Goal: Task Accomplishment & Management: Manage account settings

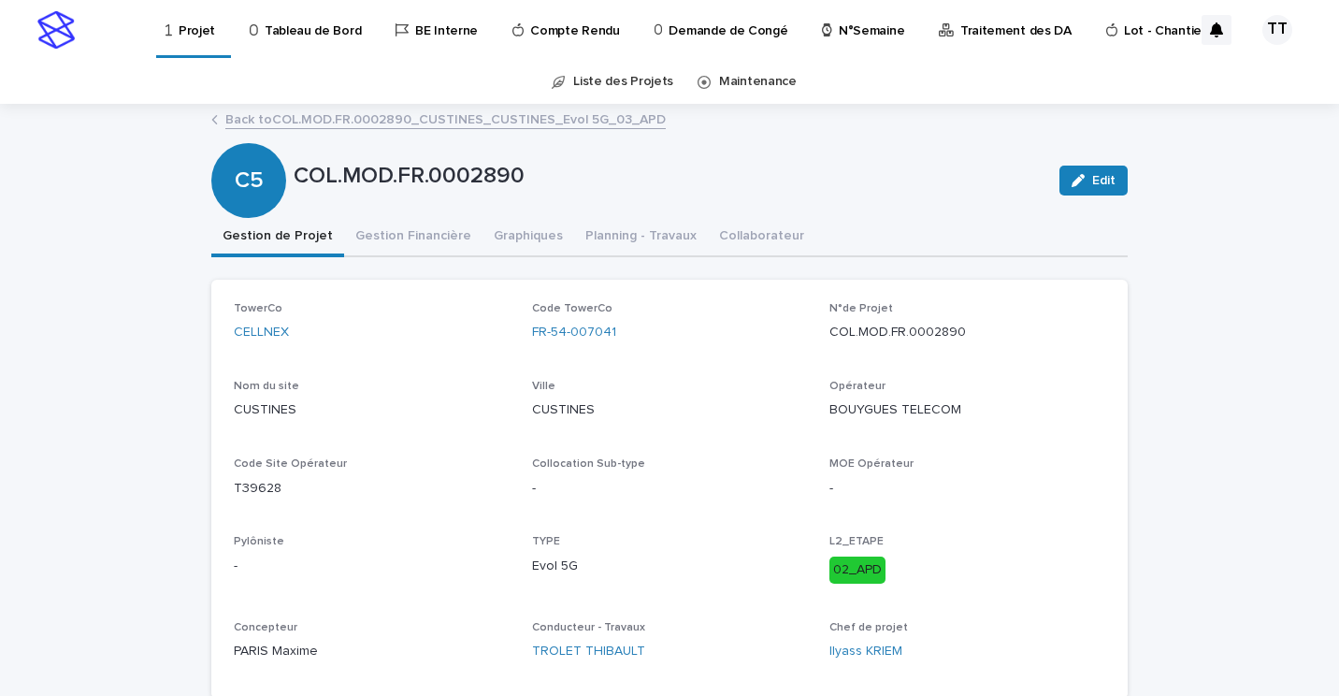
click at [497, 114] on link "Back to COL.MOD.FR.0002890_CUSTINES_CUSTINES_Evol 5G_03_APD" at bounding box center [445, 119] width 441 height 22
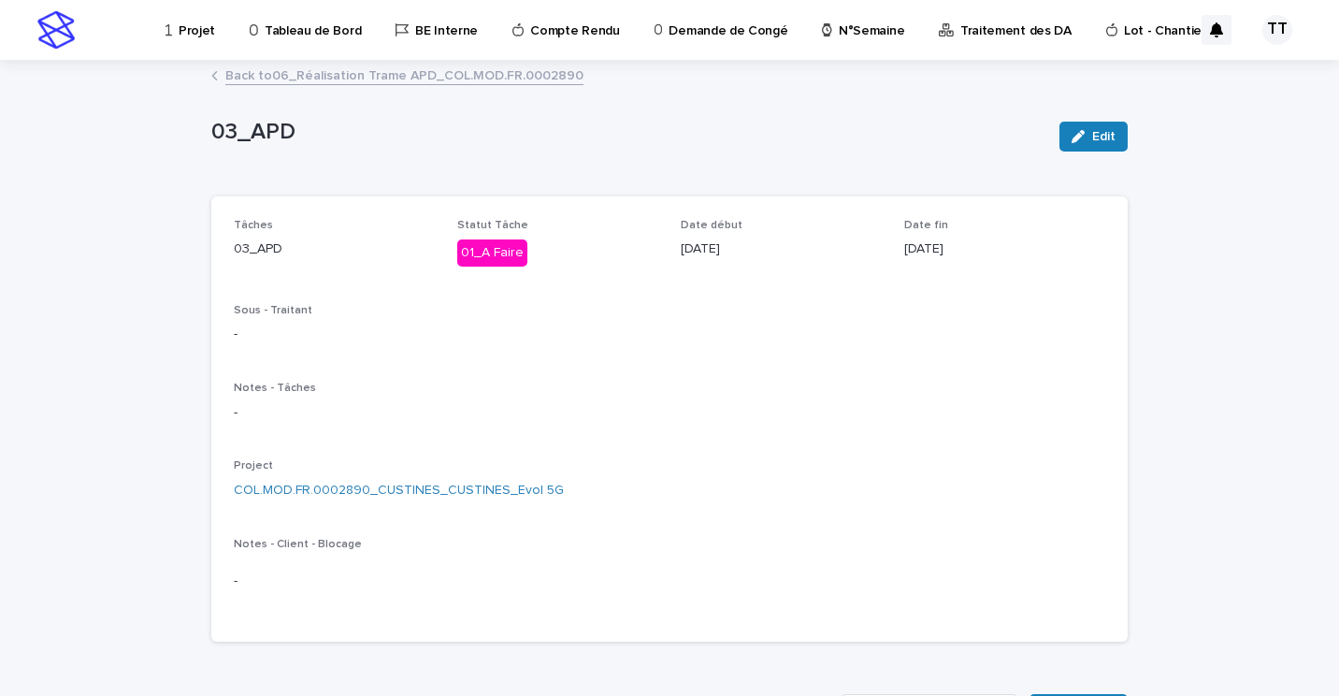
click at [359, 80] on link "Back to 06_Réalisation Trame APD_COL.MOD.FR.0002890" at bounding box center [404, 75] width 358 height 22
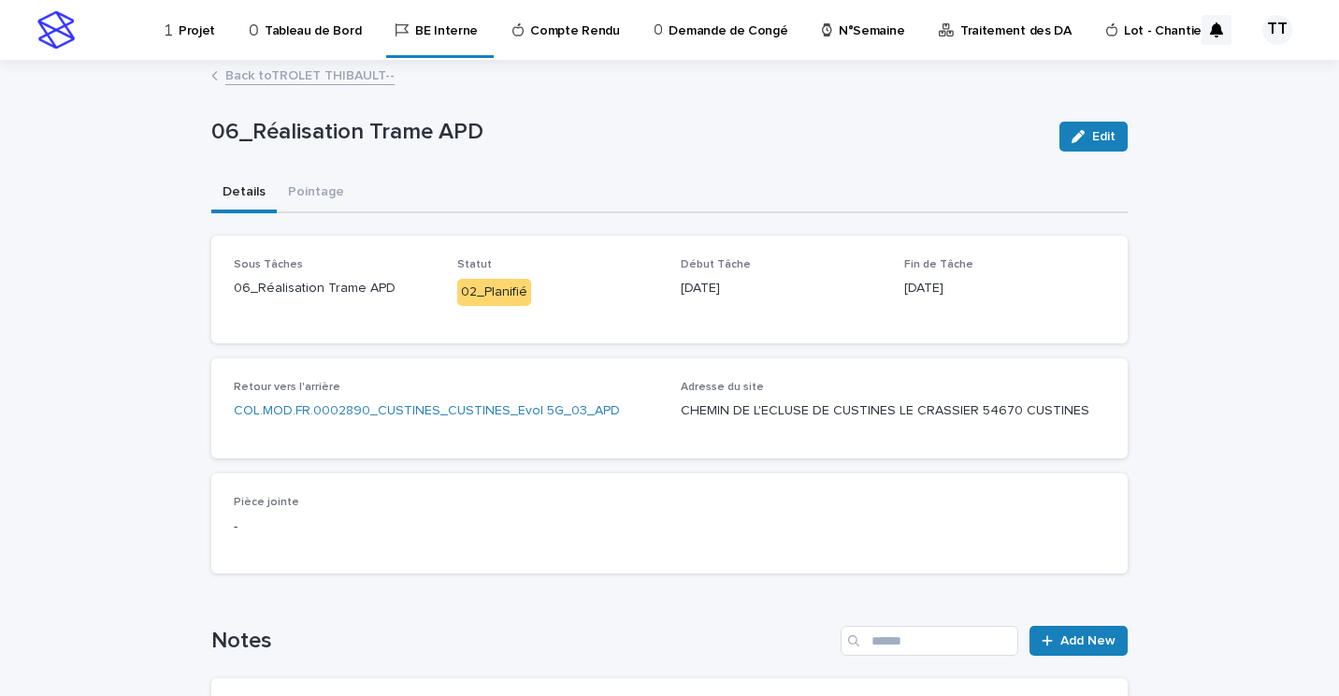
click at [357, 76] on link "Back to TROLET THIBAULT--" at bounding box center [309, 75] width 169 height 22
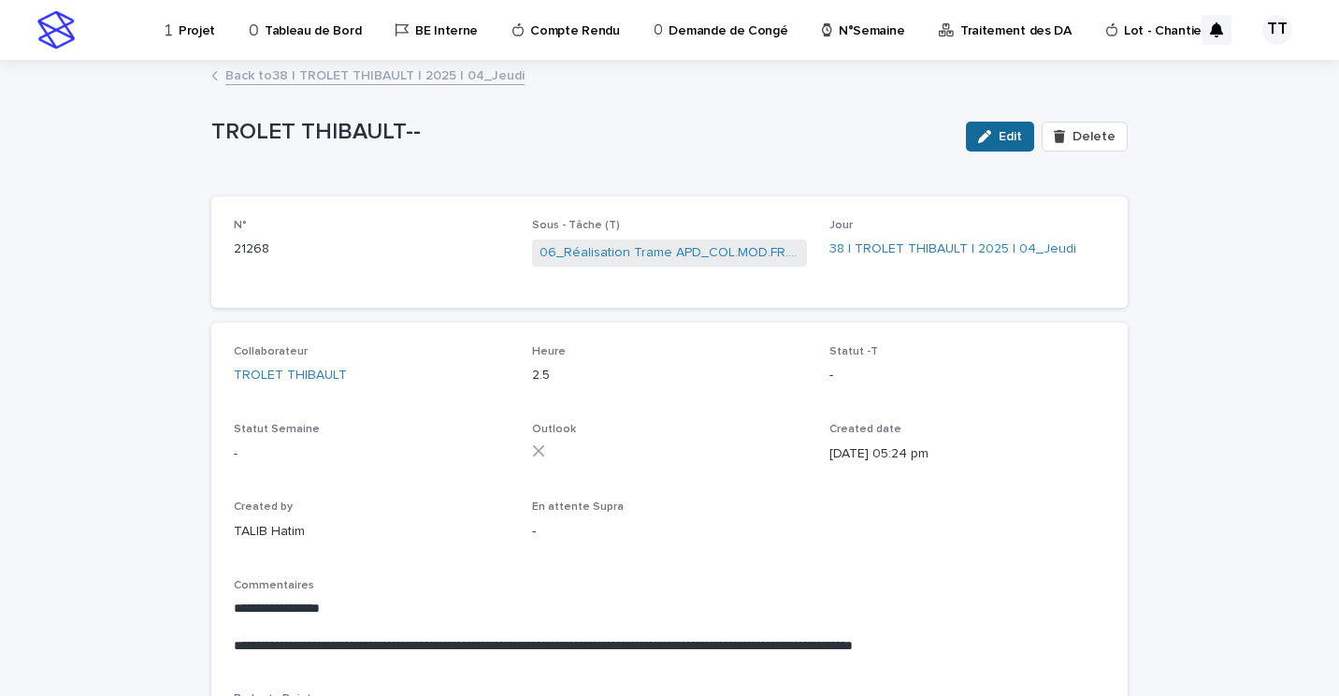
click at [991, 132] on div "button" at bounding box center [988, 136] width 21 height 13
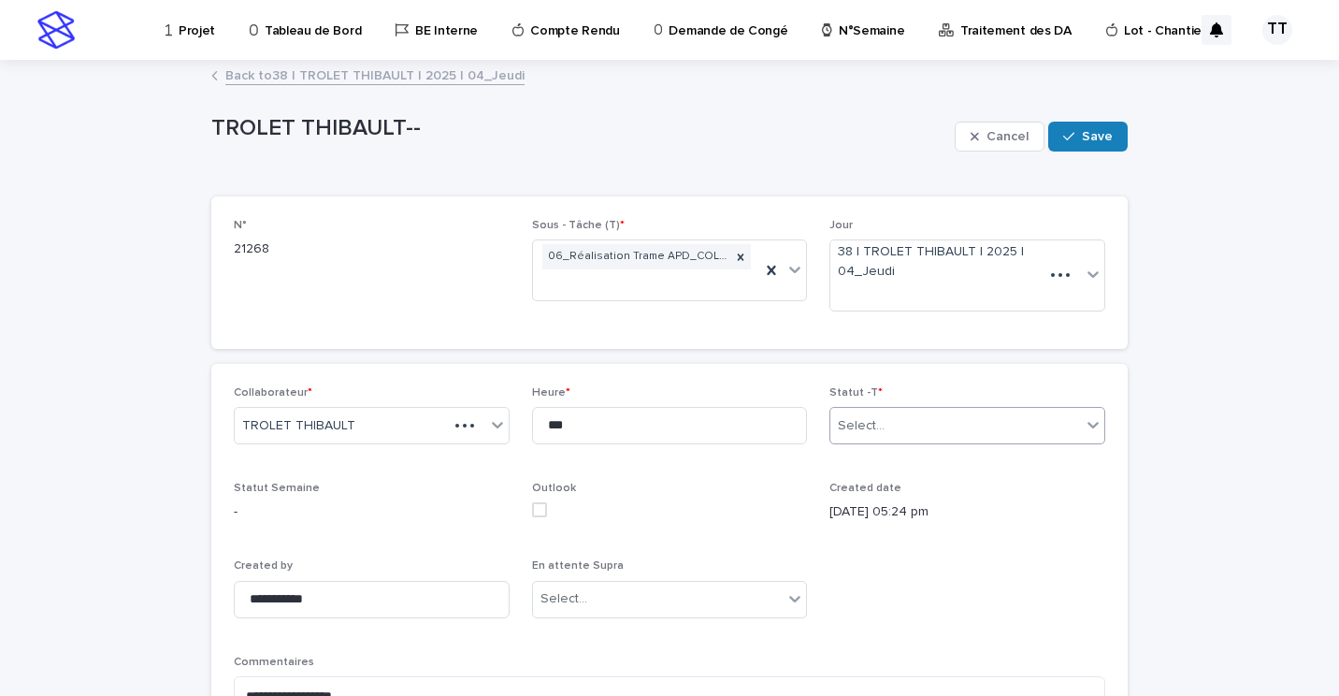
click at [920, 411] on div "Select..." at bounding box center [955, 426] width 251 height 31
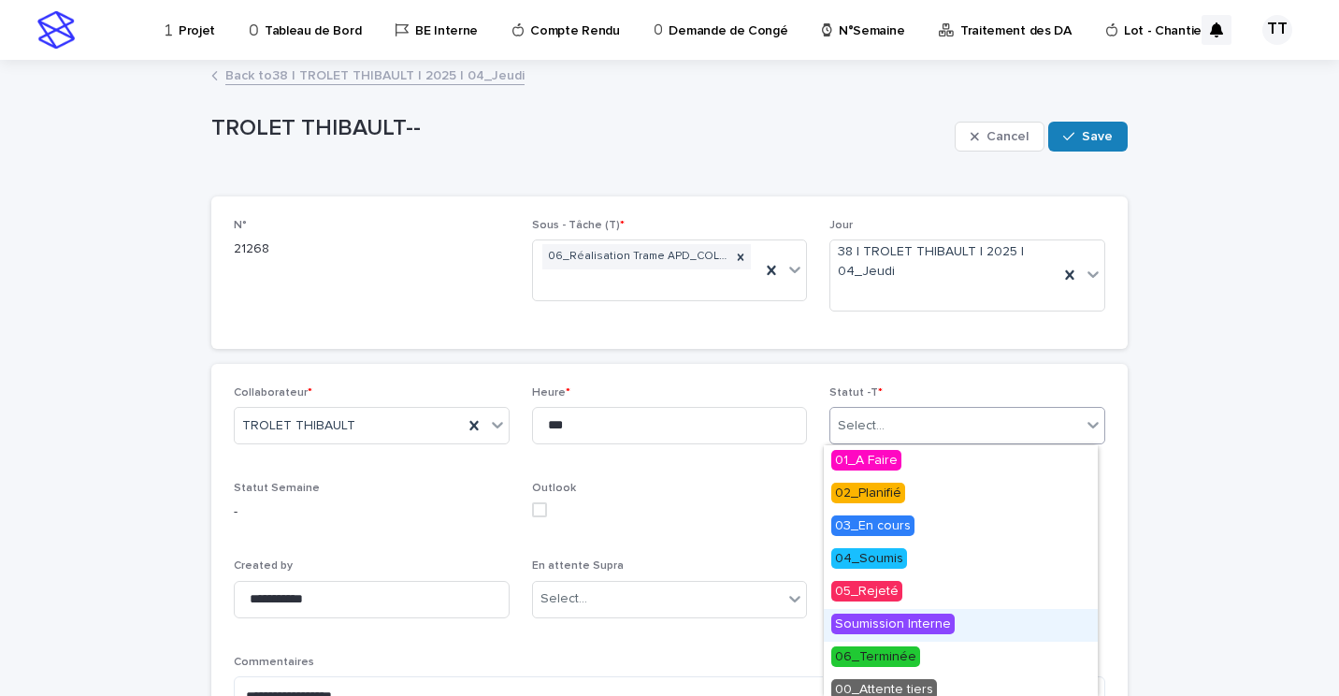
drag, startPoint x: 881, startPoint y: 608, endPoint x: 884, endPoint y: 629, distance: 21.7
click at [884, 629] on span "Soumission Interne" at bounding box center [892, 624] width 123 height 21
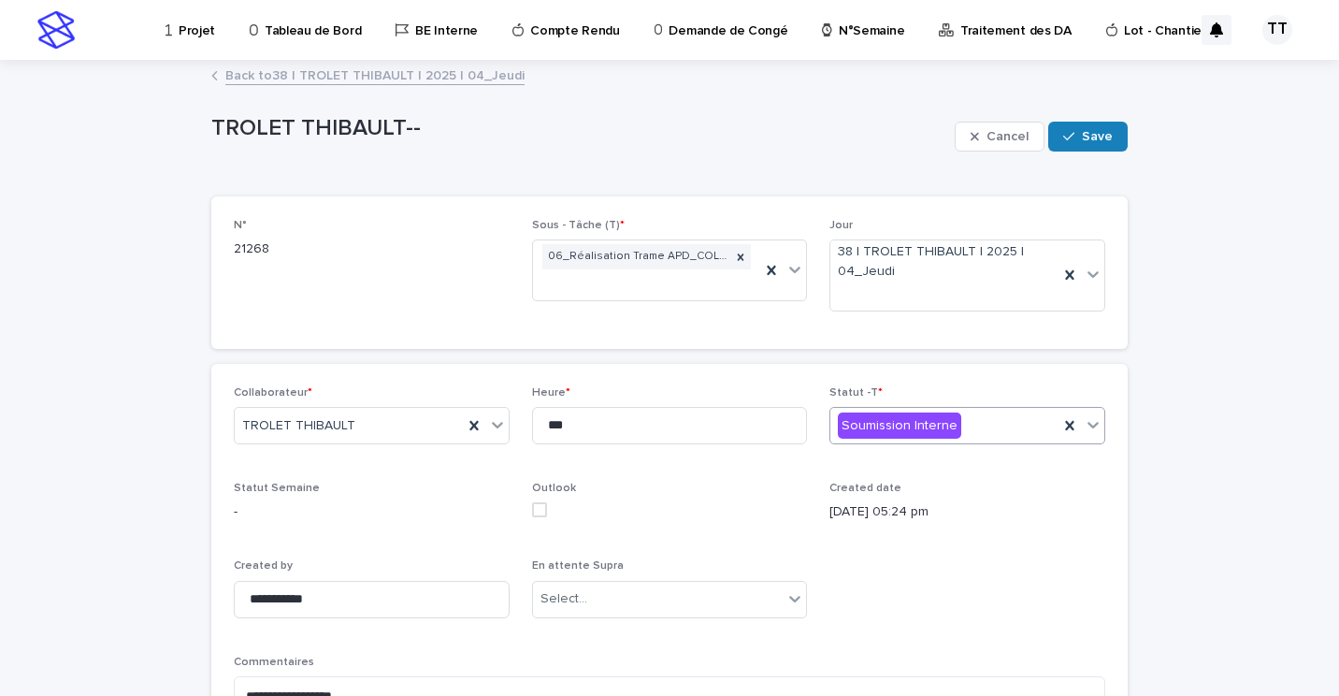
scroll to position [325, 0]
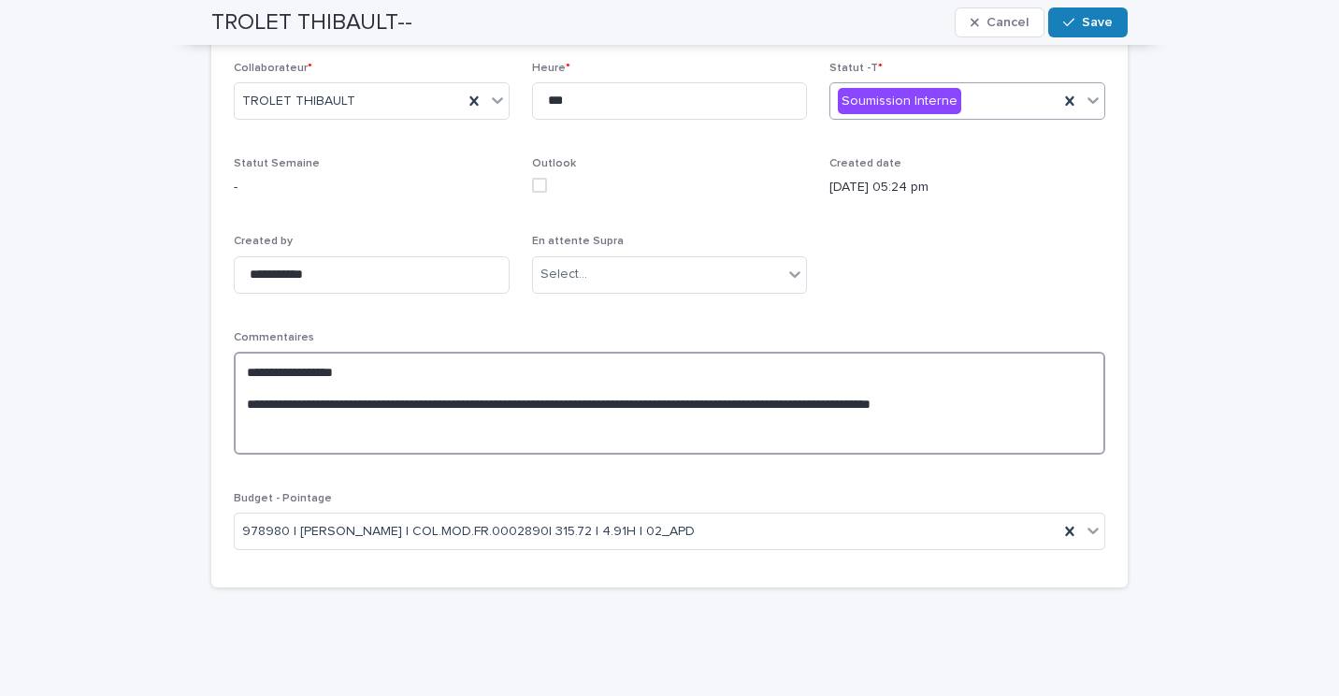
click at [378, 364] on textarea "**********" at bounding box center [670, 403] width 872 height 103
click at [666, 377] on textarea "**********" at bounding box center [670, 403] width 872 height 103
drag, startPoint x: 686, startPoint y: 376, endPoint x: 677, endPoint y: 371, distance: 9.6
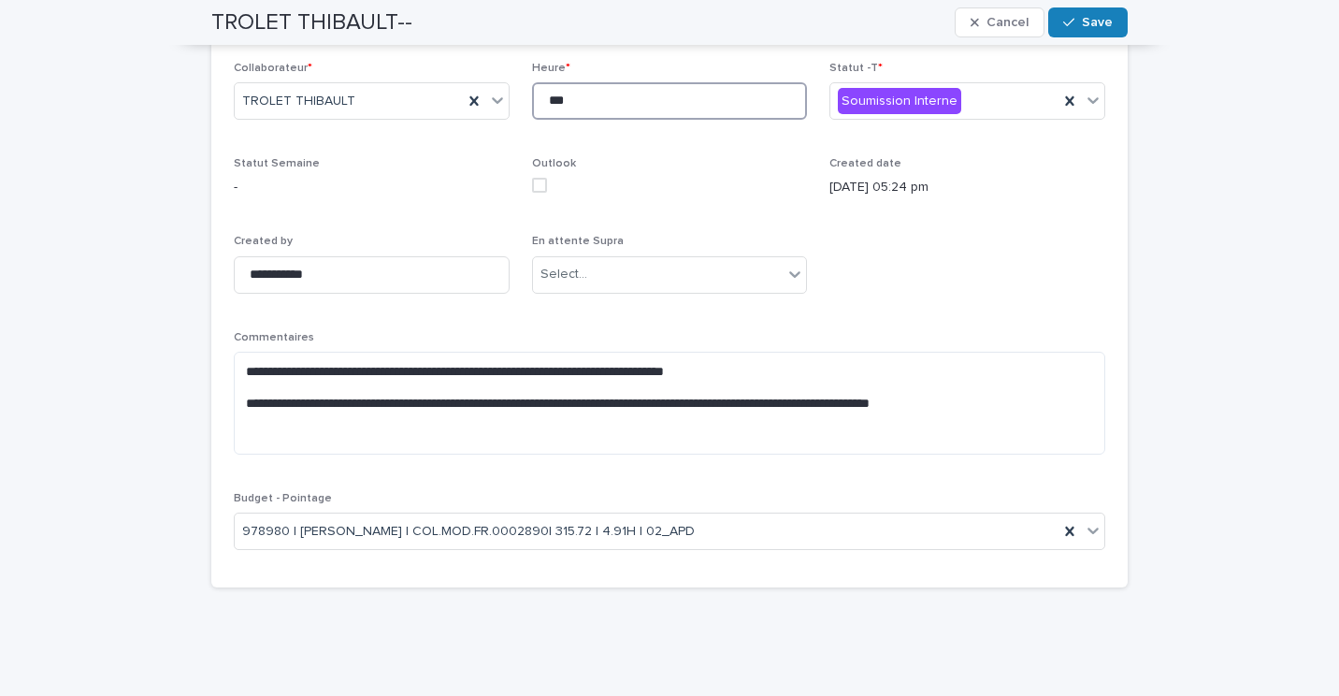
drag, startPoint x: 731, startPoint y: 243, endPoint x: 711, endPoint y: 337, distance: 95.8
drag, startPoint x: 711, startPoint y: 337, endPoint x: 715, endPoint y: 372, distance: 35.8
drag, startPoint x: 527, startPoint y: 373, endPoint x: 536, endPoint y: 388, distance: 17.2
click at [536, 388] on textarea "**********" at bounding box center [670, 403] width 872 height 103
click at [792, 365] on textarea "**********" at bounding box center [670, 403] width 872 height 103
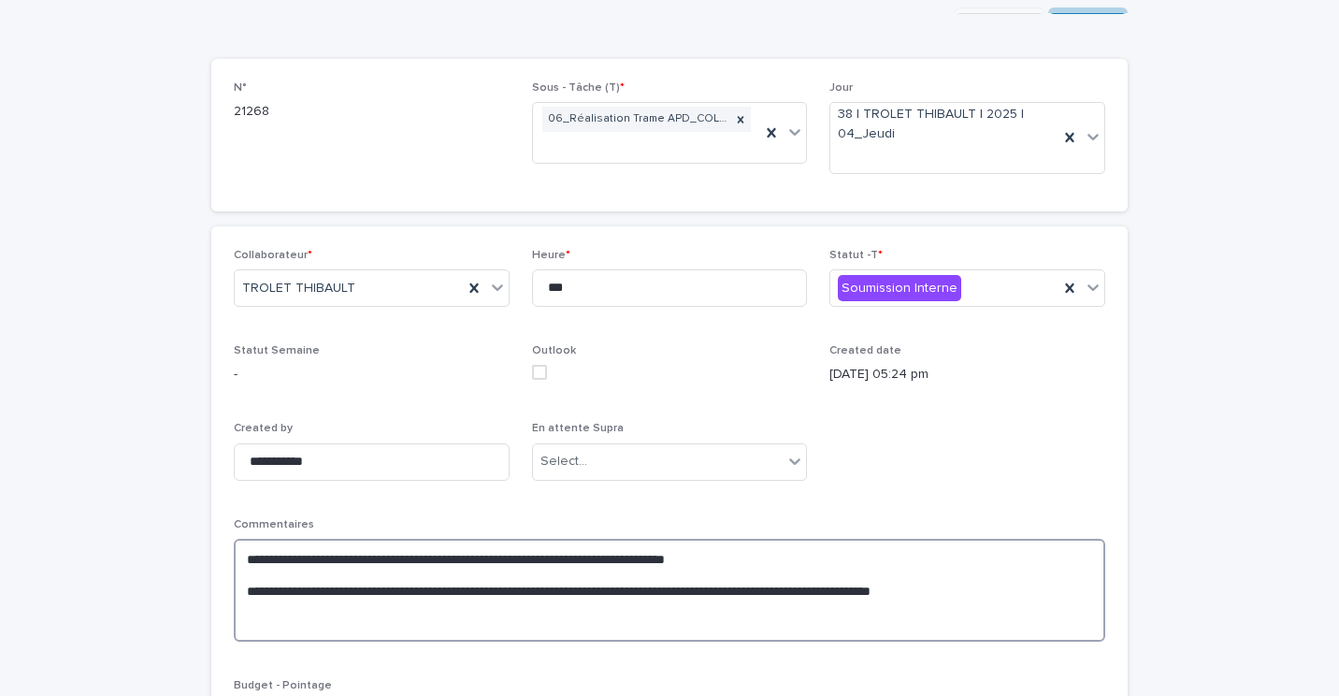
scroll to position [0, 0]
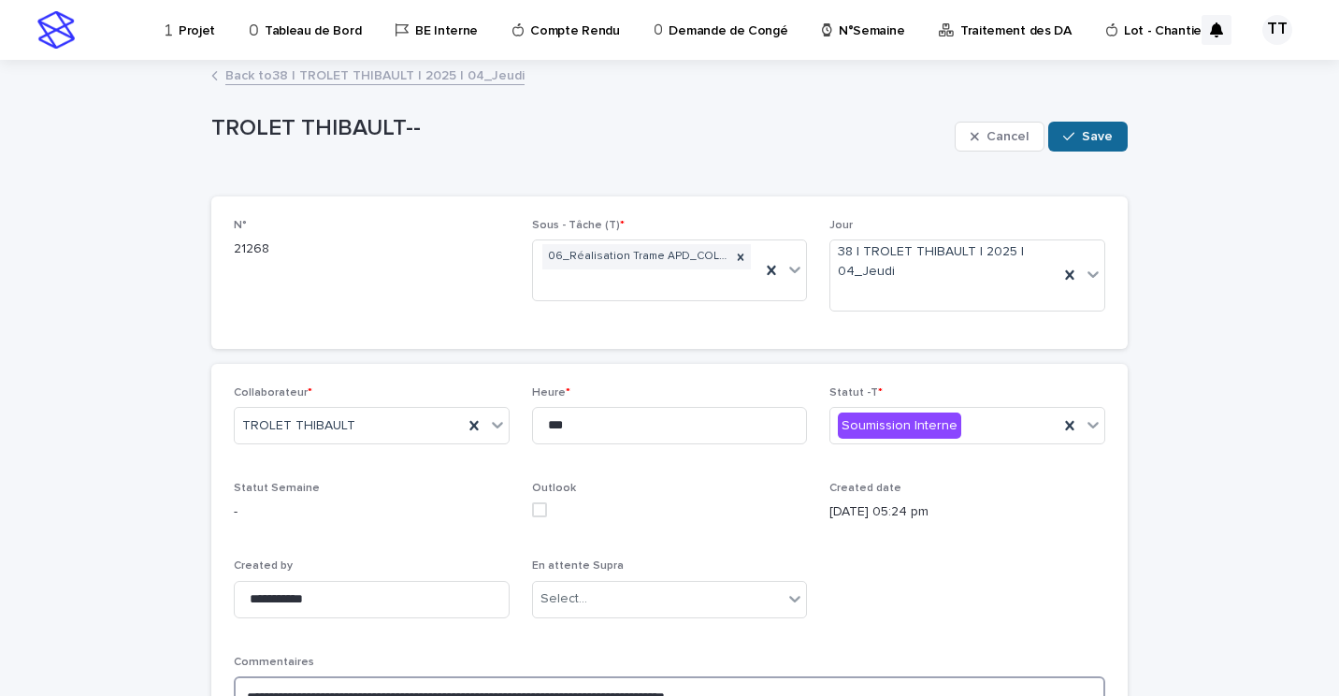
type textarea "**********"
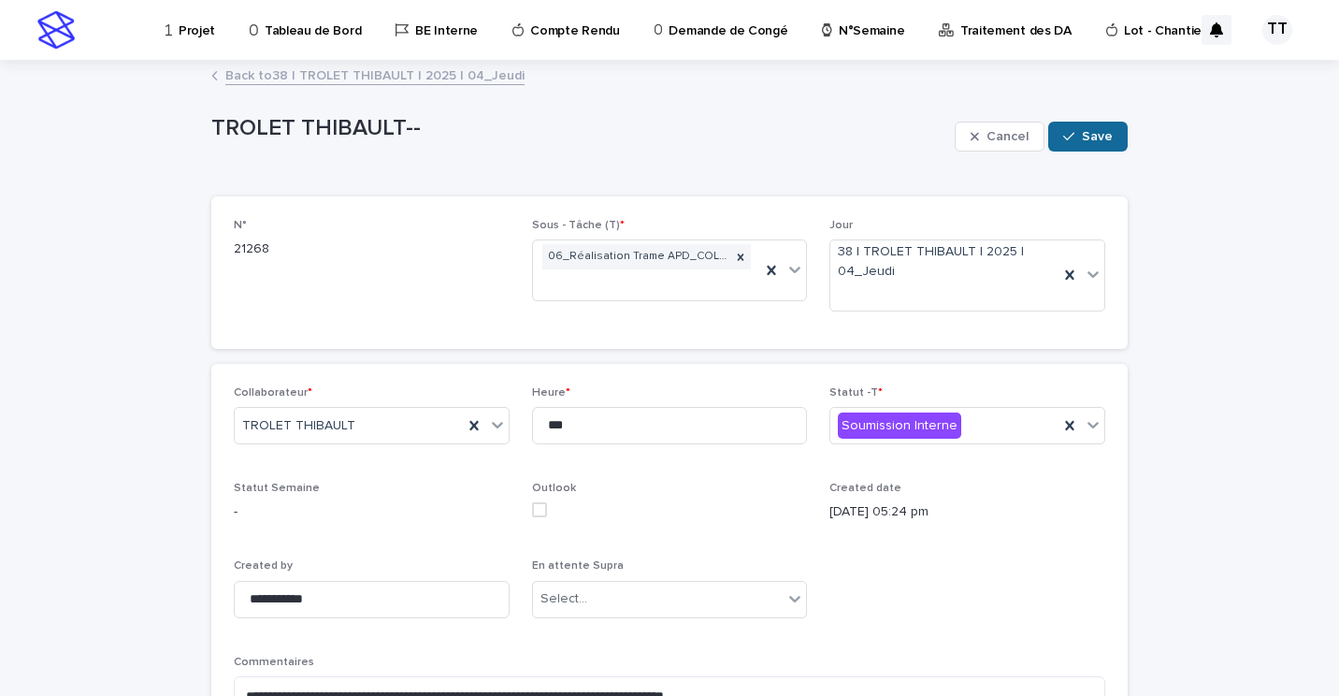
click at [1084, 137] on span "Save" at bounding box center [1097, 136] width 31 height 13
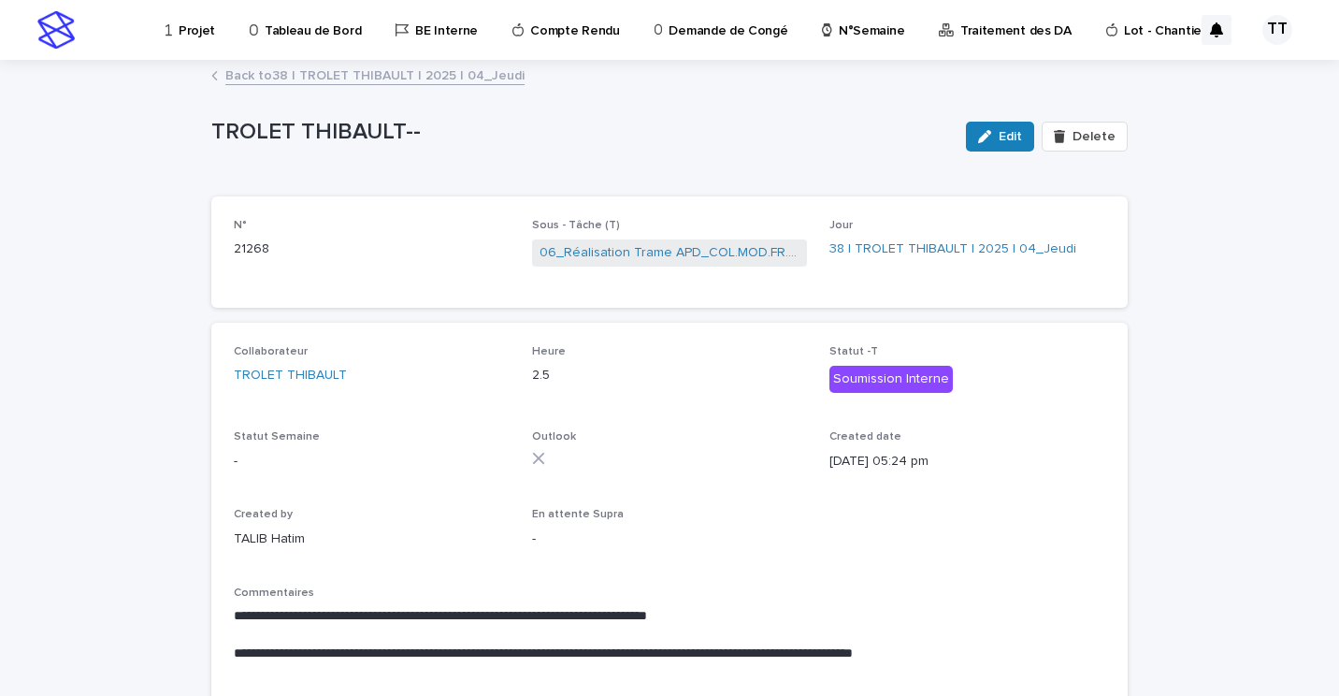
click at [302, 77] on link "Back to 38 | TROLET THIBAULT | 2025 | 04_Jeudi" at bounding box center [374, 75] width 299 height 22
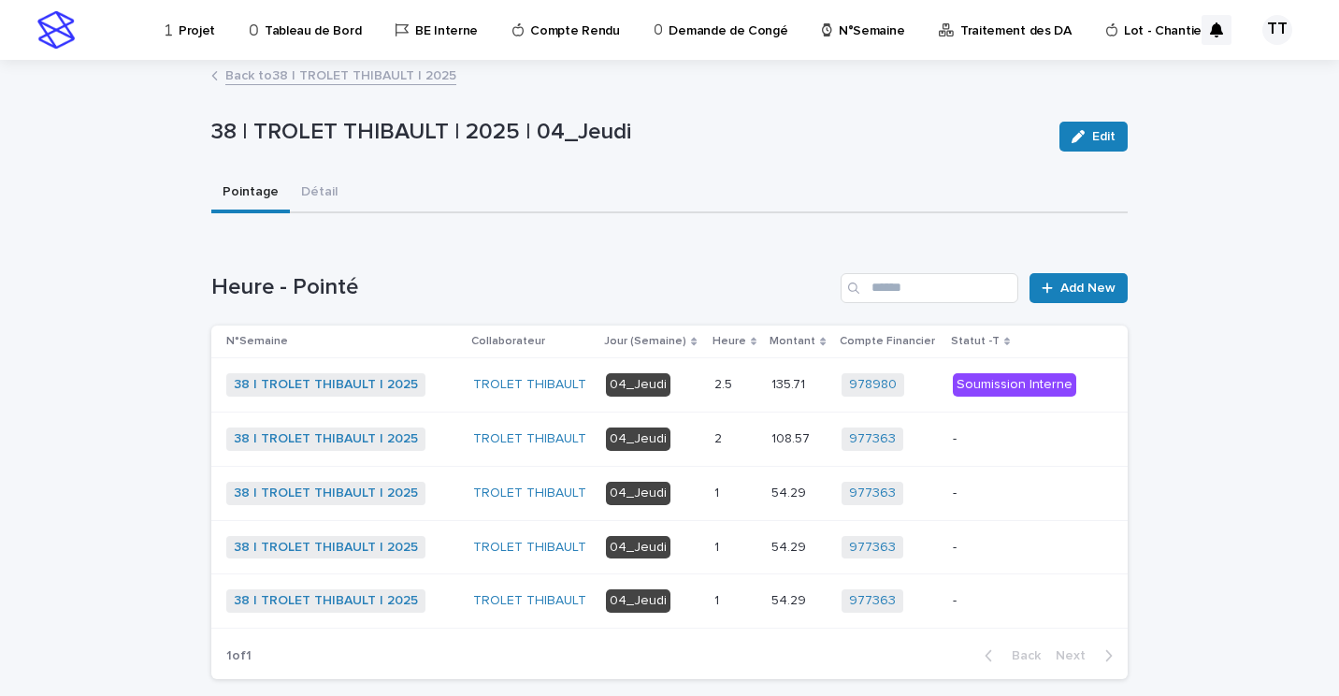
click at [691, 438] on p "04_Jeudi" at bounding box center [653, 438] width 94 height 23
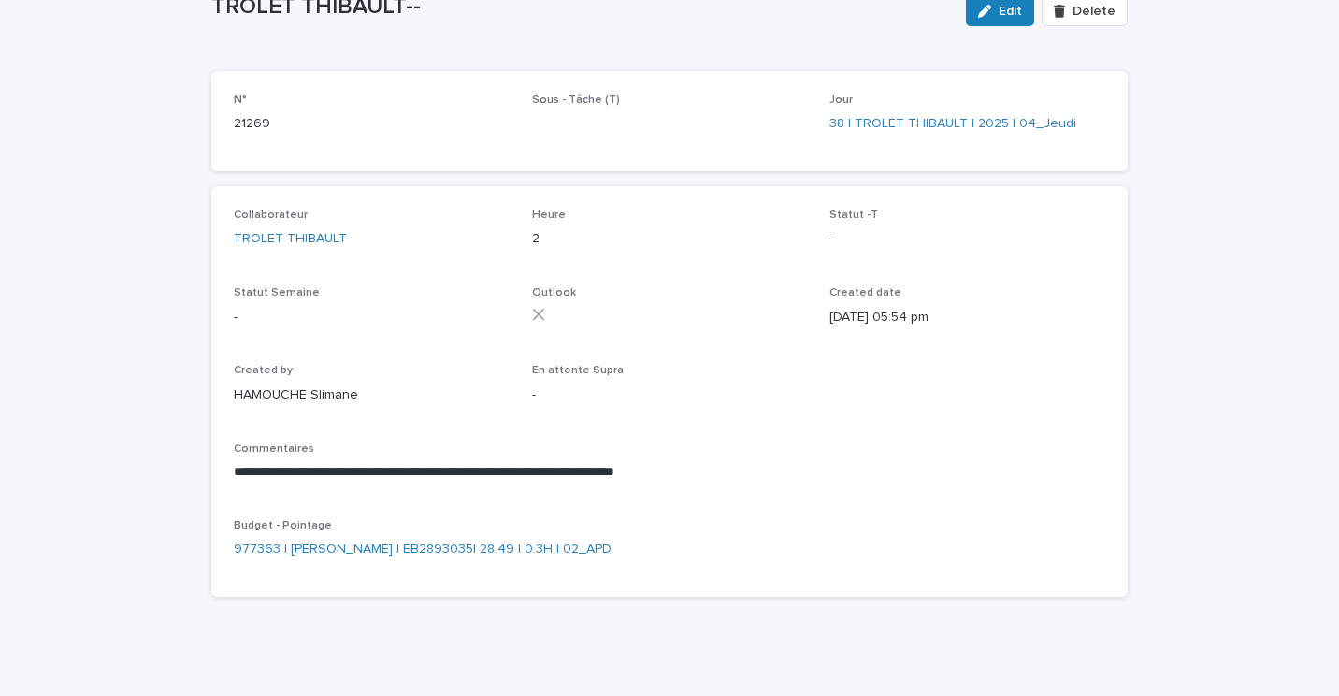
scroll to position [131, 0]
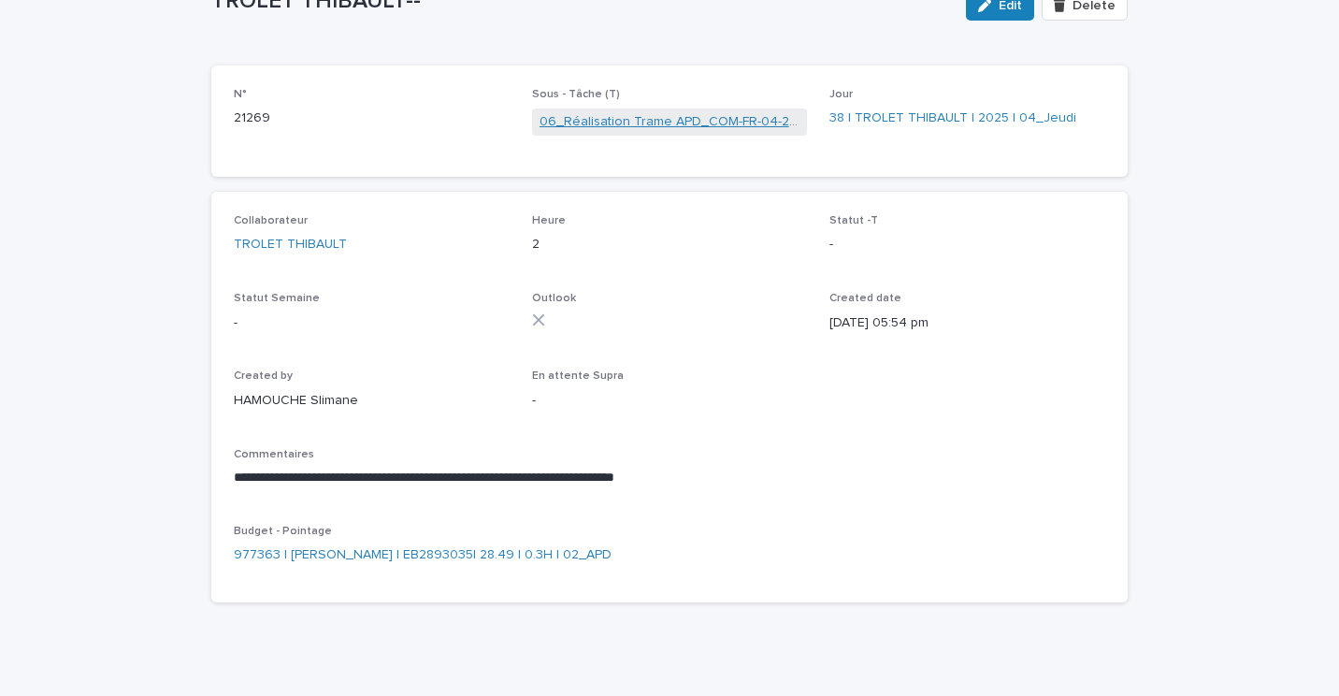
click at [661, 121] on link "06_Réalisation Trame APD_COM-FR-04-2893035" at bounding box center [670, 122] width 261 height 20
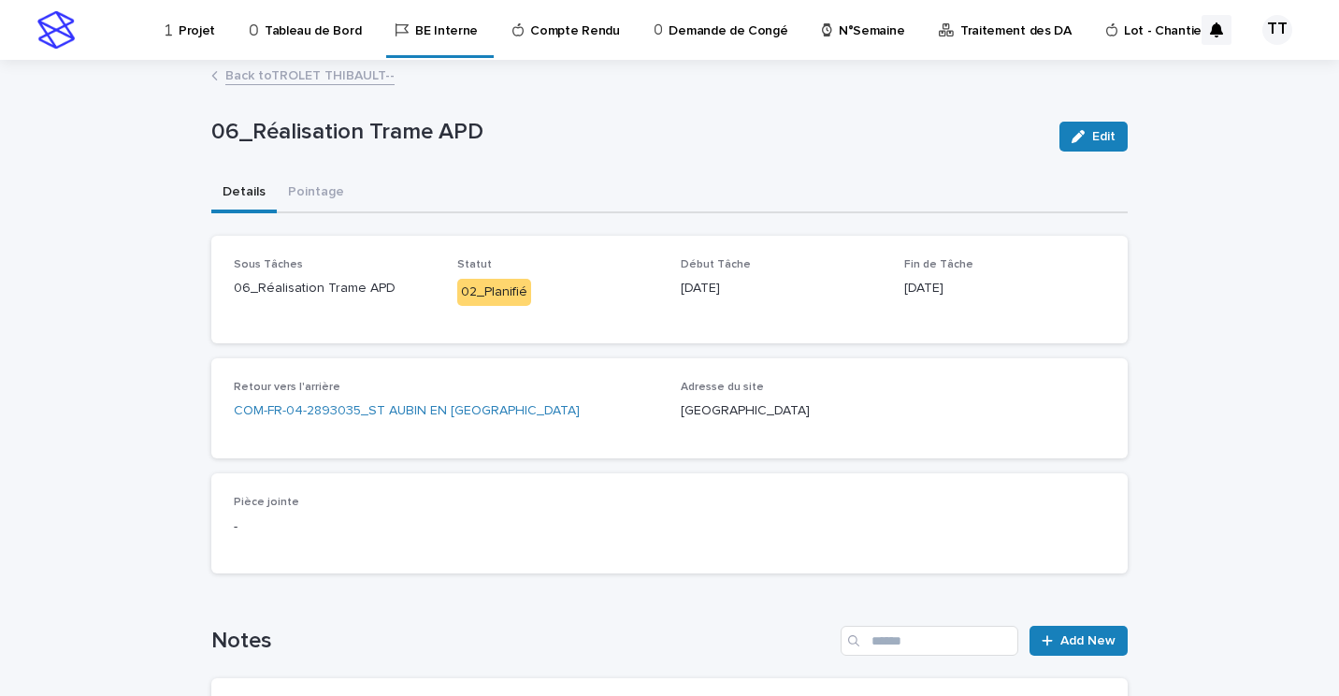
click at [346, 74] on link "Back to TROLET THIBAULT--" at bounding box center [309, 75] width 169 height 22
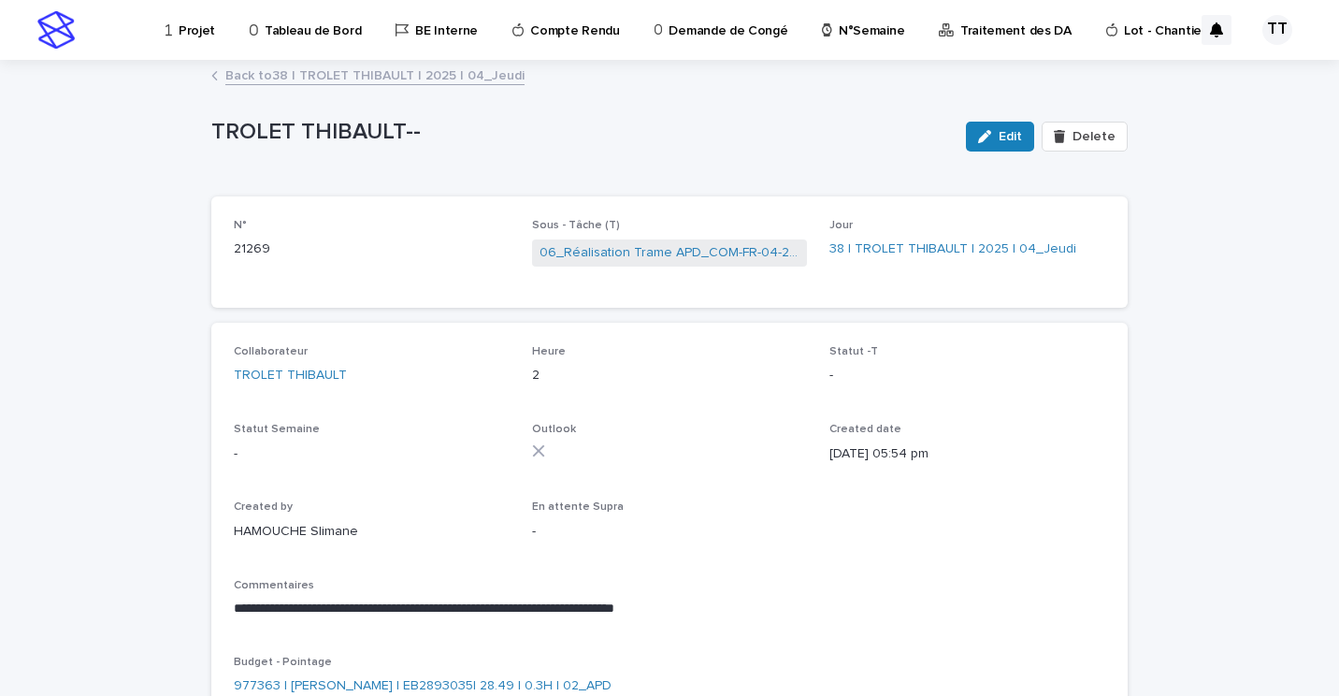
click at [307, 76] on link "Back to 38 | TROLET THIBAULT | 2025 | 04_Jeudi" at bounding box center [374, 75] width 299 height 22
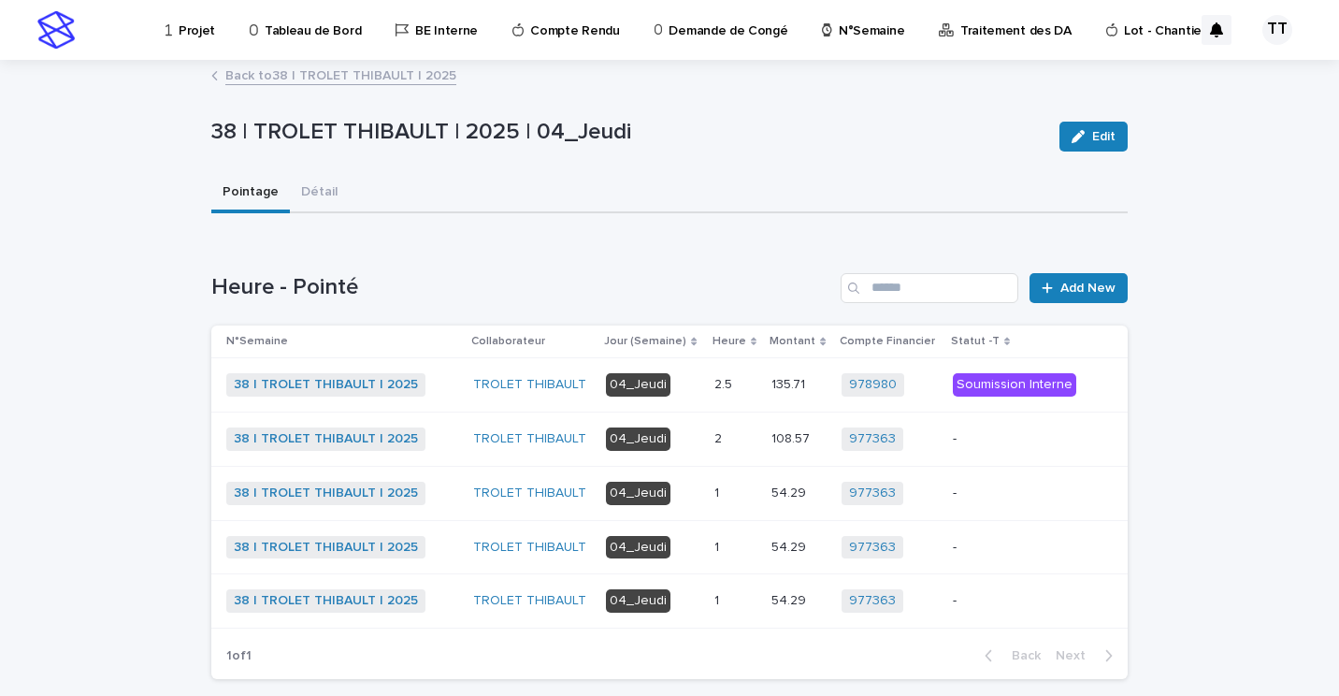
click at [327, 73] on link "Back to 38 | TROLET THIBAULT | 2025" at bounding box center [340, 75] width 231 height 22
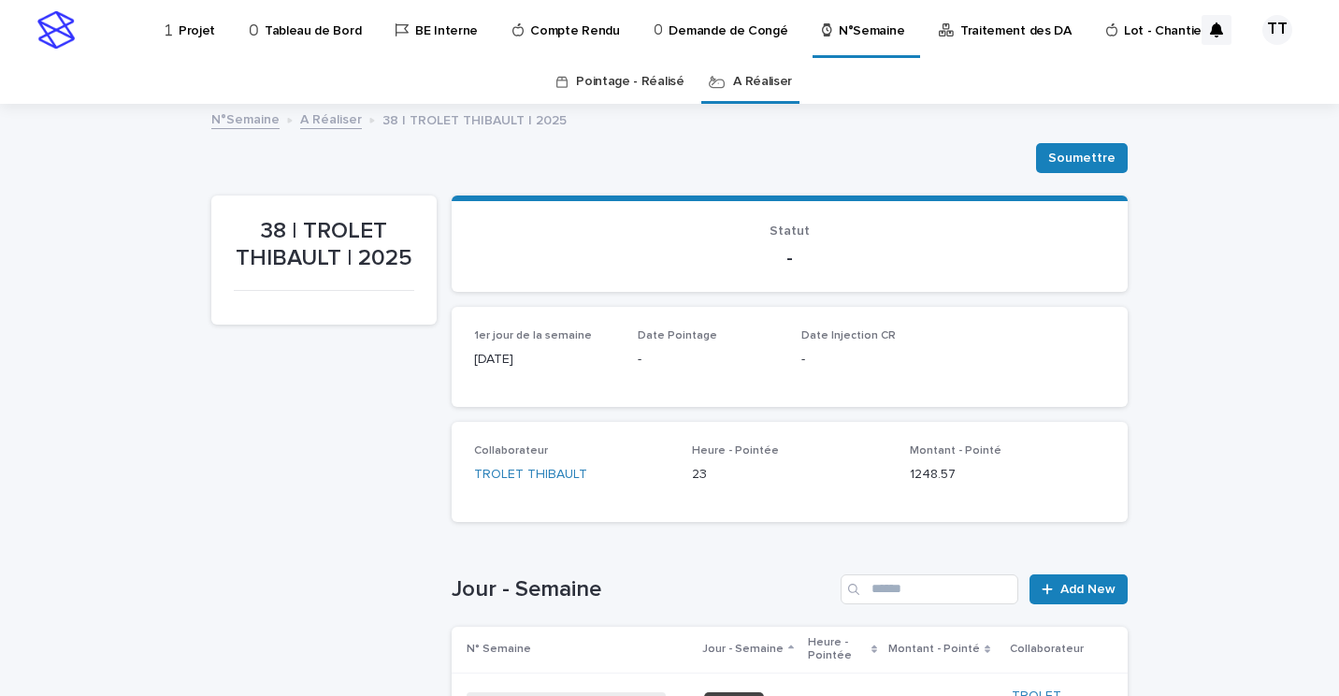
click at [329, 118] on link "A Réaliser" at bounding box center [331, 119] width 62 height 22
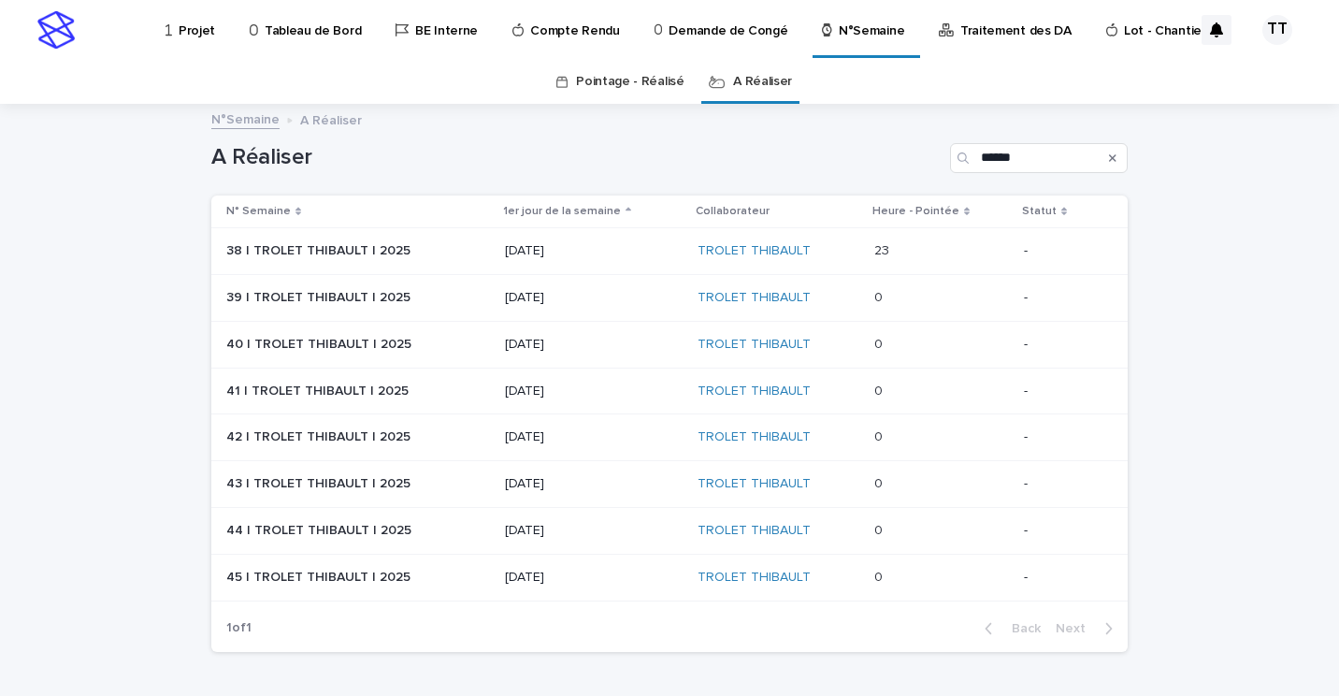
click at [618, 311] on div "[DATE]" at bounding box center [594, 297] width 178 height 31
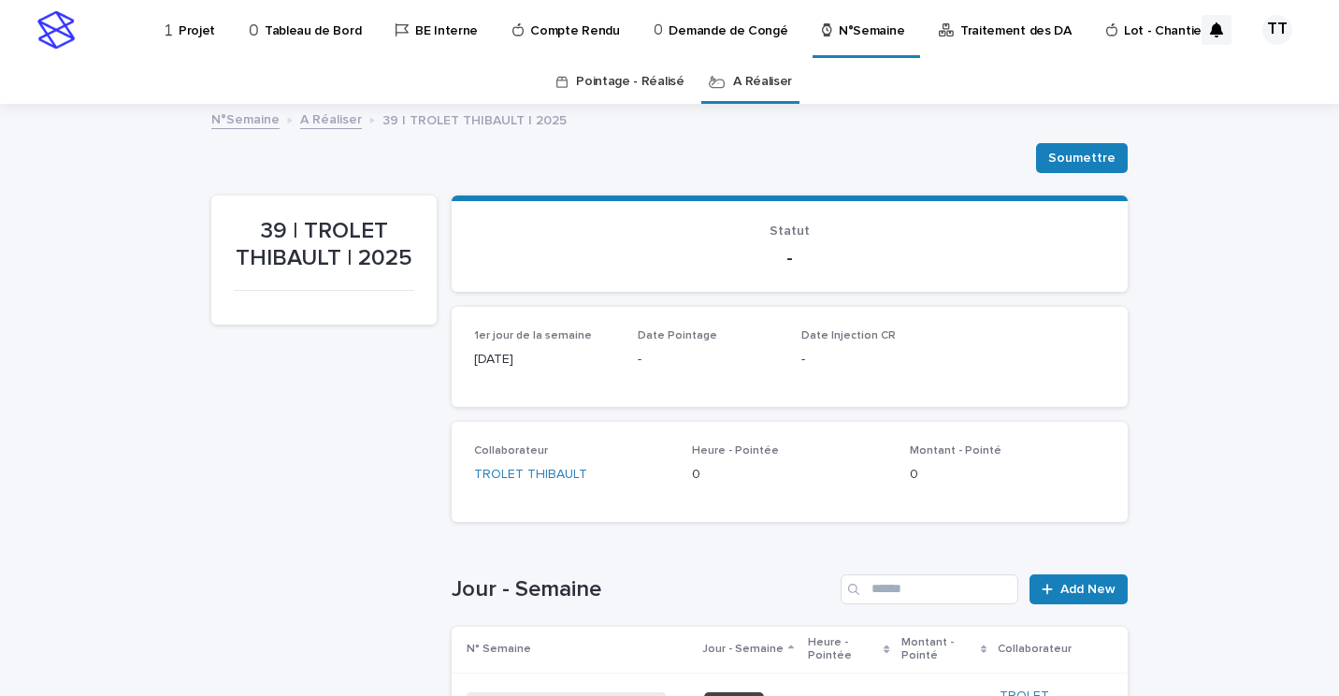
click at [329, 117] on link "A Réaliser" at bounding box center [331, 119] width 62 height 22
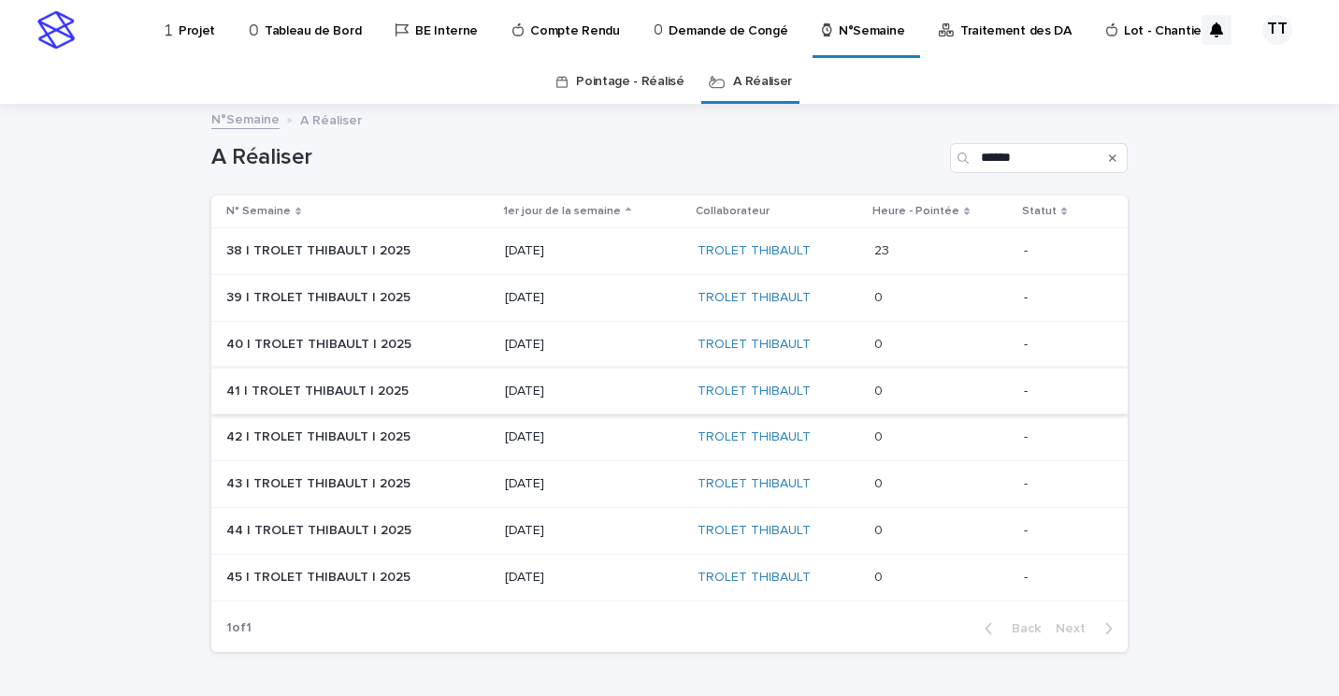
scroll to position [60, 0]
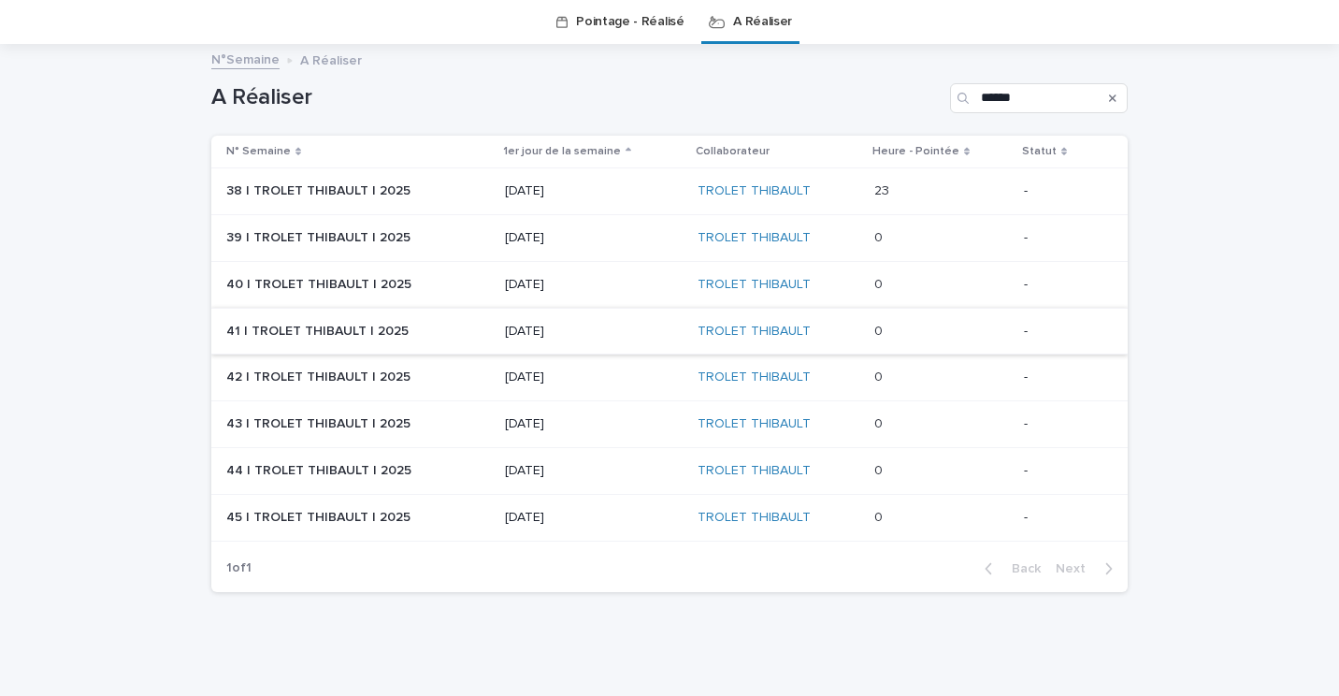
click at [608, 189] on p "[DATE]" at bounding box center [594, 191] width 178 height 16
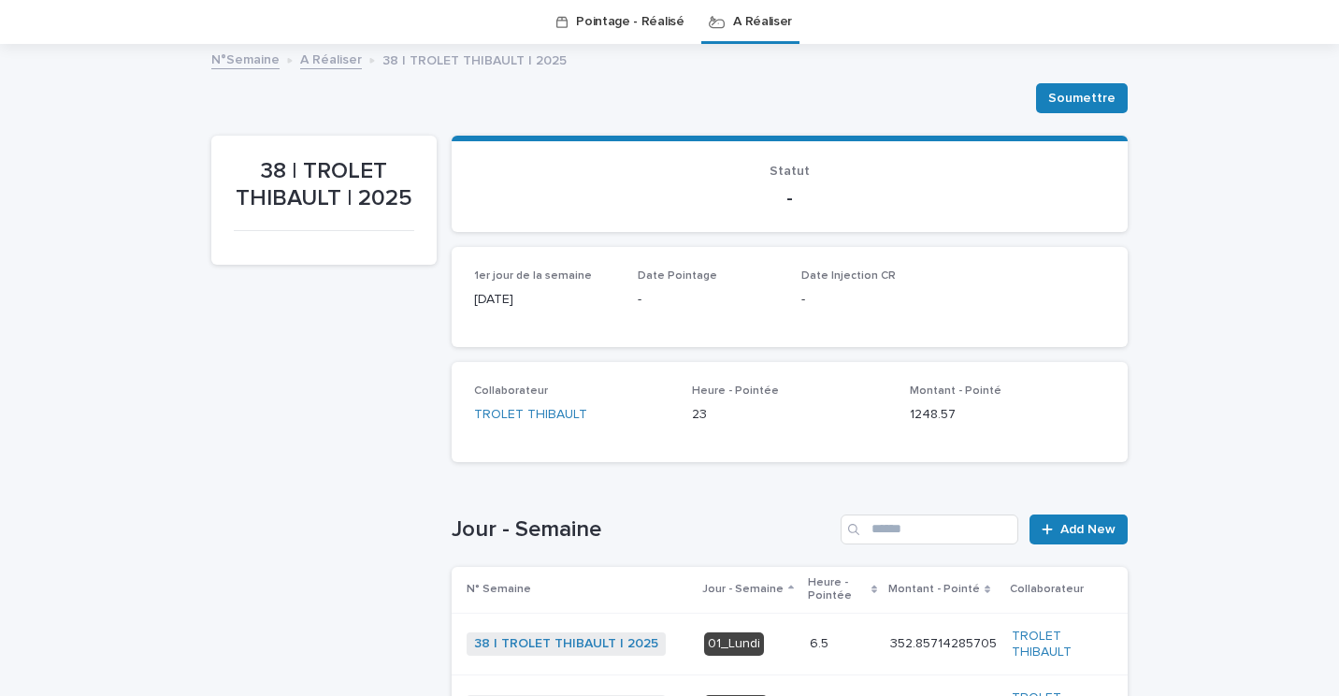
scroll to position [572, 0]
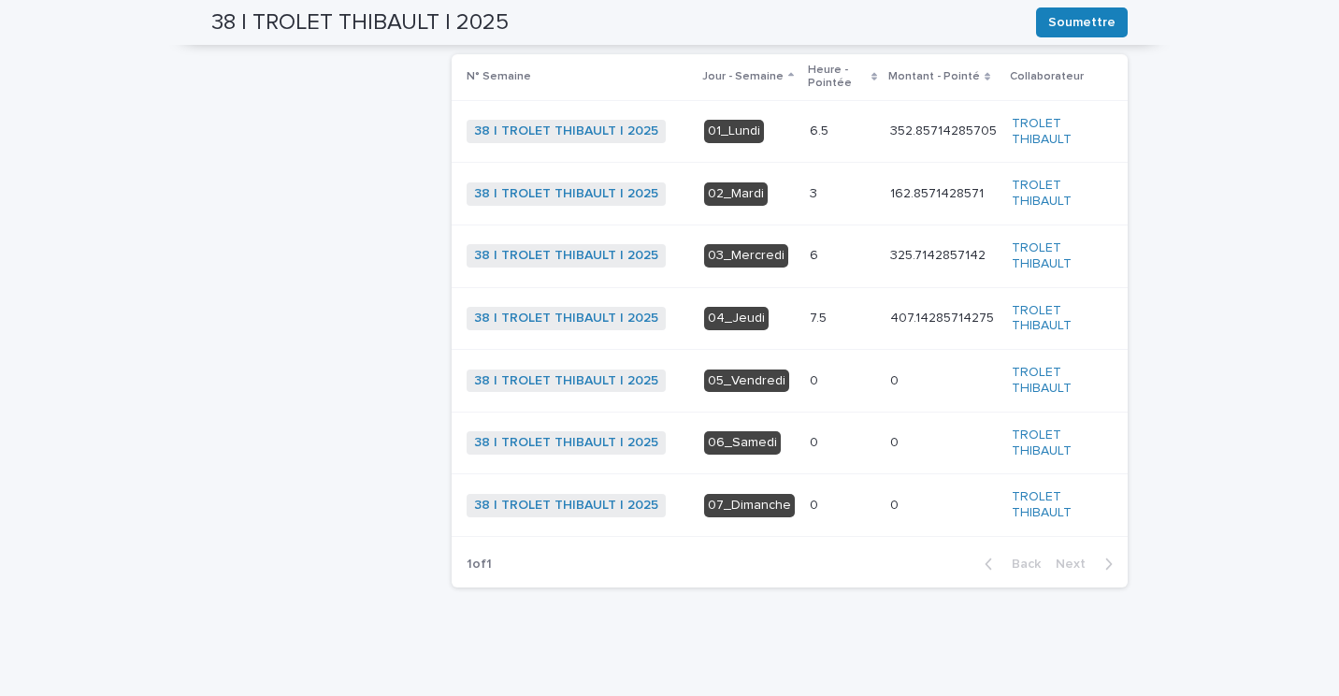
click at [834, 243] on div "6 6" at bounding box center [842, 255] width 65 height 31
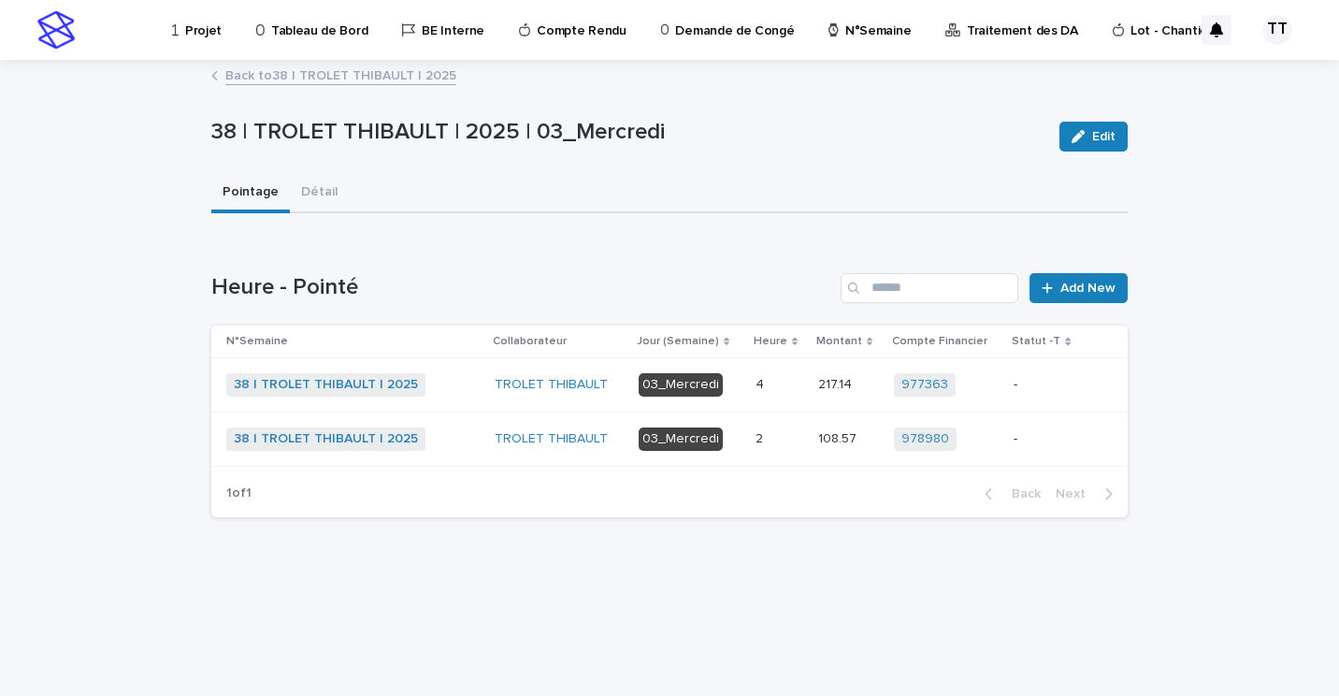
click at [791, 391] on p at bounding box center [780, 385] width 48 height 16
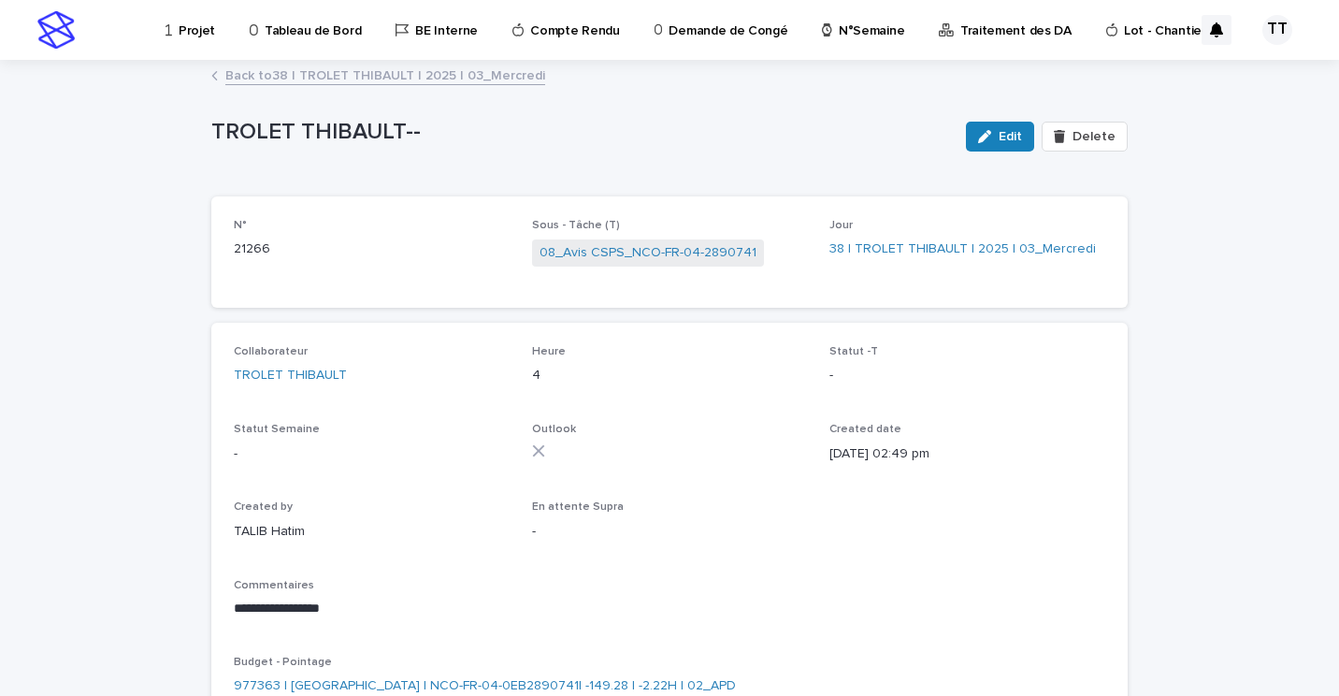
scroll to position [94, 0]
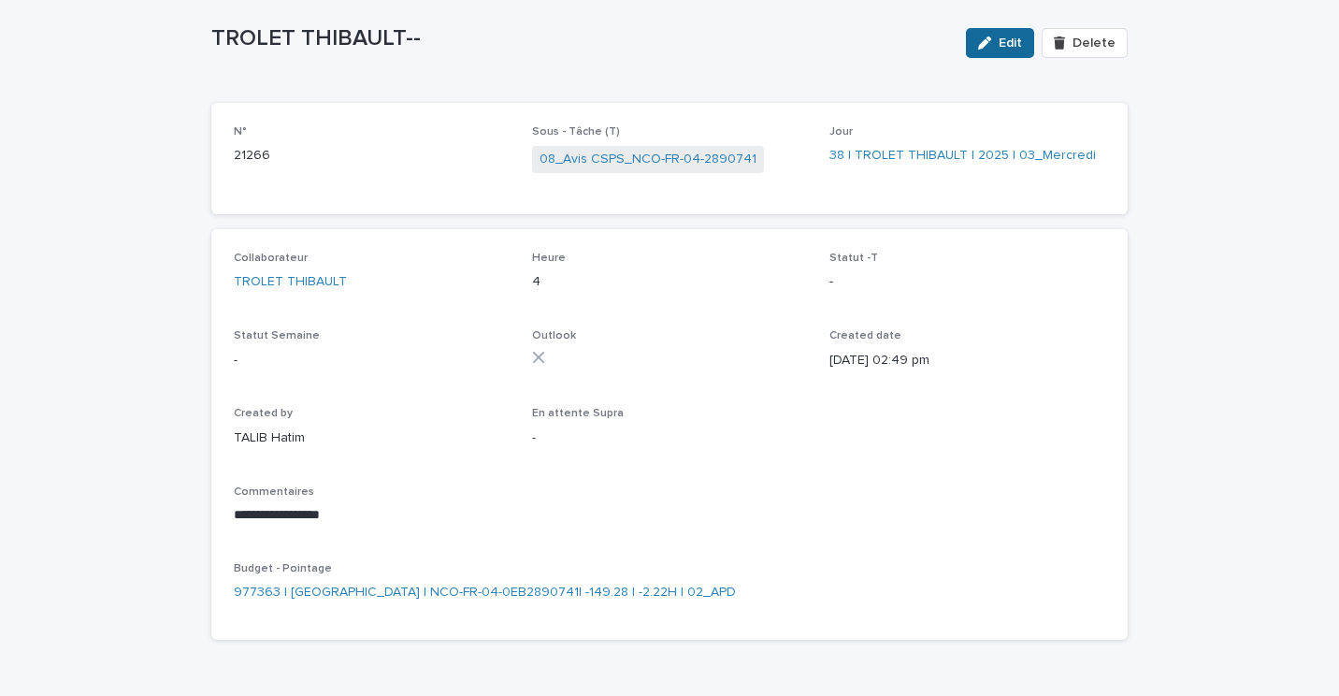
click at [1008, 45] on span "Edit" at bounding box center [1010, 42] width 23 height 13
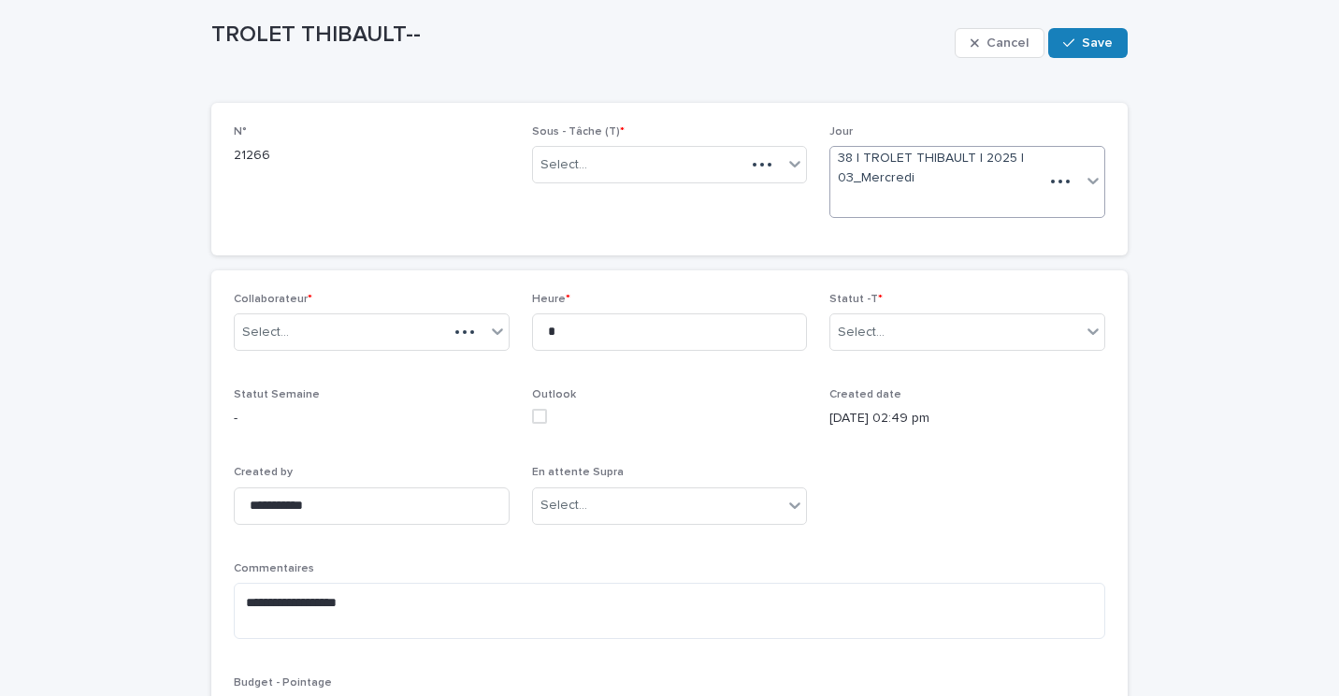
scroll to position [152, 0]
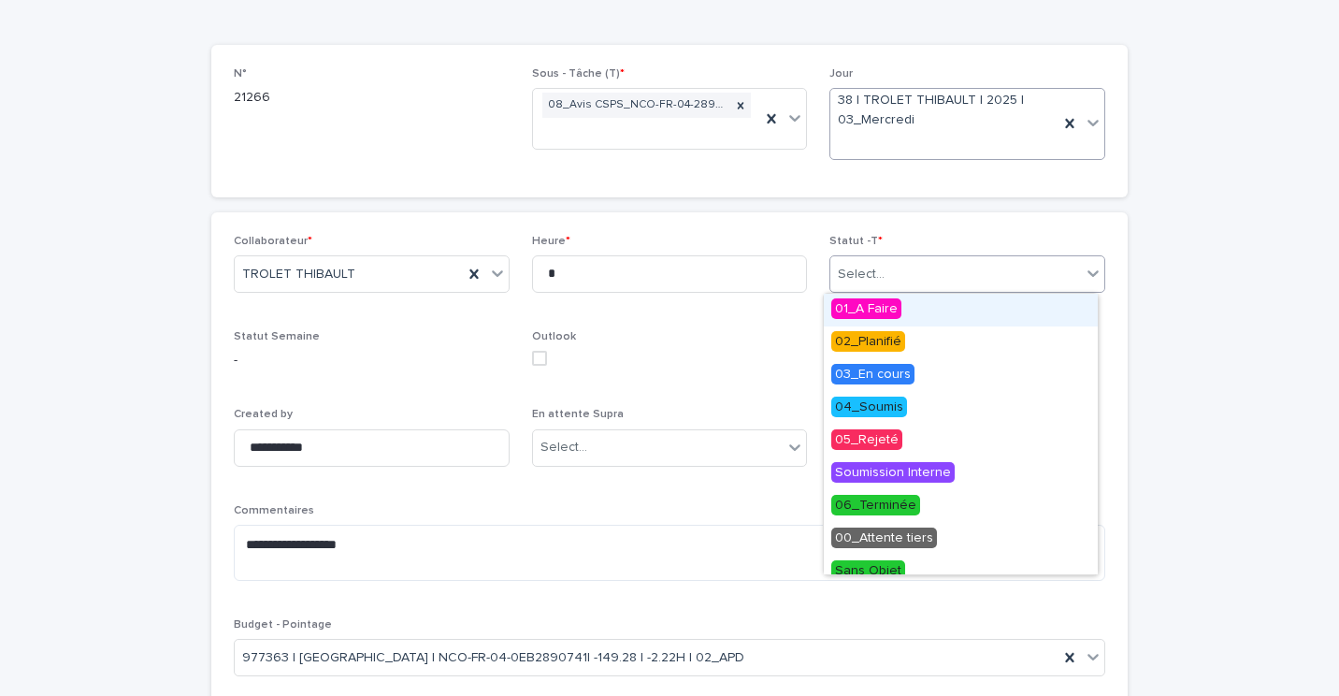
click at [949, 277] on div "Select..." at bounding box center [955, 274] width 251 height 31
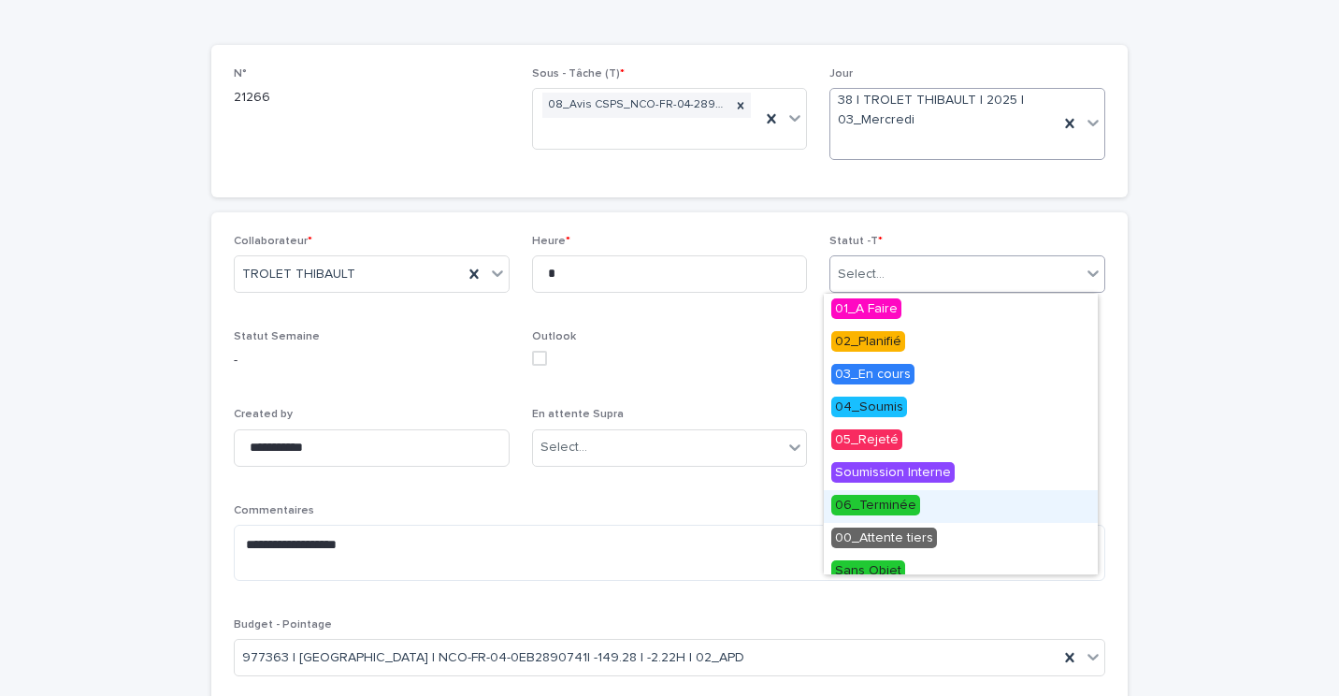
click at [880, 509] on span "06_Terminée" at bounding box center [875, 505] width 89 height 21
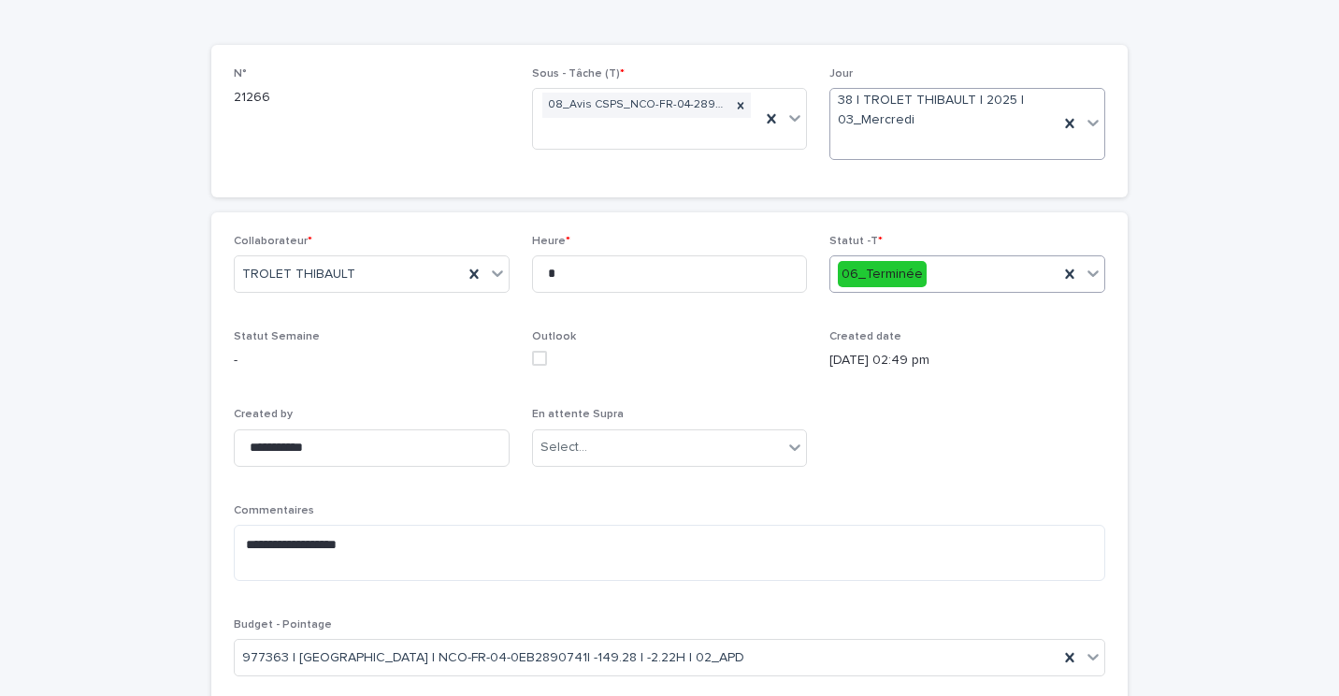
scroll to position [0, 0]
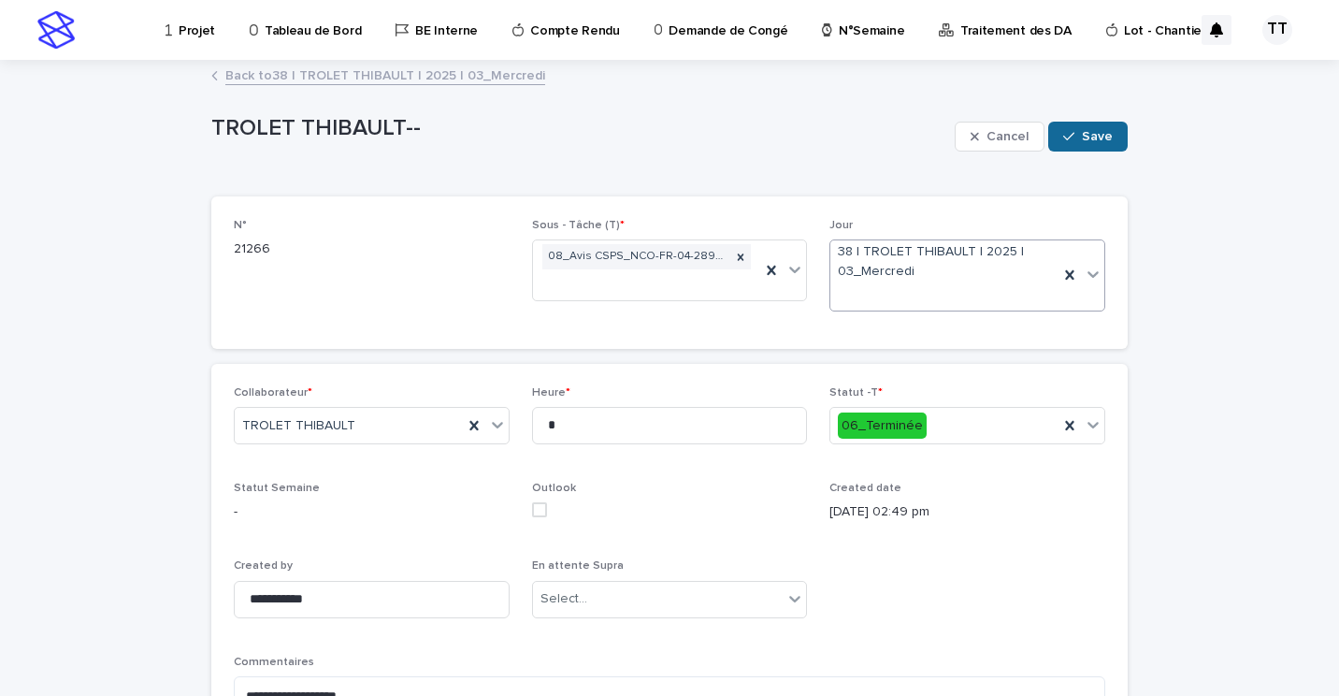
click at [1067, 137] on icon "button" at bounding box center [1068, 136] width 11 height 13
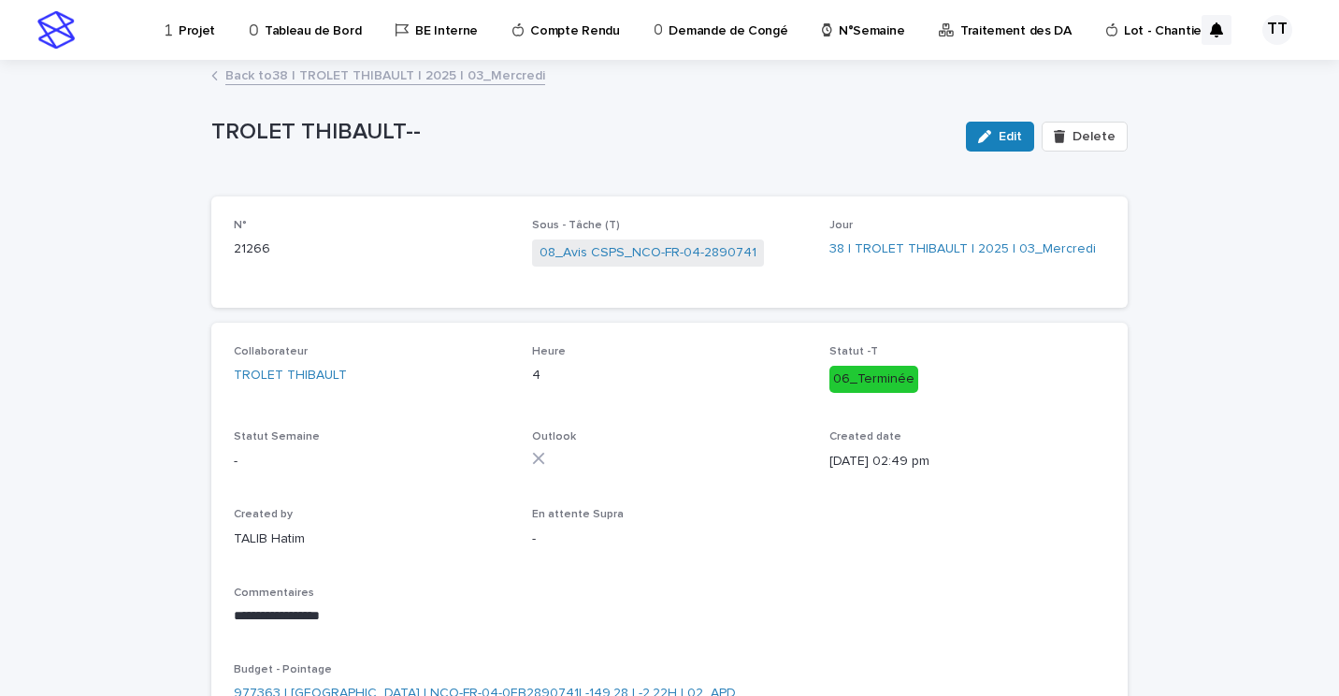
click at [319, 70] on link "Back to 38 | TROLET THIBAULT | 2025 | 03_Mercredi" at bounding box center [385, 75] width 320 height 22
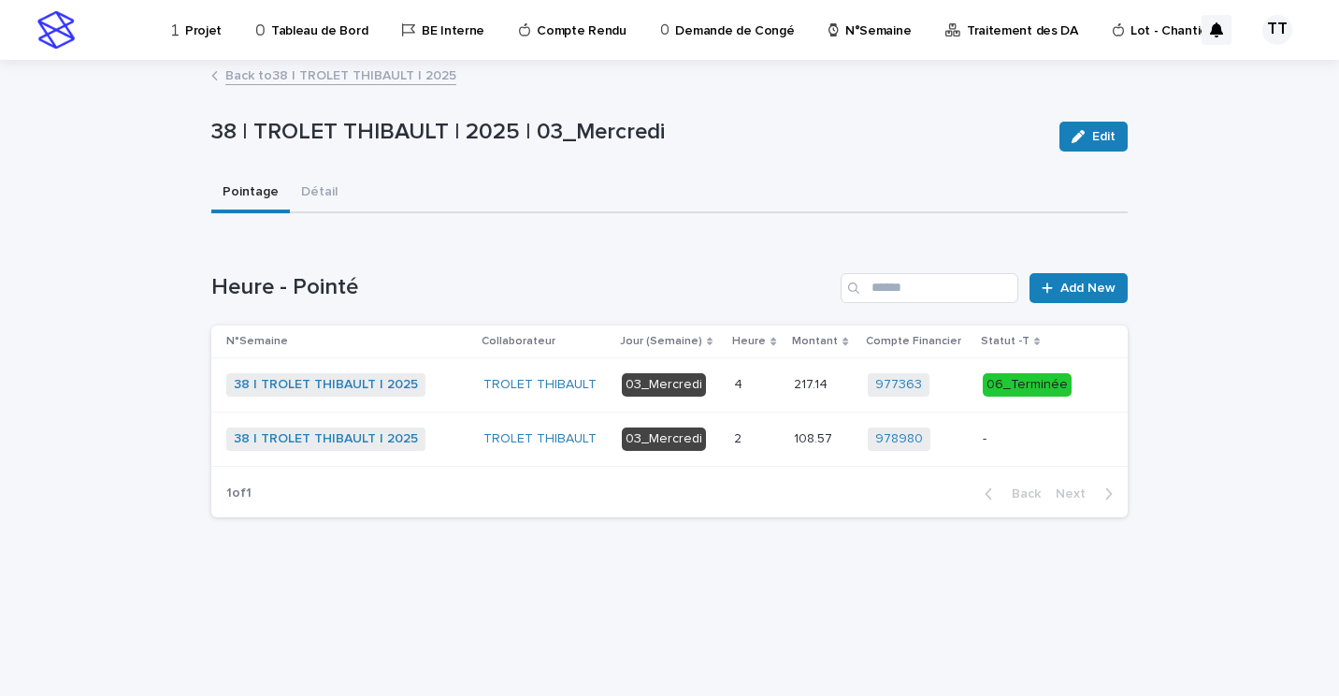
click at [753, 450] on div "2 2" at bounding box center [756, 439] width 45 height 31
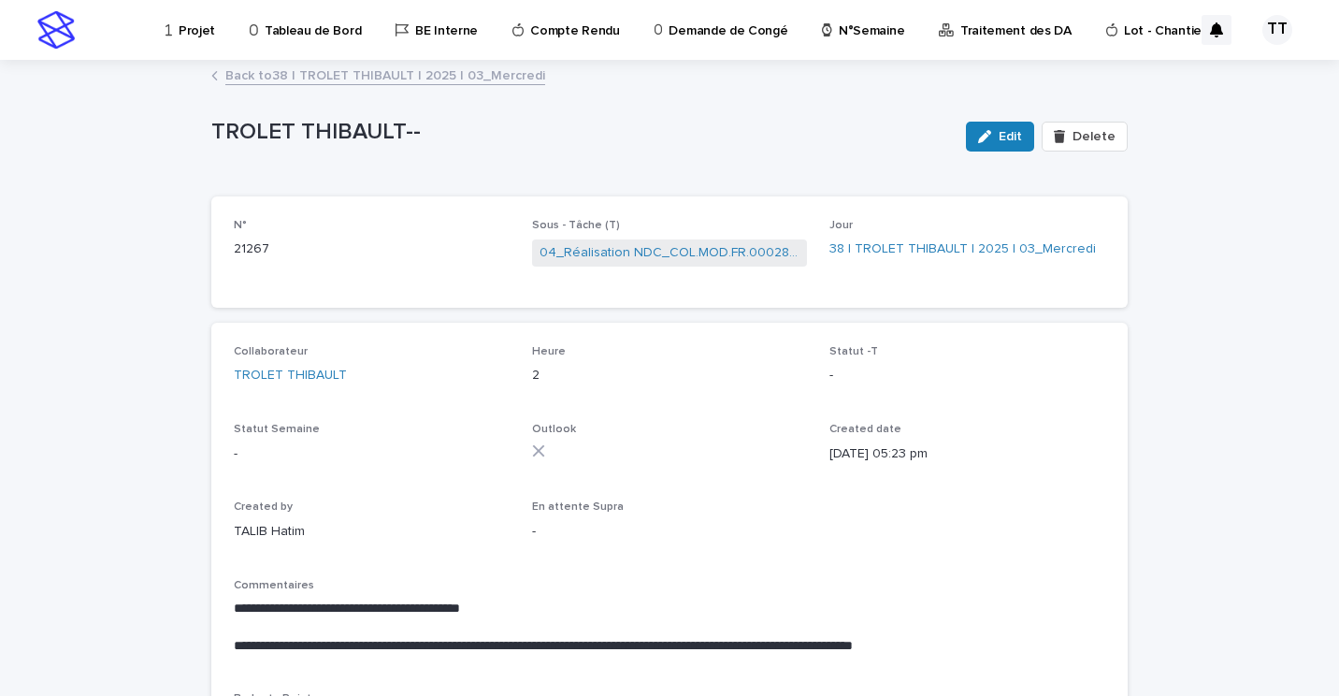
click at [419, 73] on link "Back to 38 | TROLET THIBAULT | 2025 | 03_Mercredi" at bounding box center [385, 75] width 320 height 22
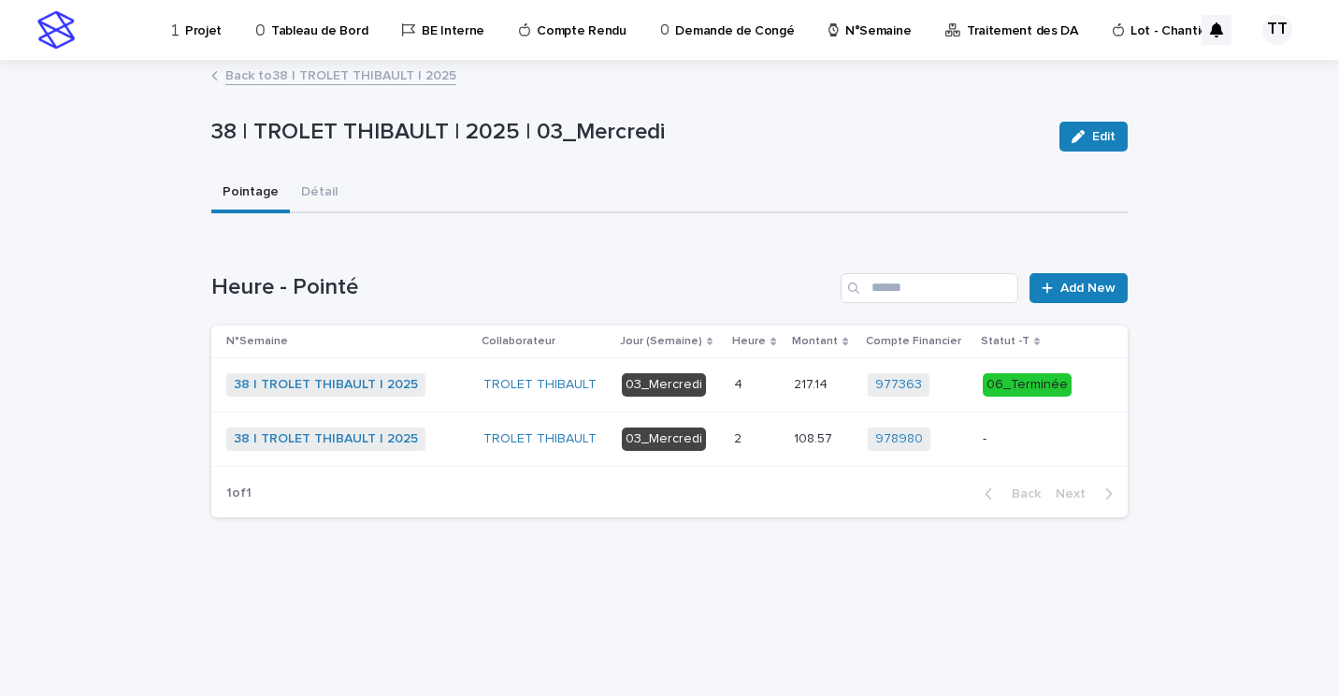
click at [412, 76] on link "Back to 38 | TROLET THIBAULT | 2025" at bounding box center [340, 75] width 231 height 22
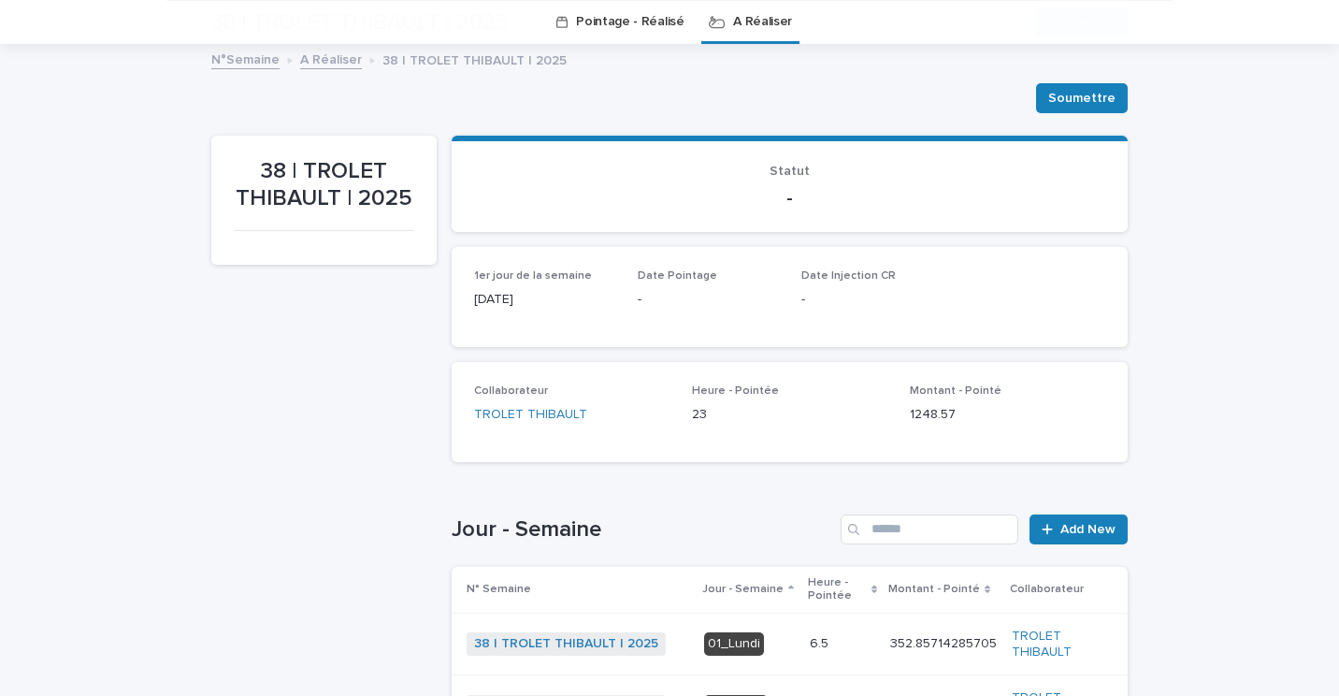
scroll to position [434, 0]
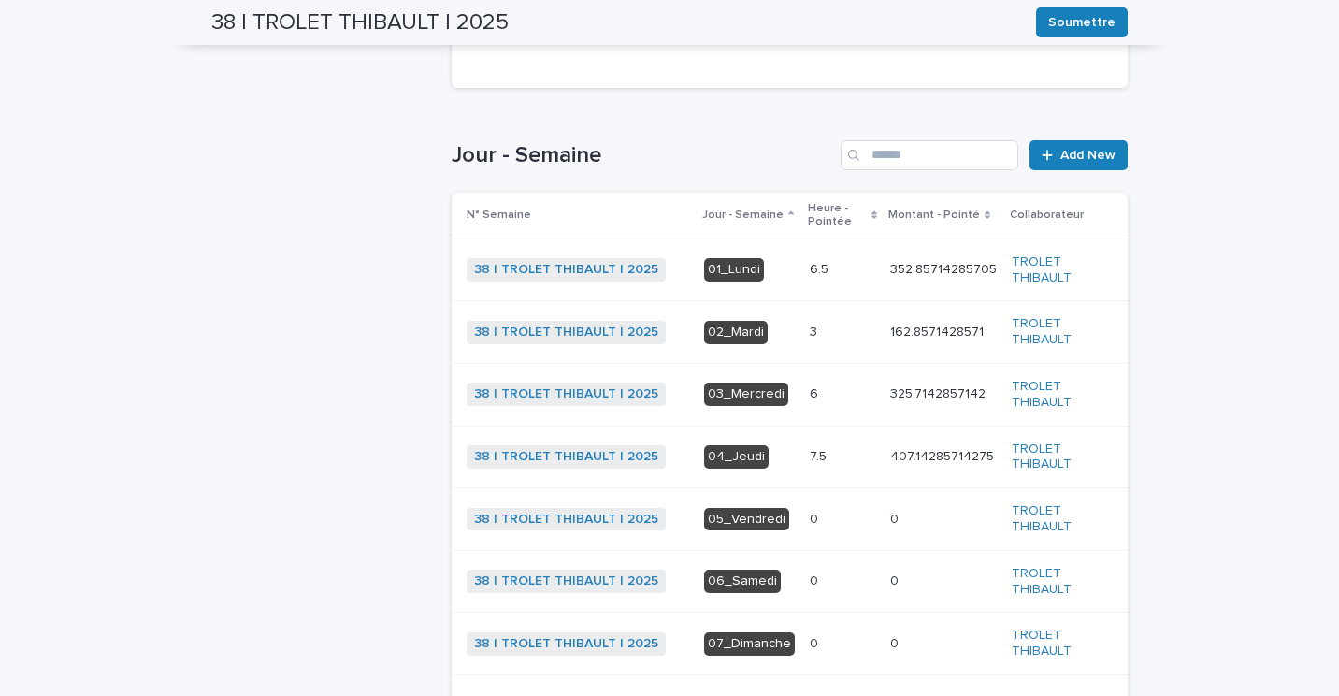
click at [839, 332] on p at bounding box center [842, 333] width 65 height 16
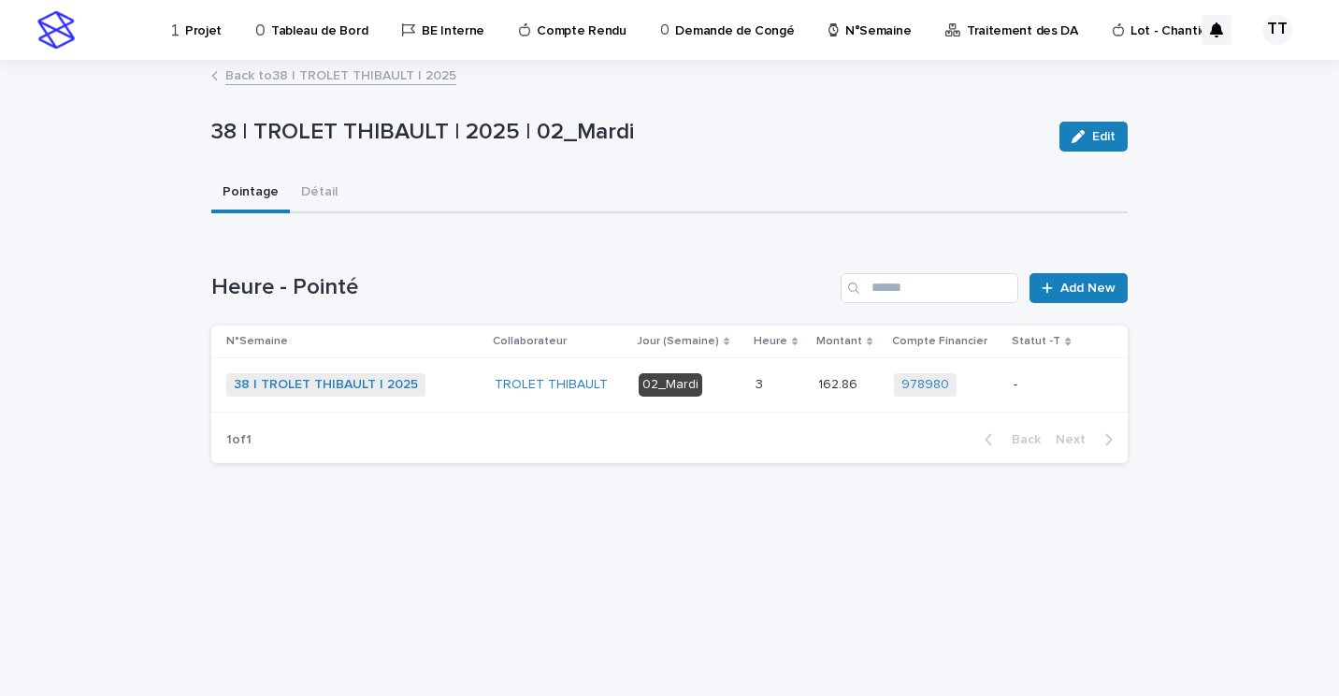
click at [767, 390] on p "3" at bounding box center [761, 383] width 11 height 20
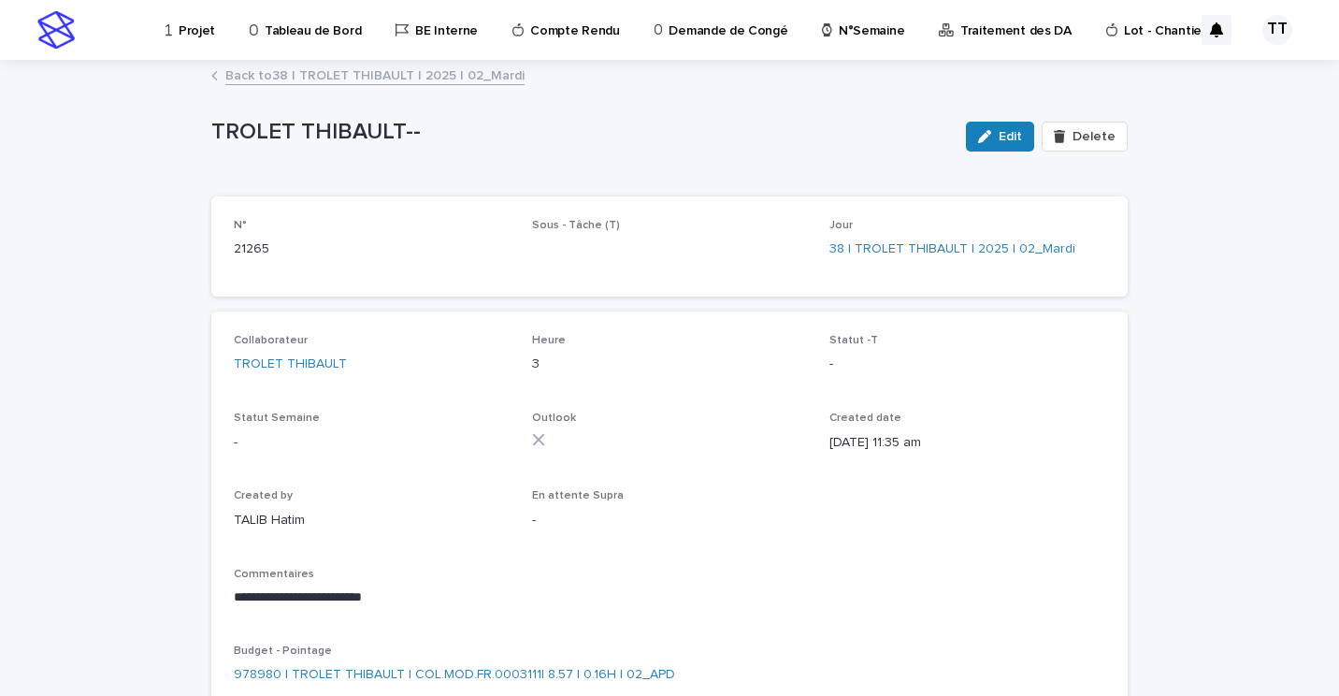
scroll to position [99, 0]
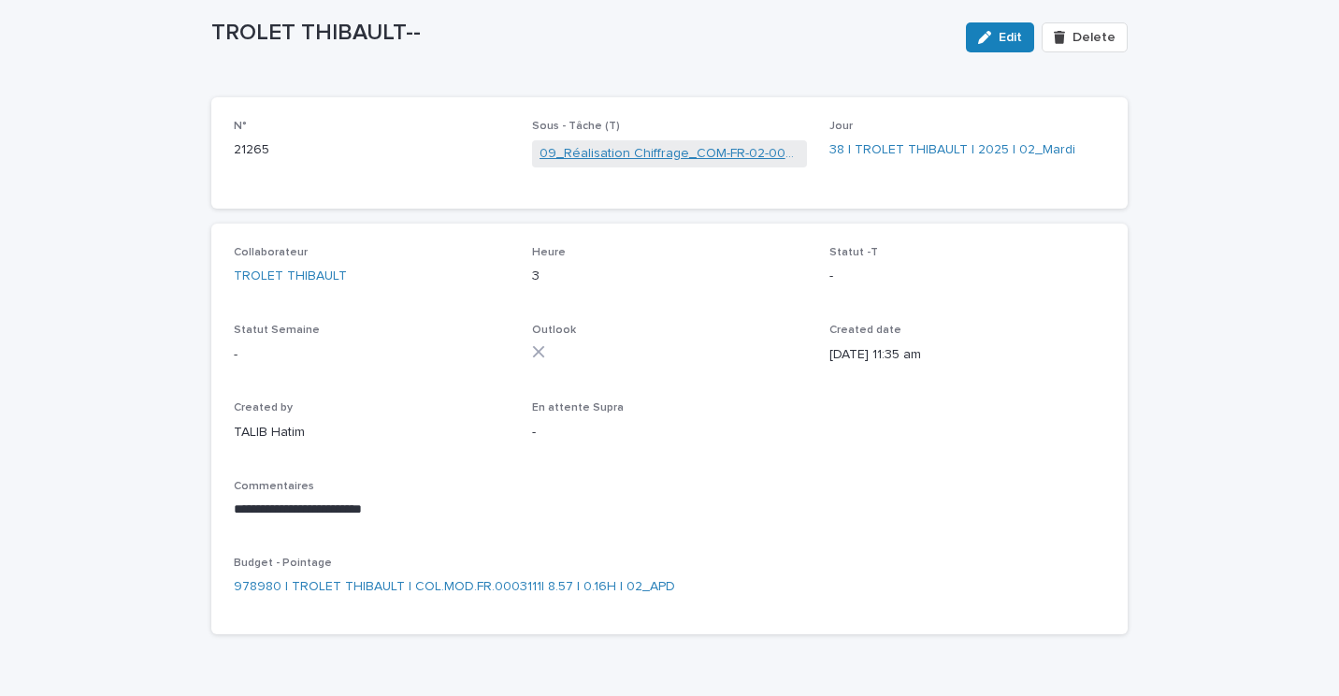
click at [705, 154] on link "09_Réalisation Chiffrage_COM-FR-02-0002773" at bounding box center [670, 154] width 261 height 20
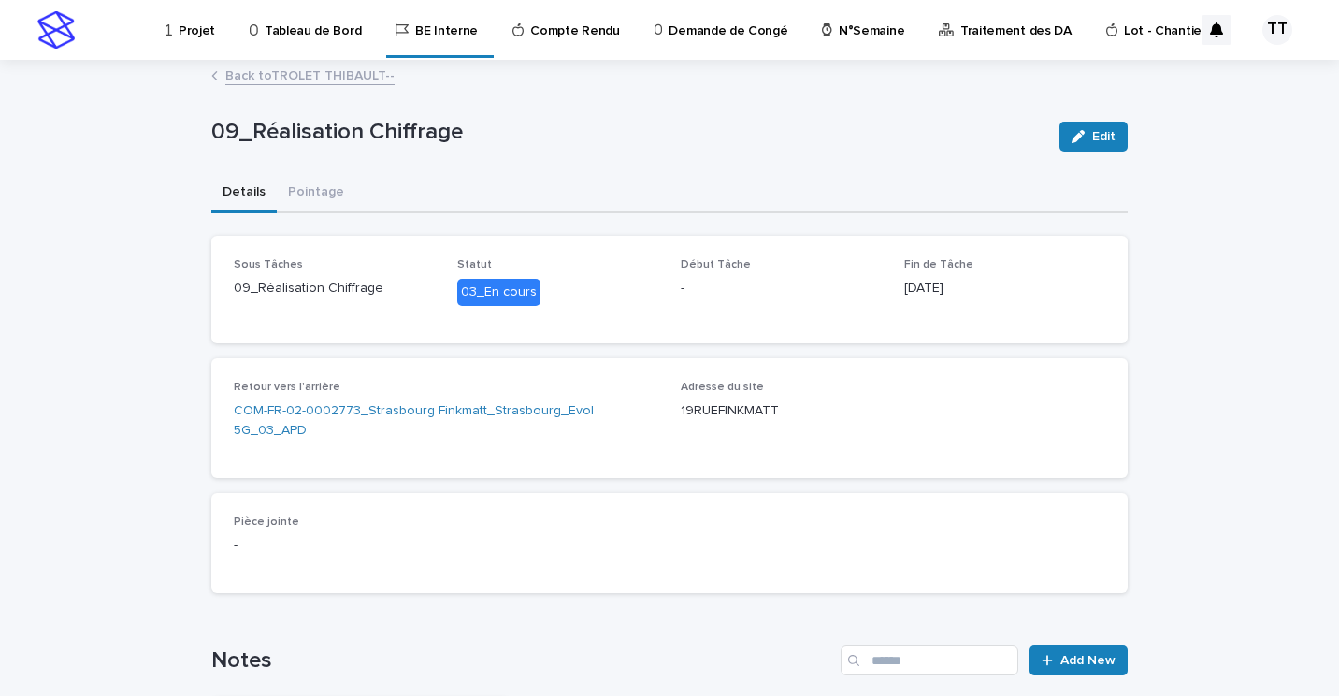
click at [339, 77] on link "Back to TROLET THIBAULT--" at bounding box center [309, 75] width 169 height 22
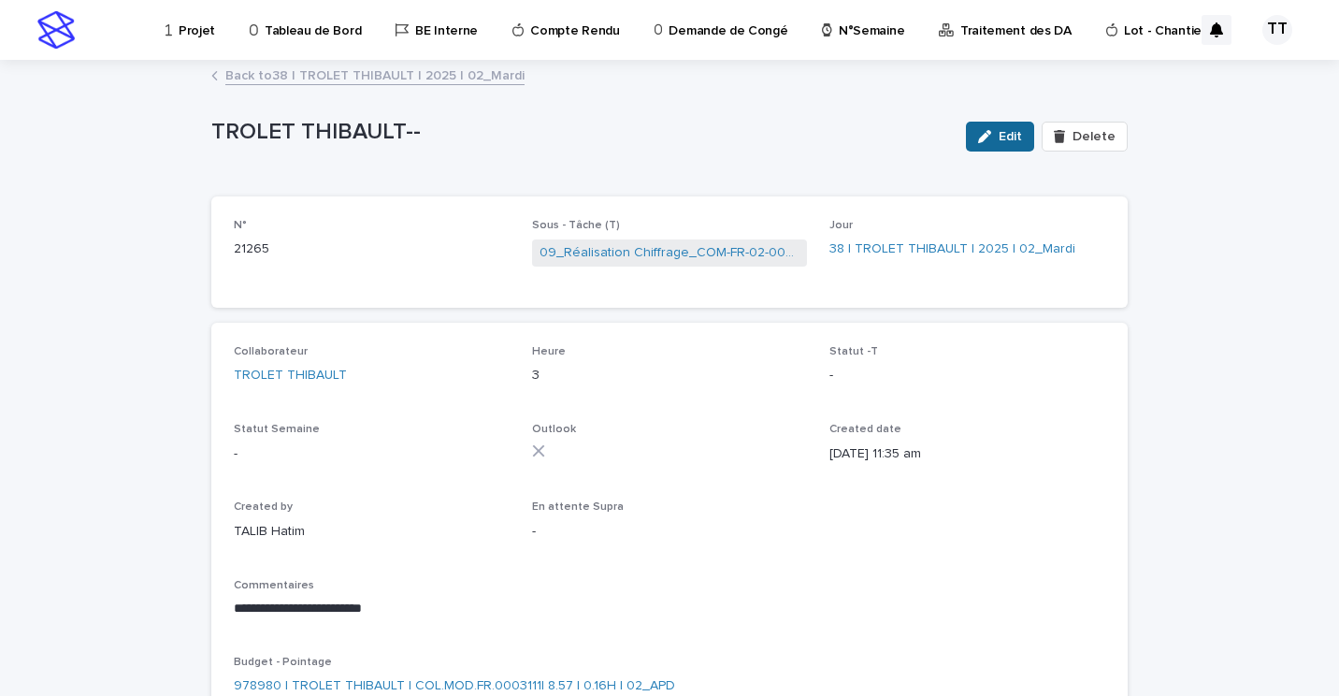
click at [995, 129] on button "Edit" at bounding box center [1000, 137] width 68 height 30
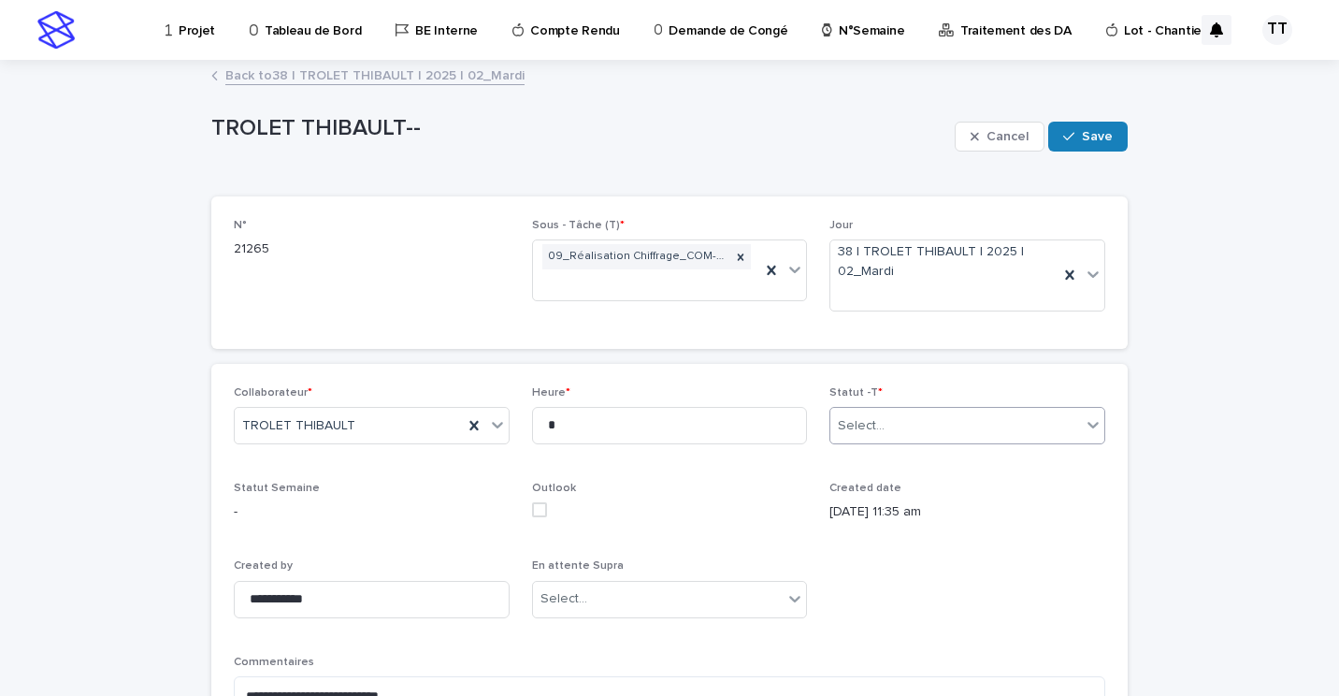
click at [964, 424] on div "Select..." at bounding box center [955, 426] width 251 height 31
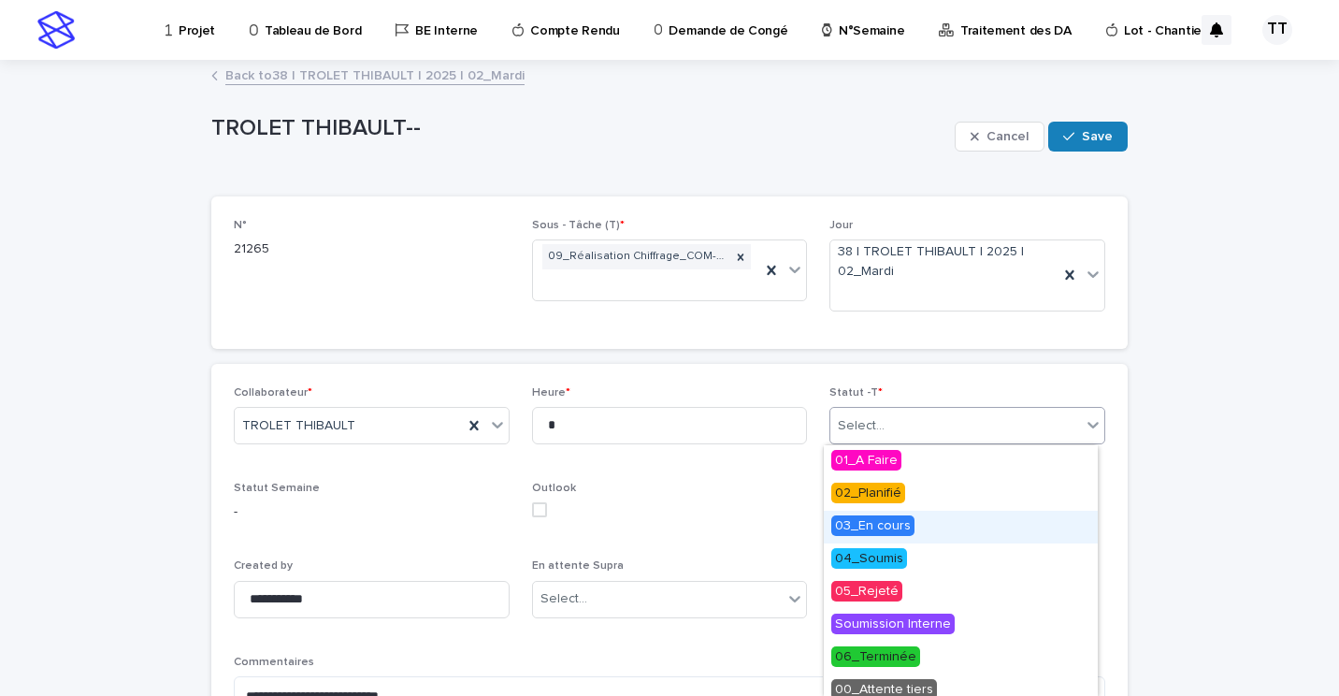
click at [876, 528] on span "03_En cours" at bounding box center [872, 525] width 83 height 21
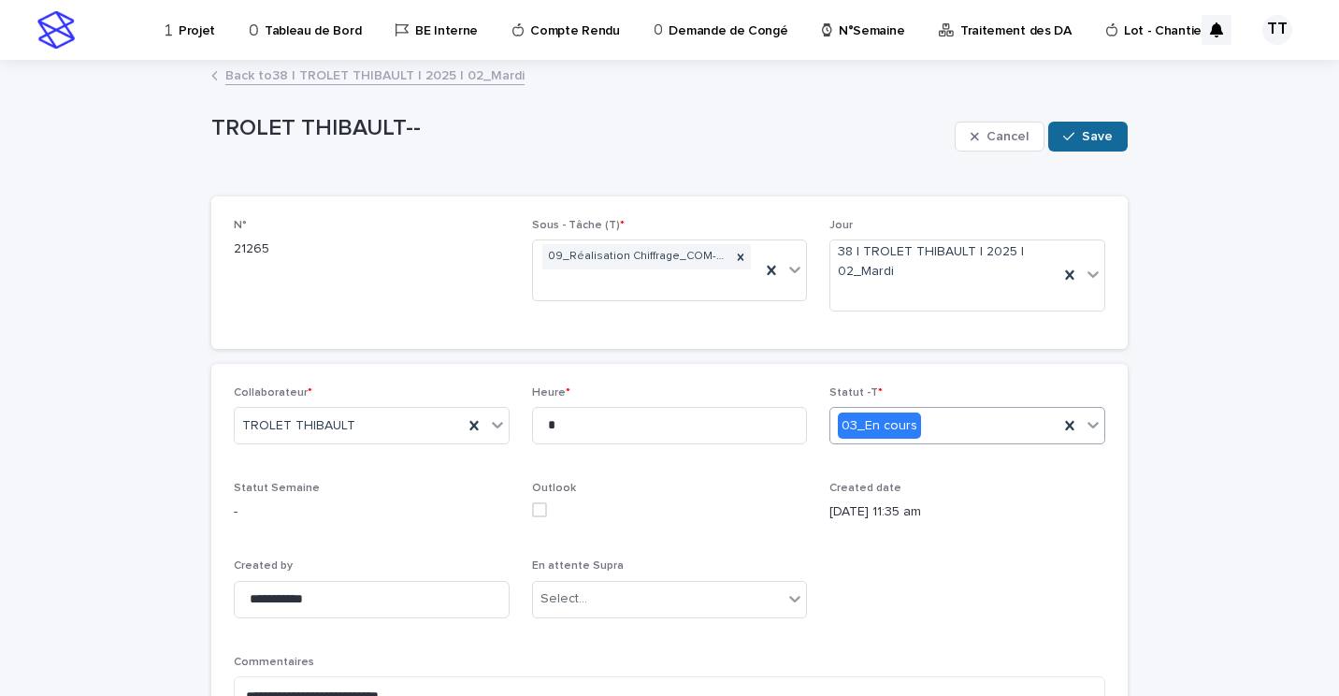
click at [1071, 139] on div "button" at bounding box center [1072, 136] width 19 height 13
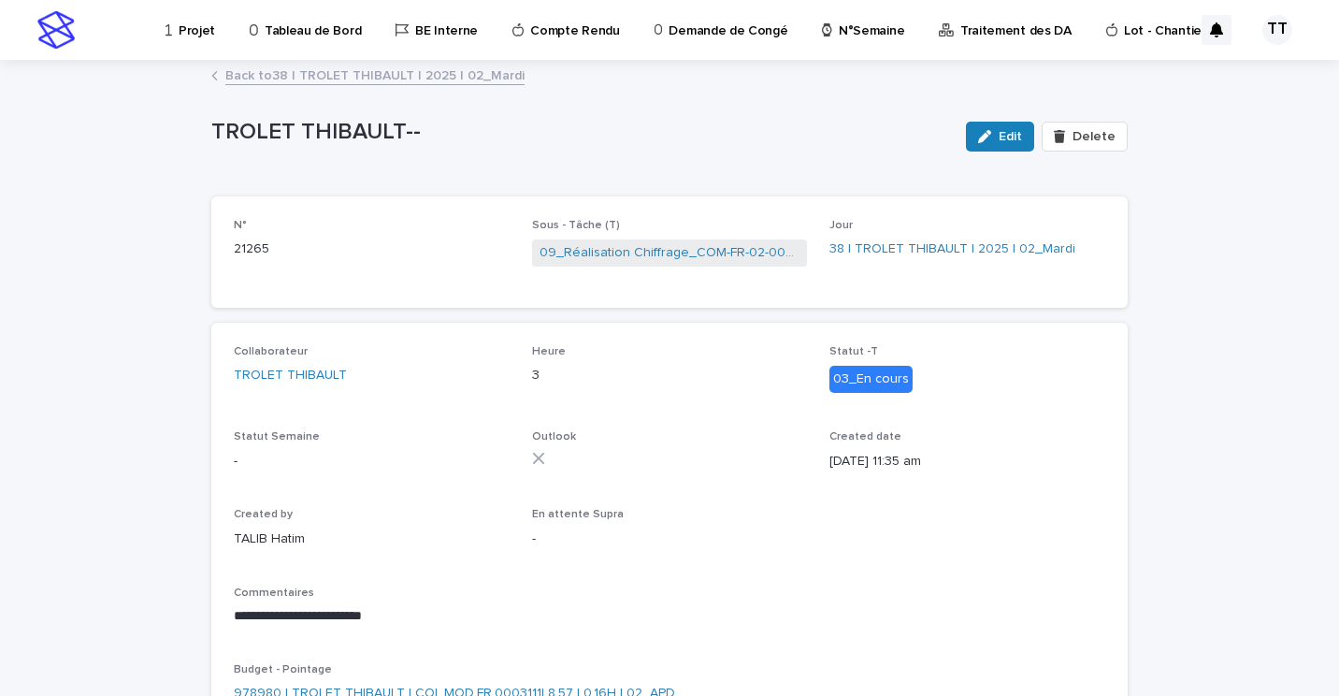
click at [333, 79] on link "Back to 38 | TROLET THIBAULT | 2025 | 02_Mardi" at bounding box center [374, 75] width 299 height 22
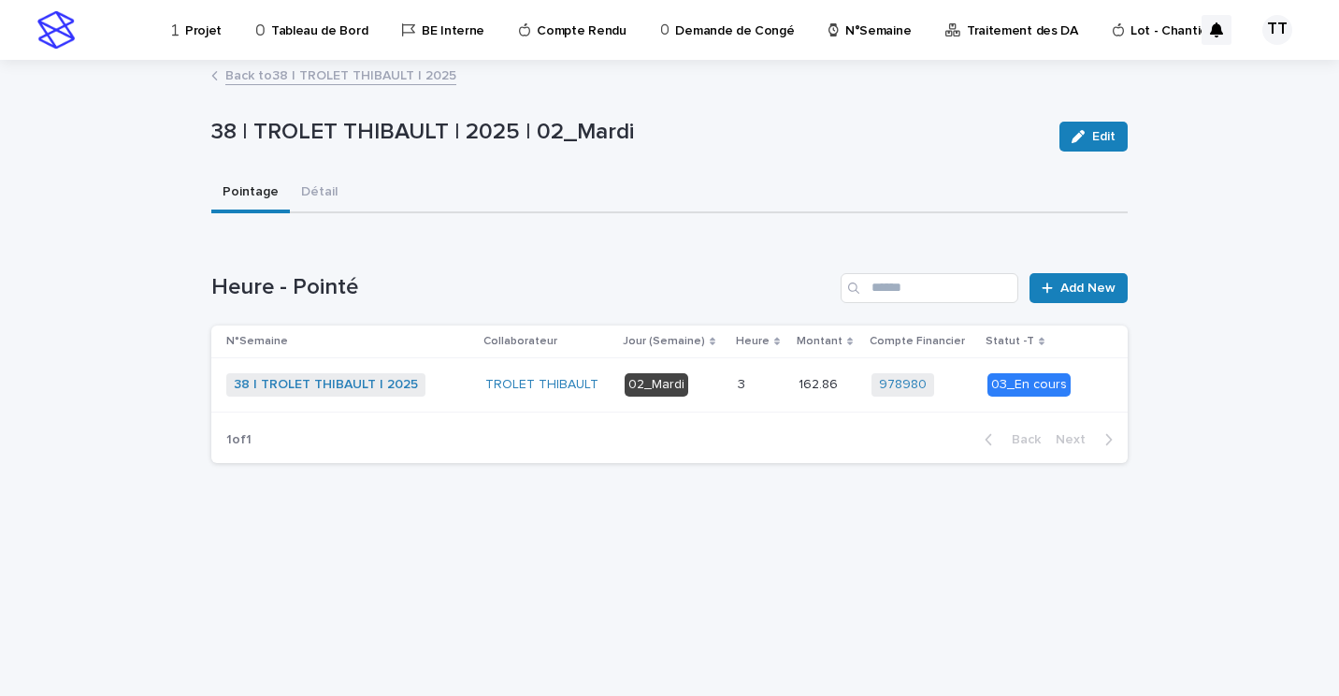
click at [398, 74] on link "Back to 38 | TROLET THIBAULT | 2025" at bounding box center [340, 75] width 231 height 22
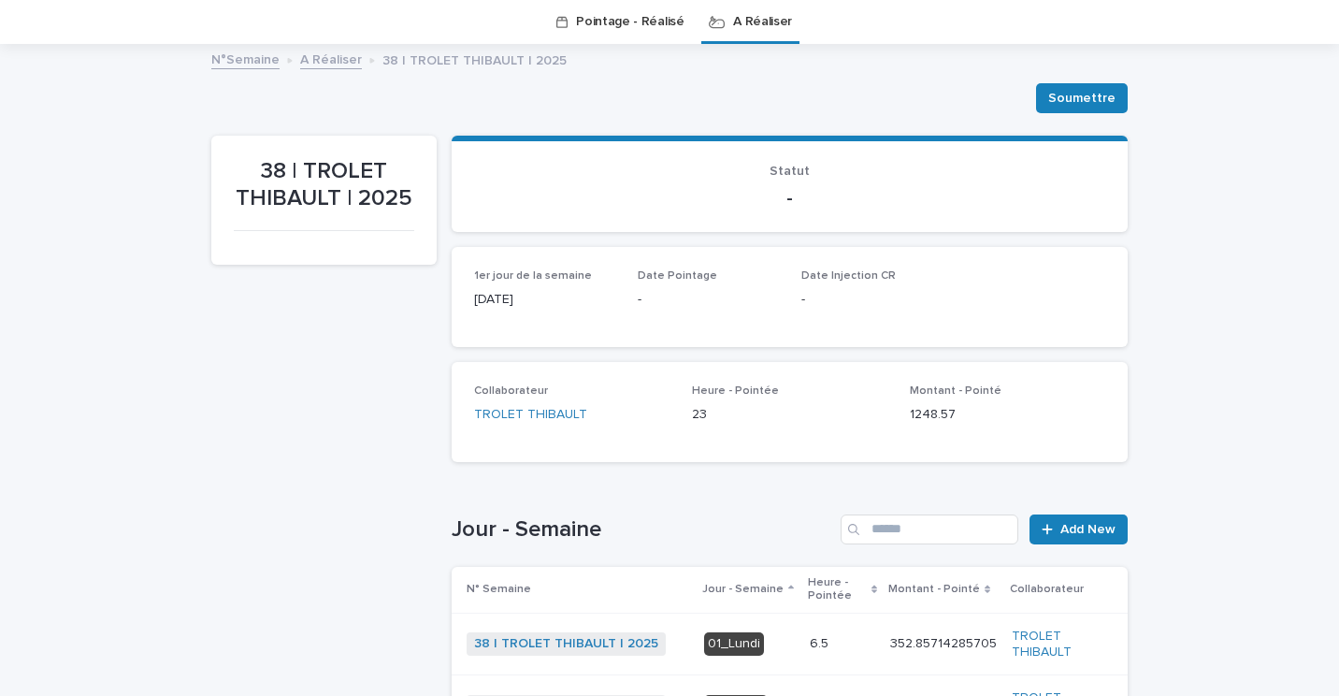
scroll to position [434, 0]
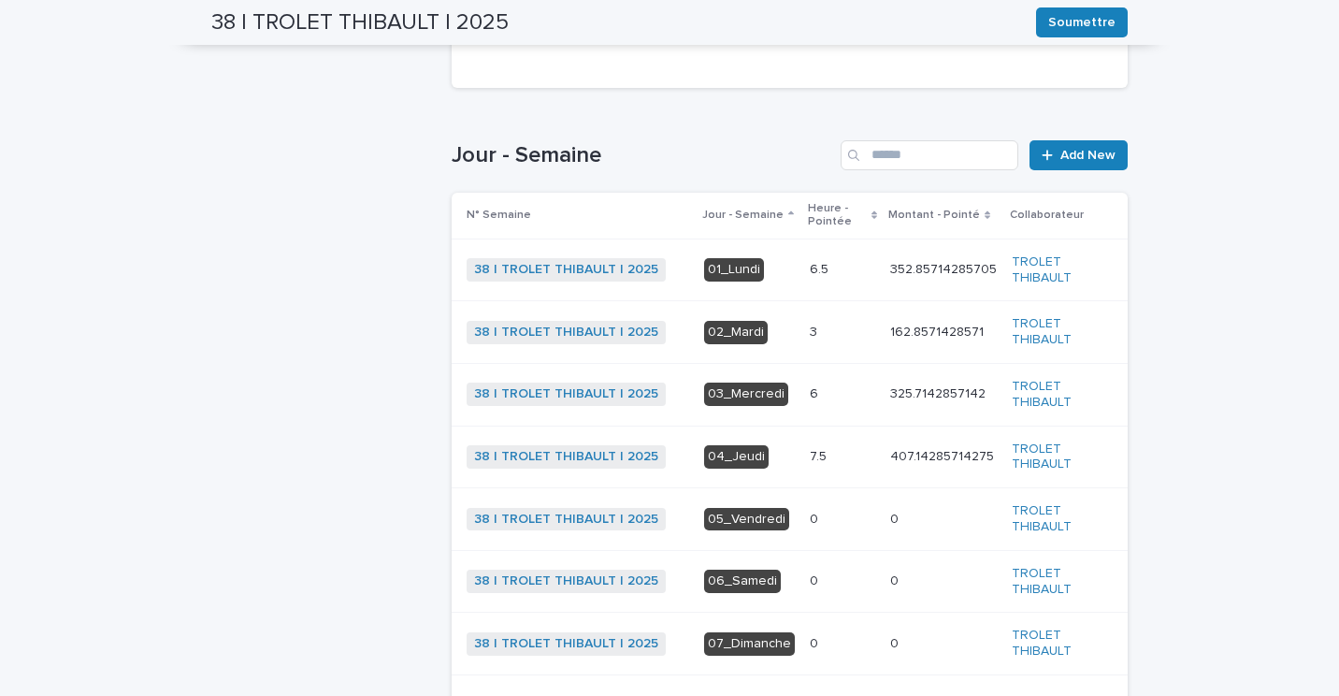
click at [883, 279] on td "352.85714285705 352.85714285705" at bounding box center [944, 269] width 122 height 63
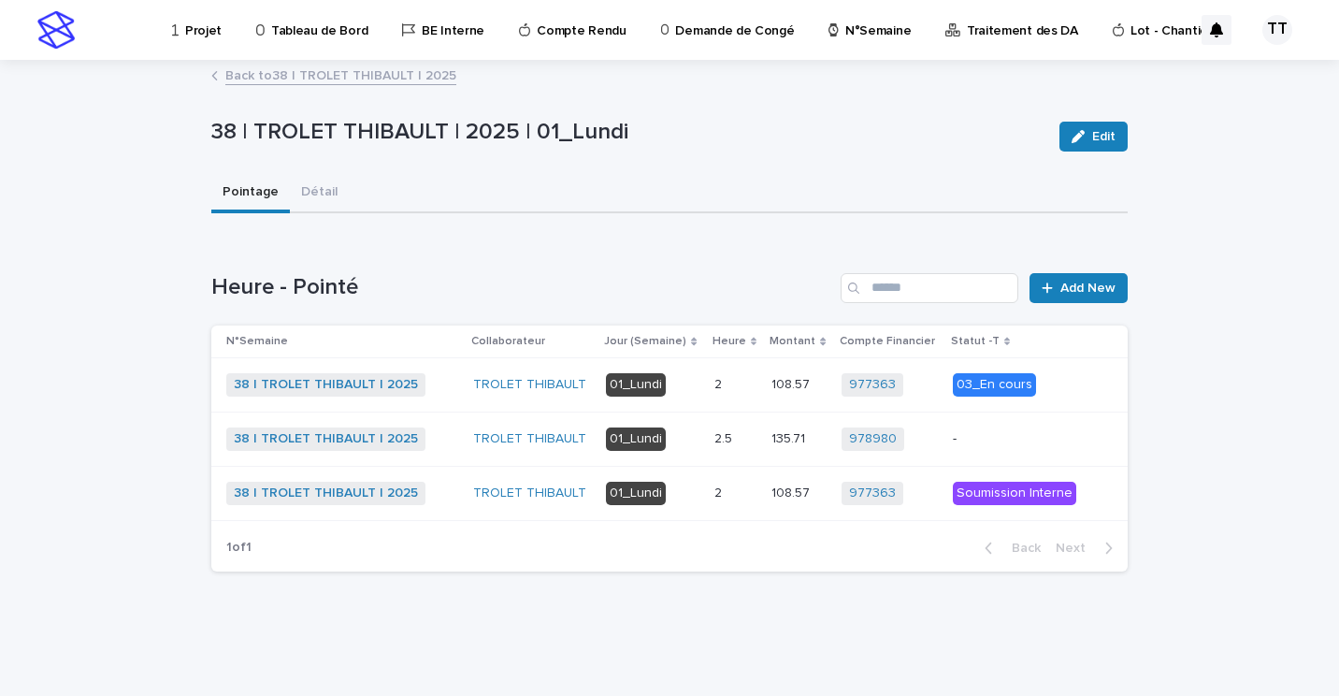
click at [746, 439] on p at bounding box center [736, 439] width 43 height 16
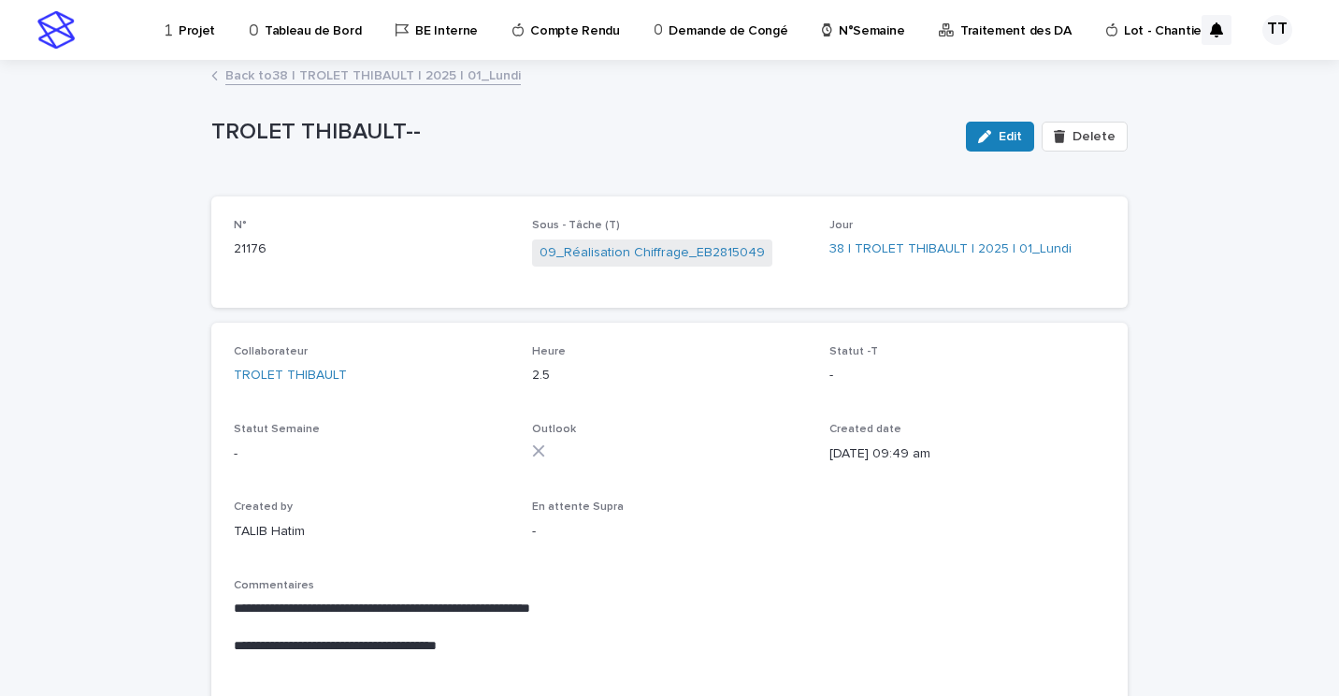
scroll to position [94, 0]
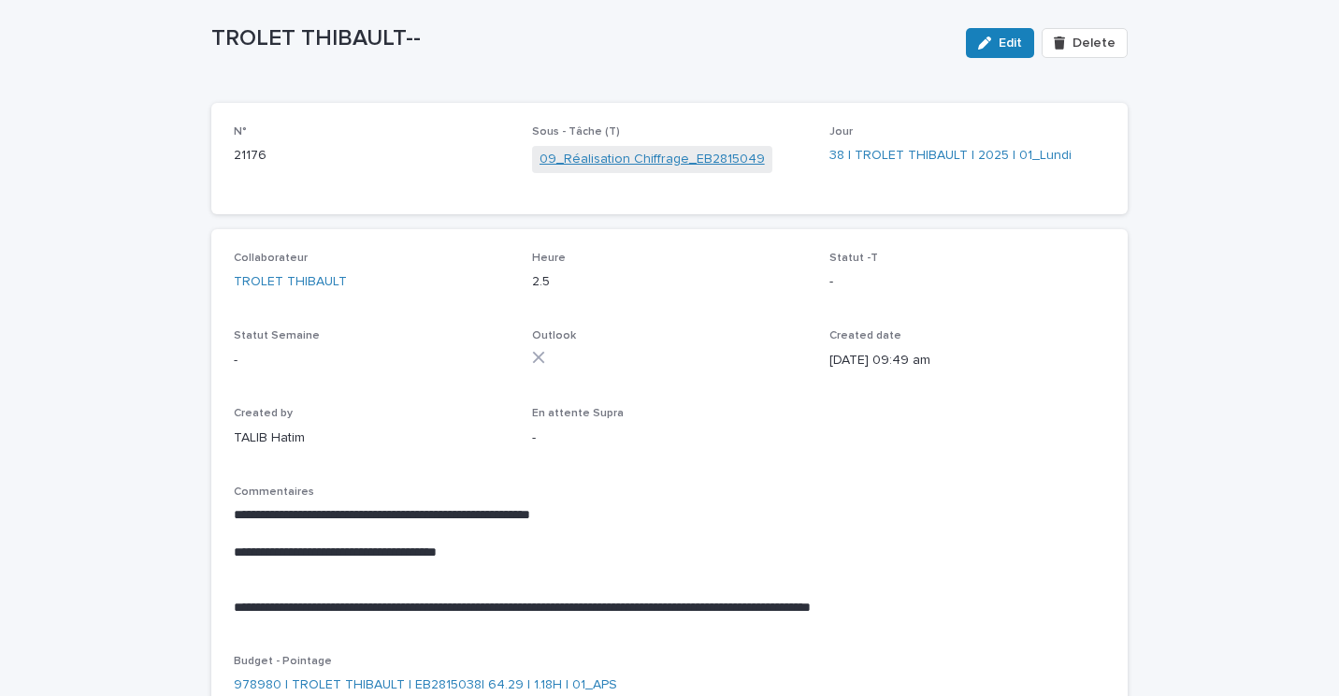
click at [632, 152] on link "09_Réalisation Chiffrage_EB2815049" at bounding box center [652, 160] width 225 height 20
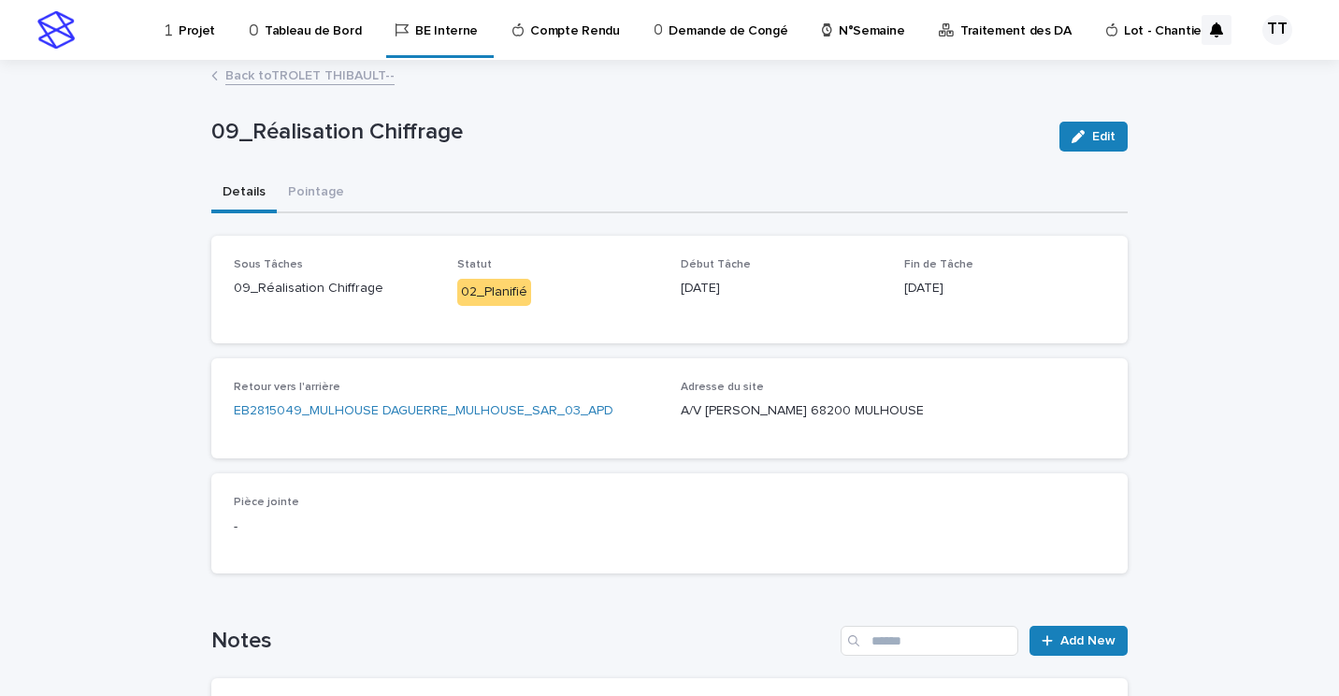
click at [274, 76] on link "Back to TROLET THIBAULT--" at bounding box center [309, 75] width 169 height 22
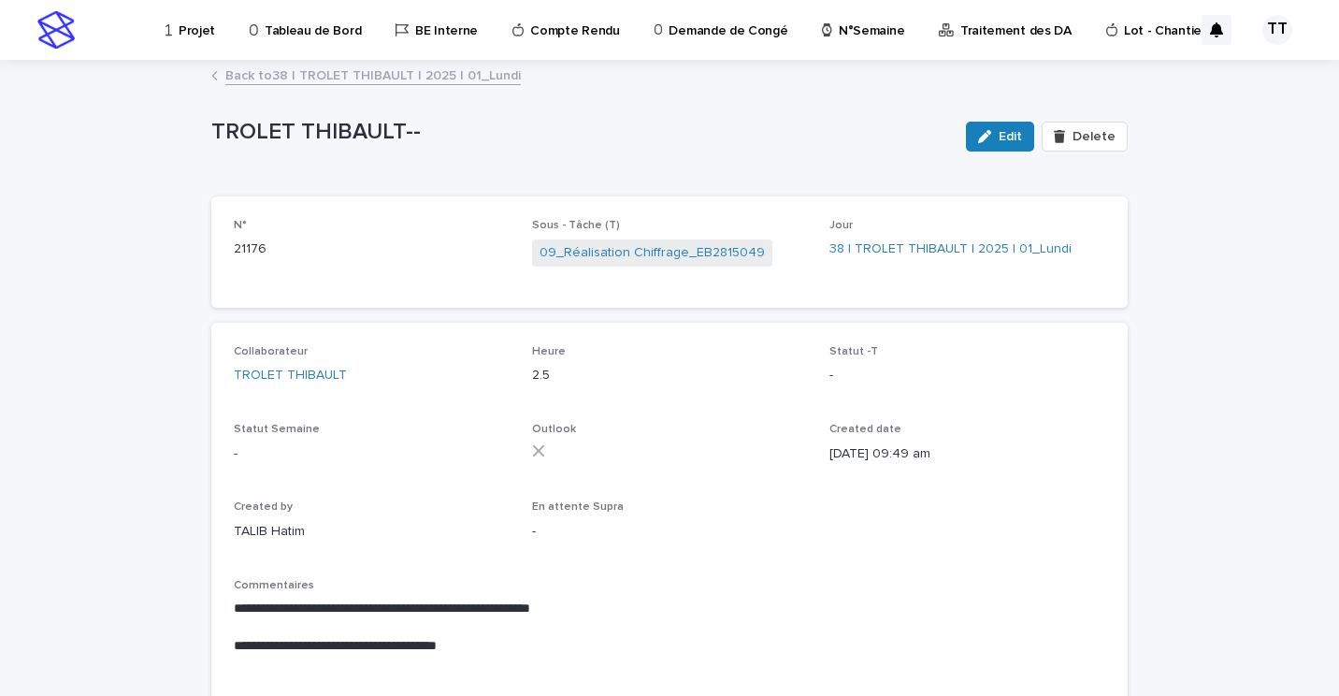
click at [771, 557] on div "**********" at bounding box center [670, 574] width 872 height 458
click at [258, 77] on link "Back to 38 | TROLET THIBAULT | 2025 | 01_Lundi" at bounding box center [373, 75] width 296 height 22
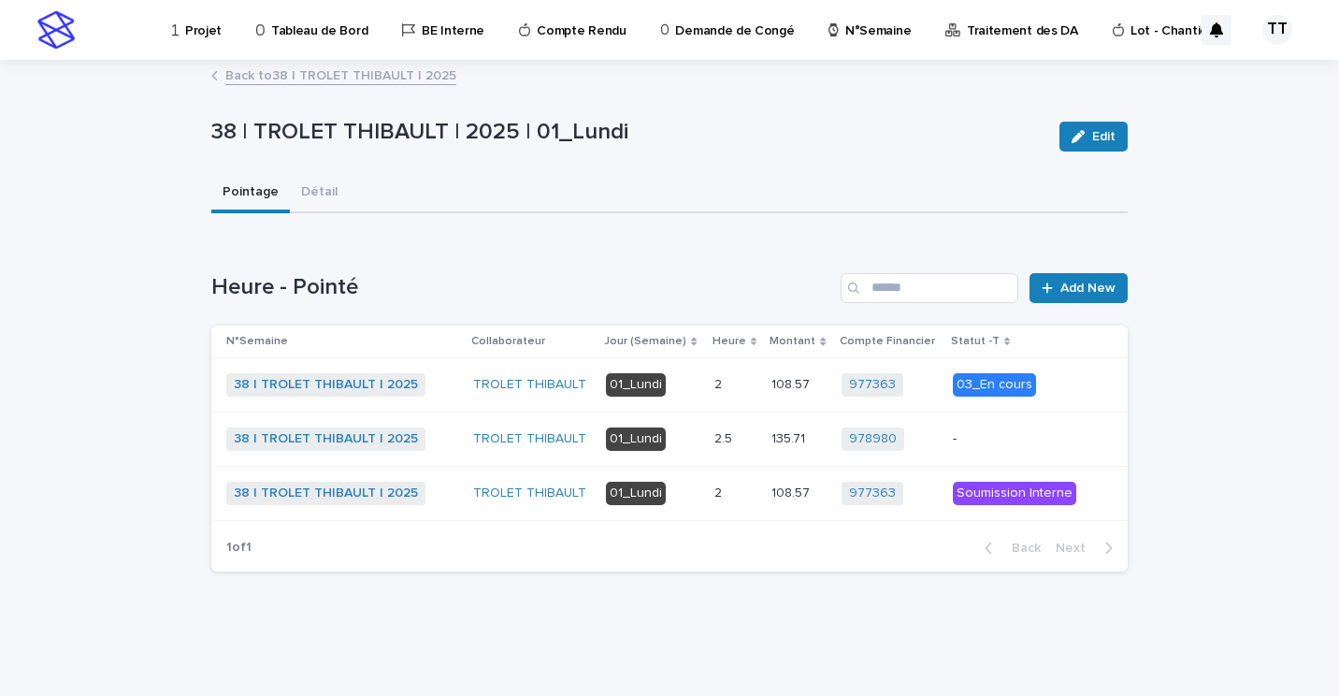
click at [370, 76] on link "Back to 38 | TROLET THIBAULT | 2025" at bounding box center [340, 75] width 231 height 22
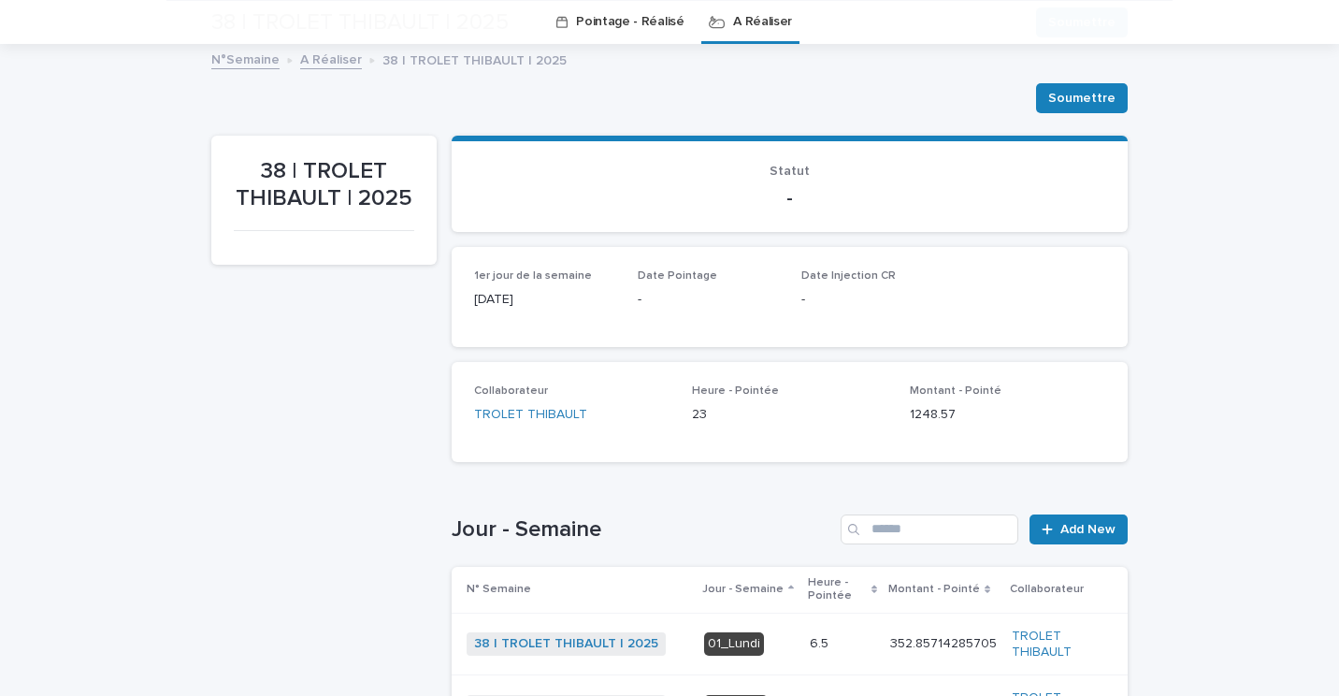
scroll to position [572, 0]
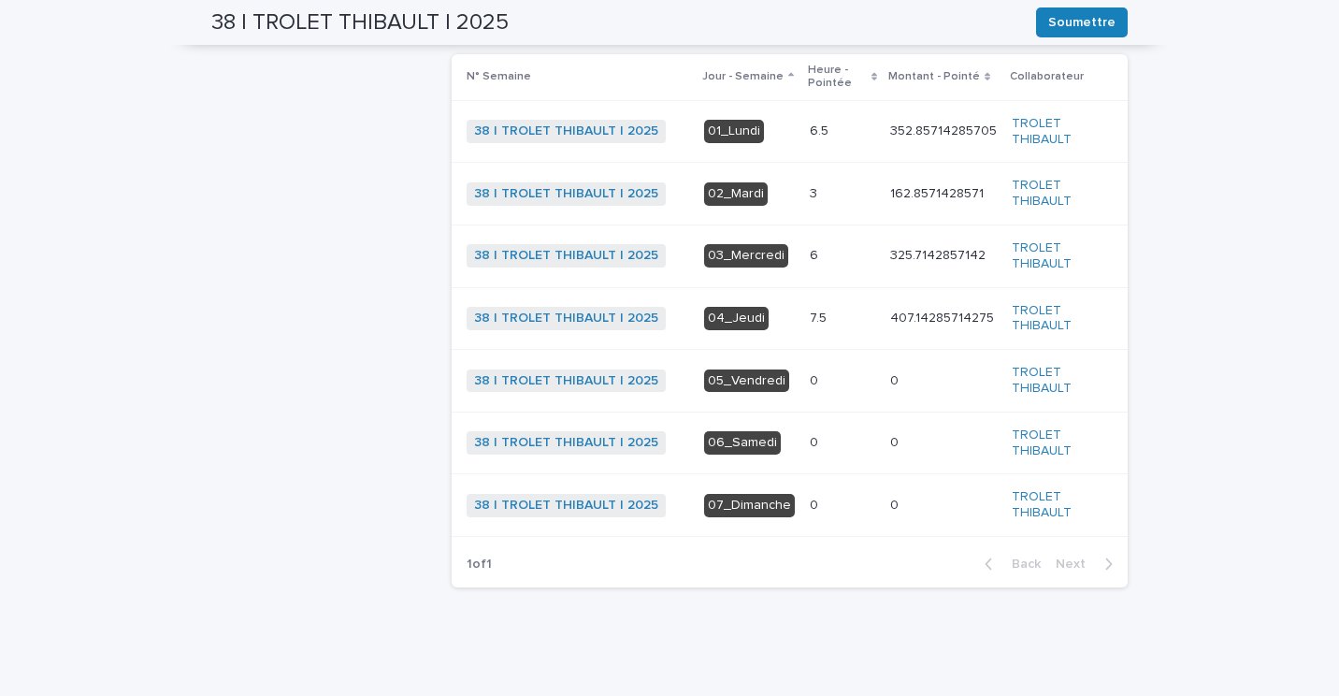
click at [811, 305] on div "7.5 7.5" at bounding box center [842, 318] width 65 height 31
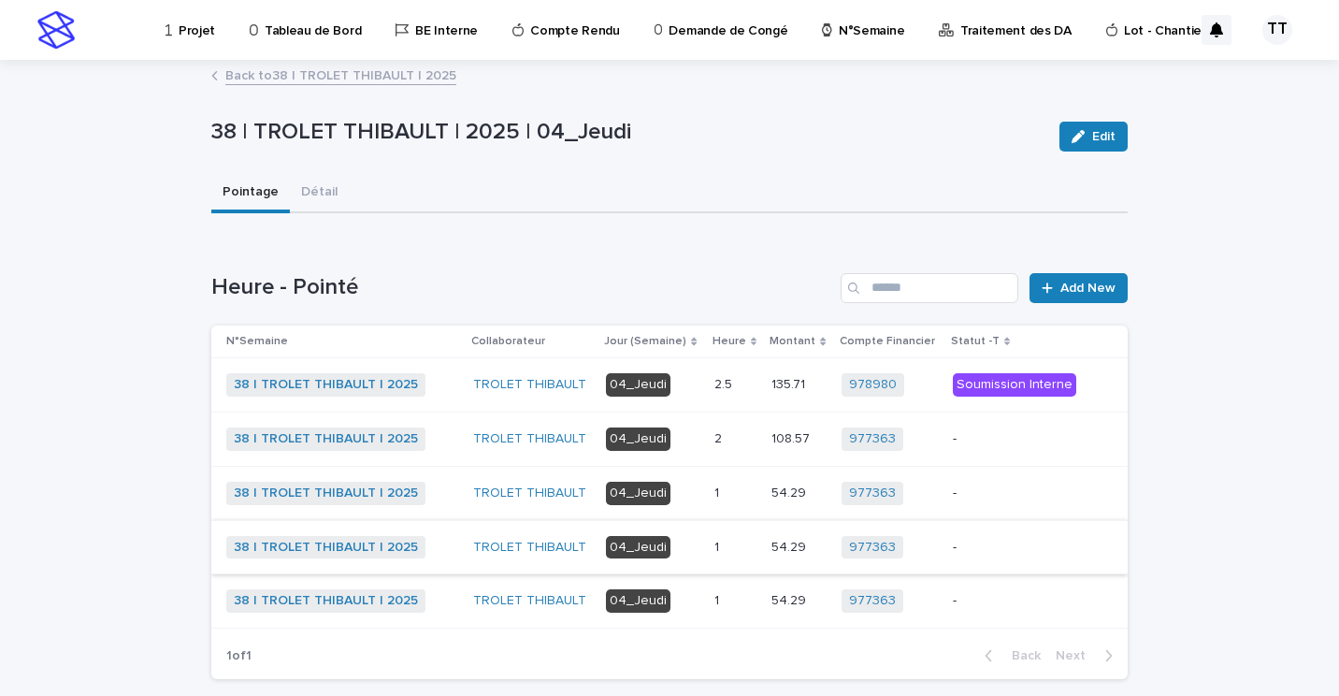
scroll to position [92, 0]
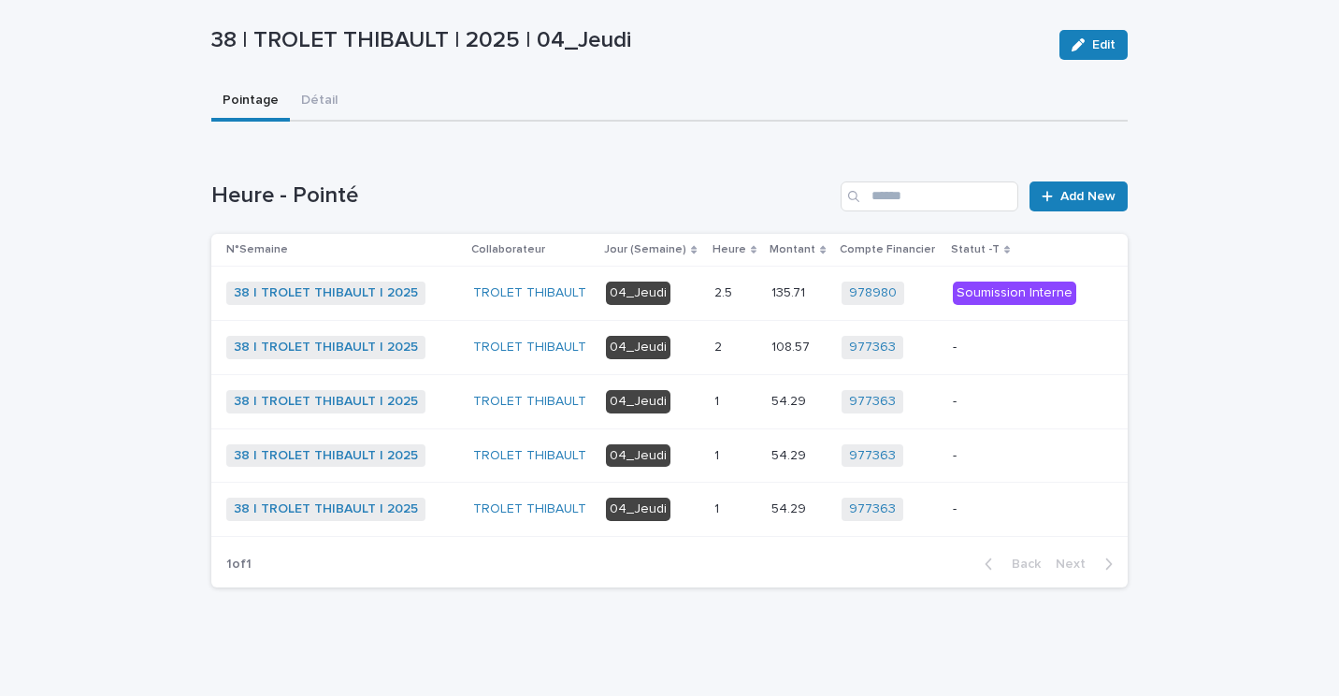
click at [722, 358] on div "2 2" at bounding box center [736, 347] width 43 height 31
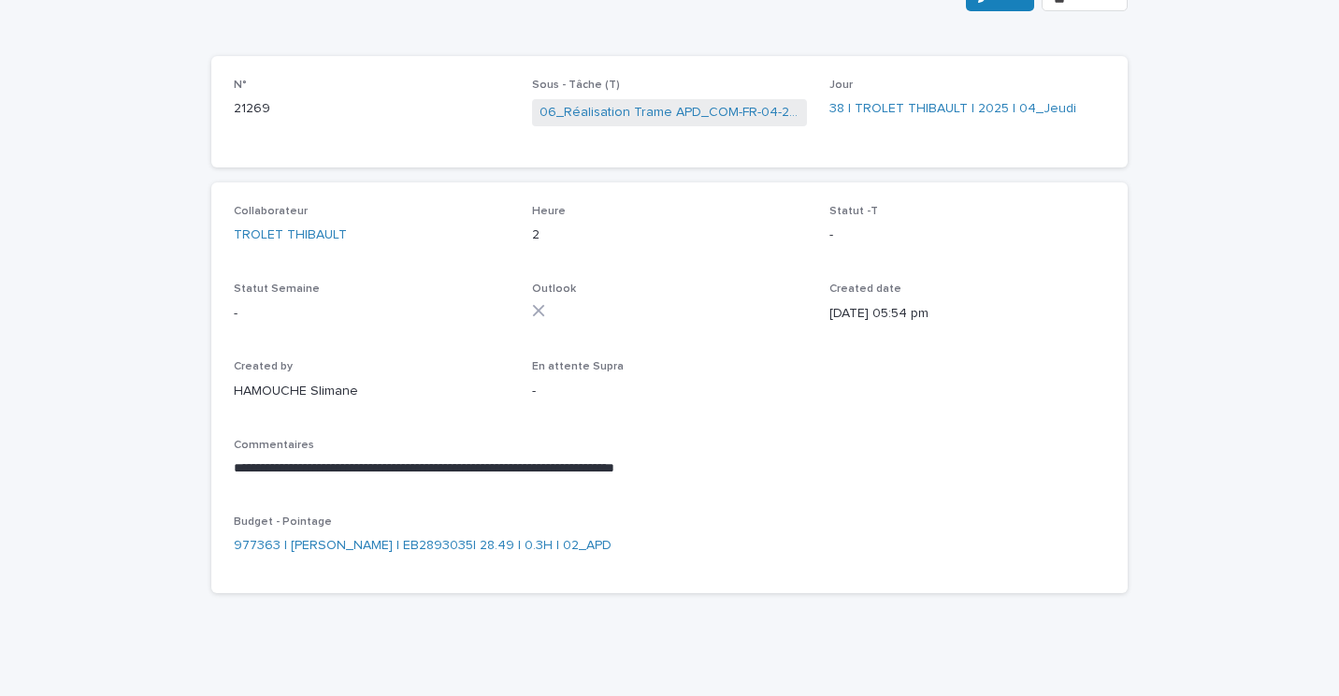
scroll to position [47, 0]
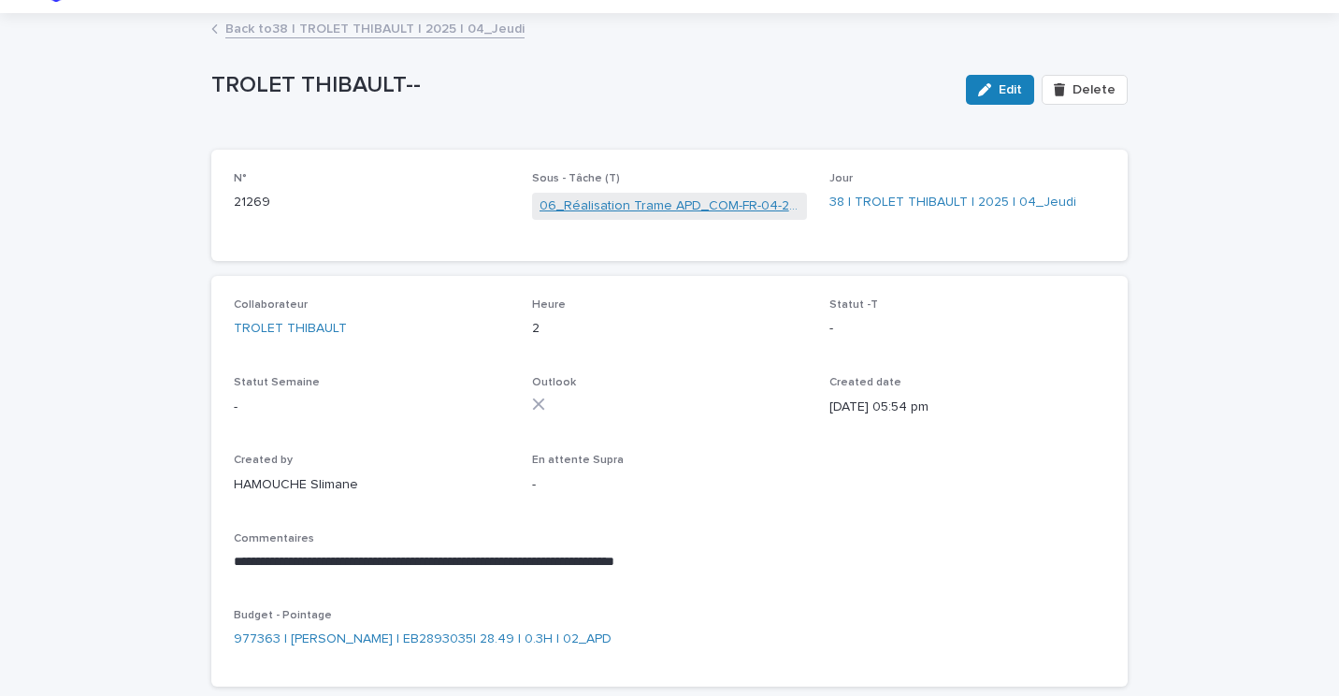
click at [595, 197] on link "06_Réalisation Trame APD_COM-FR-04-2893035" at bounding box center [670, 206] width 261 height 20
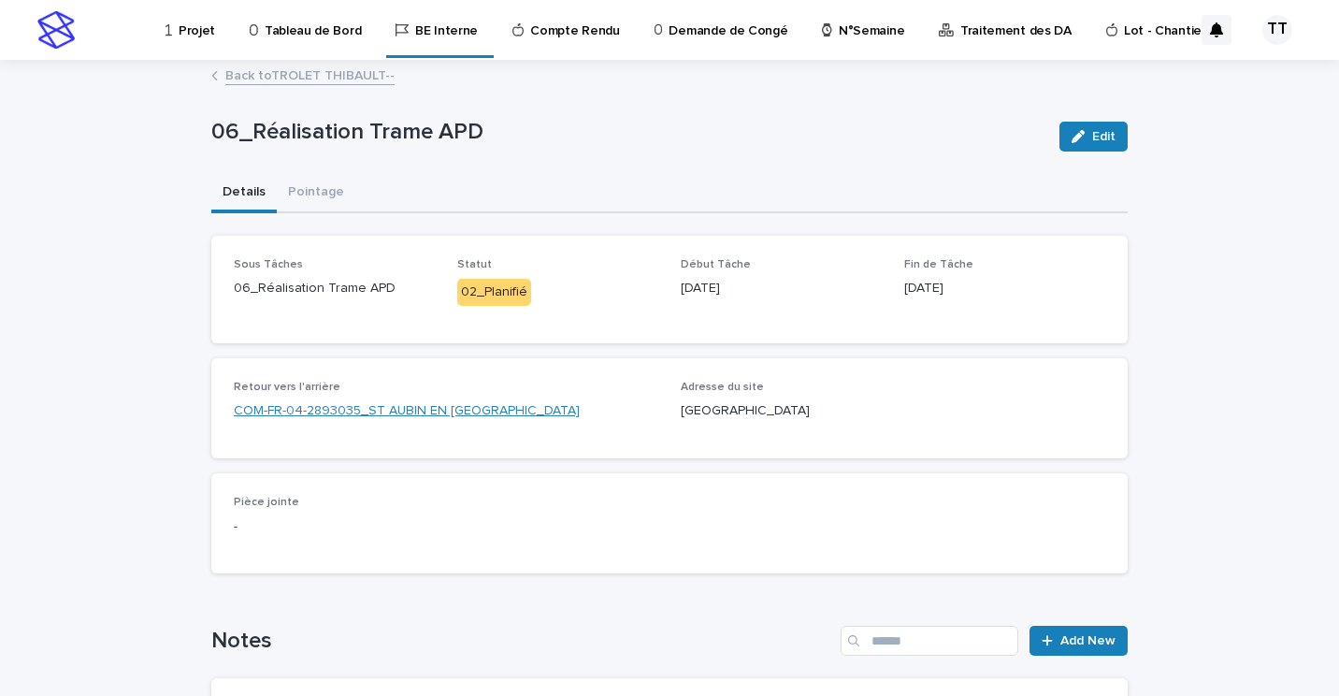
click at [441, 418] on link "COM-FR-04-2893035_ST AUBIN EN [GEOGRAPHIC_DATA]" at bounding box center [407, 411] width 346 height 20
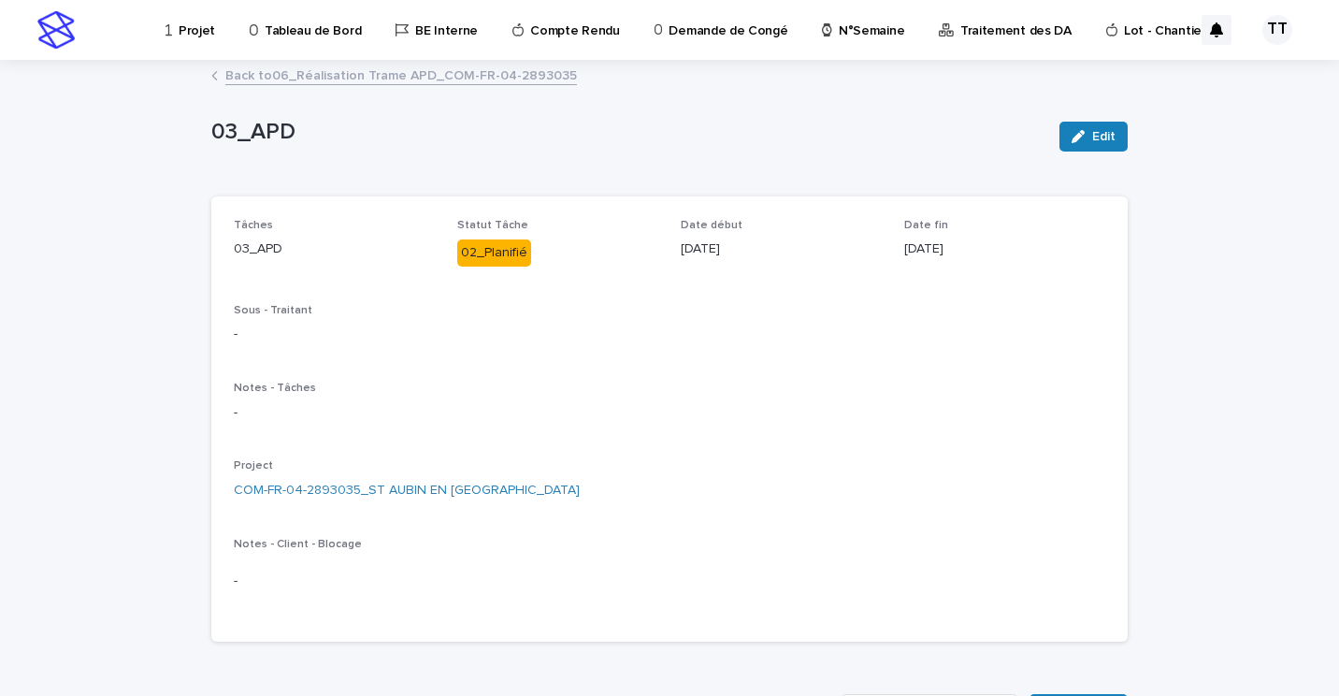
click at [355, 477] on div "Project COM-FR-04-2893035_ST AUBIN EN [GEOGRAPHIC_DATA]" at bounding box center [670, 486] width 872 height 55
click at [363, 484] on link "COM-FR-04-2893035_ST AUBIN EN [GEOGRAPHIC_DATA]" at bounding box center [407, 491] width 346 height 20
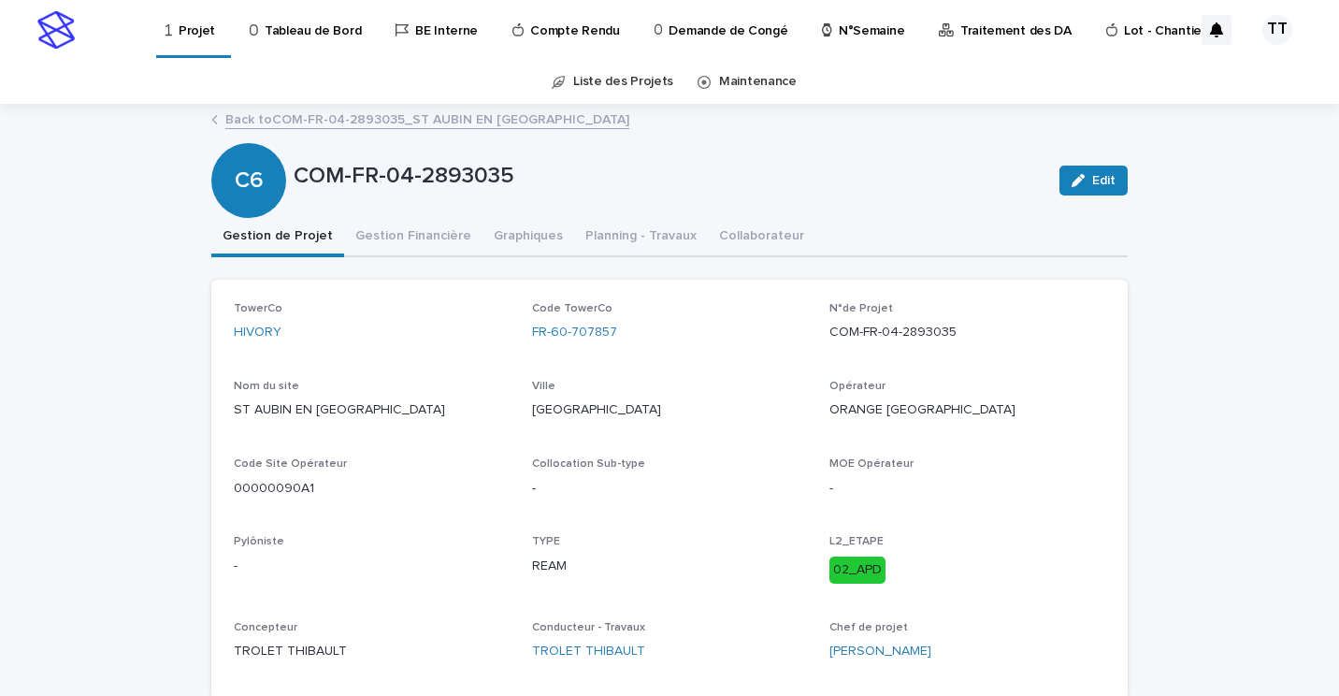
click at [1017, 460] on p "MOE Opérateur" at bounding box center [968, 463] width 276 height 13
click at [423, 117] on link "Back to COM-FR-04-2893035_ST AUBIN EN [GEOGRAPHIC_DATA]" at bounding box center [427, 119] width 404 height 22
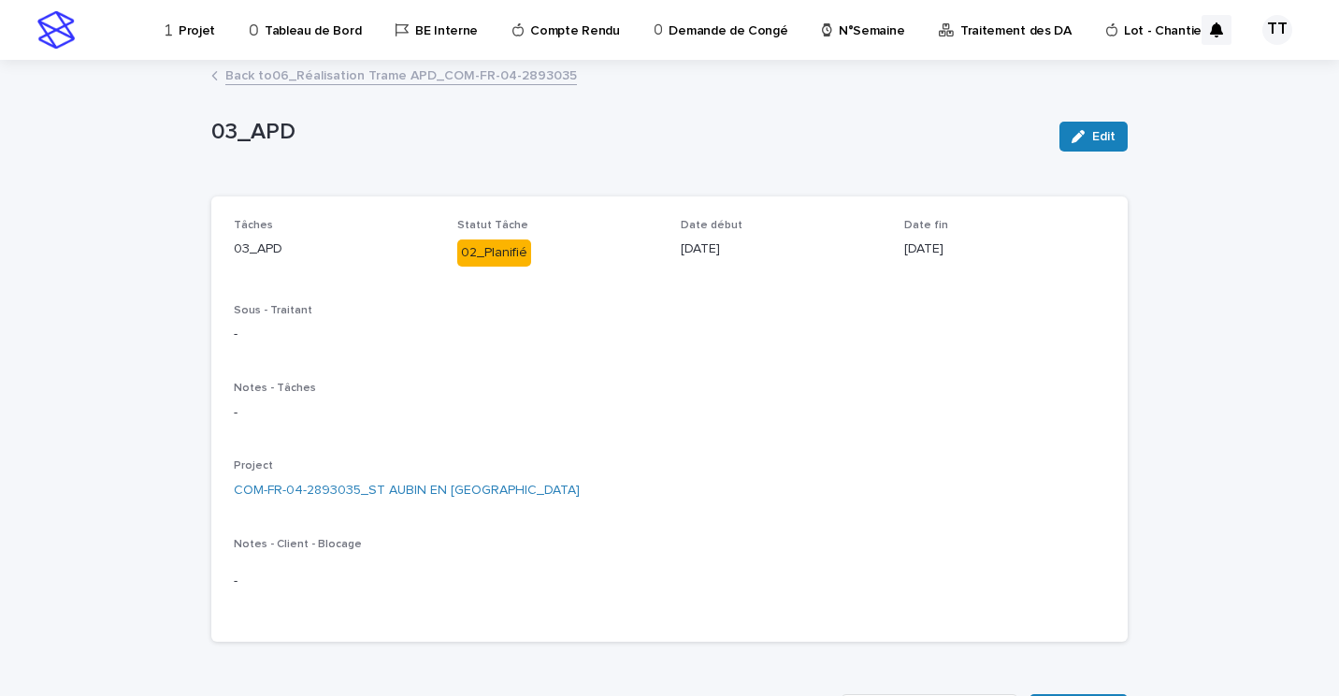
click at [387, 74] on link "Back to 06_Réalisation Trame APD_COM-FR-04-2893035" at bounding box center [401, 75] width 352 height 22
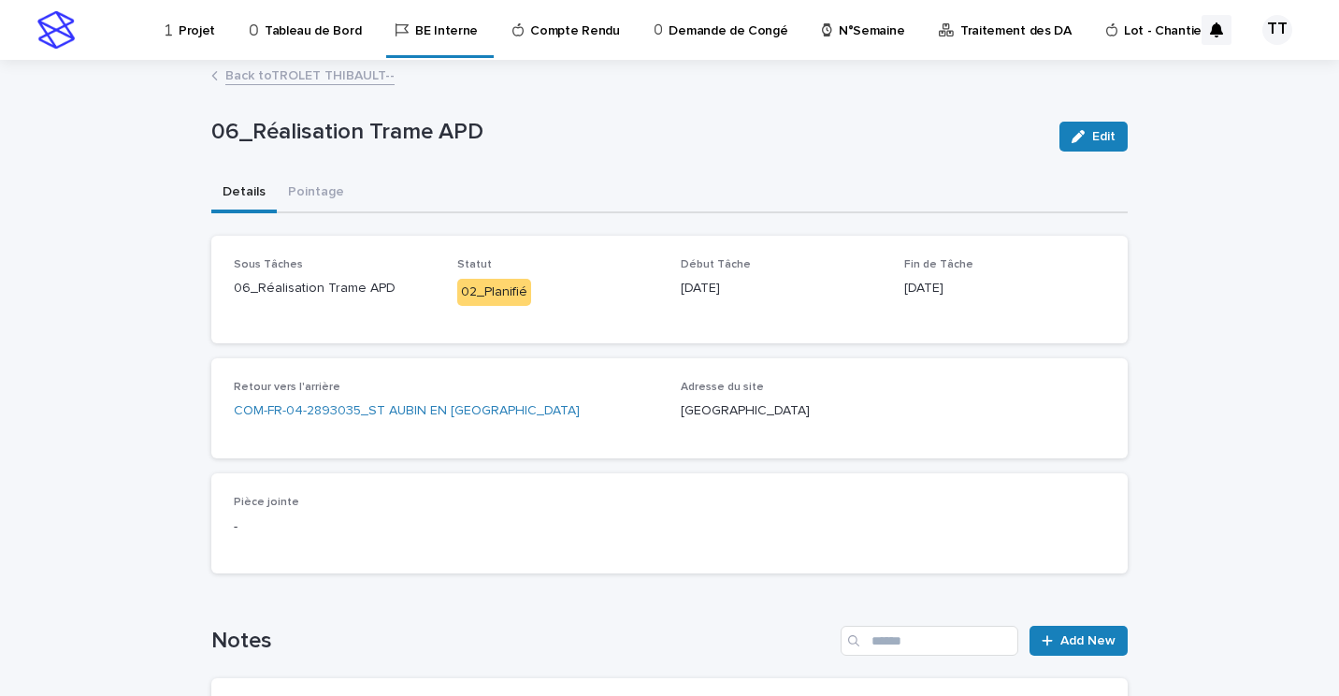
click at [356, 79] on link "Back to TROLET THIBAULT--" at bounding box center [309, 75] width 169 height 22
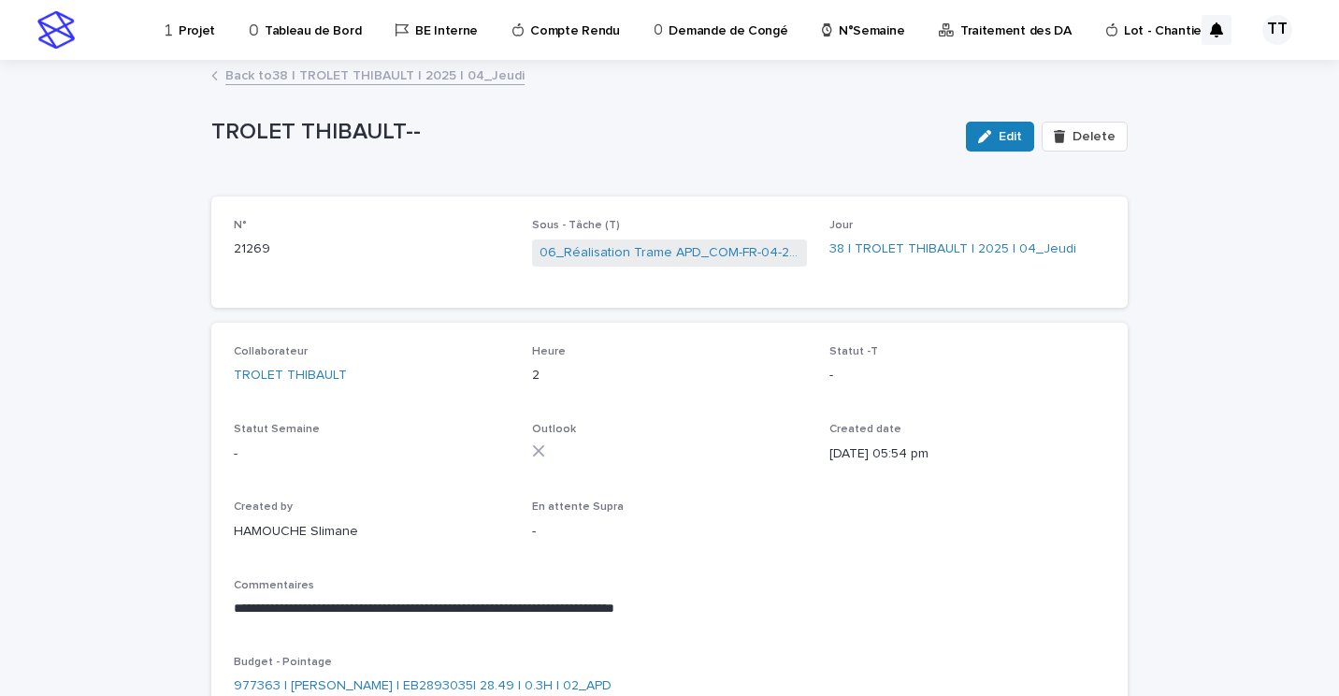
scroll to position [94, 0]
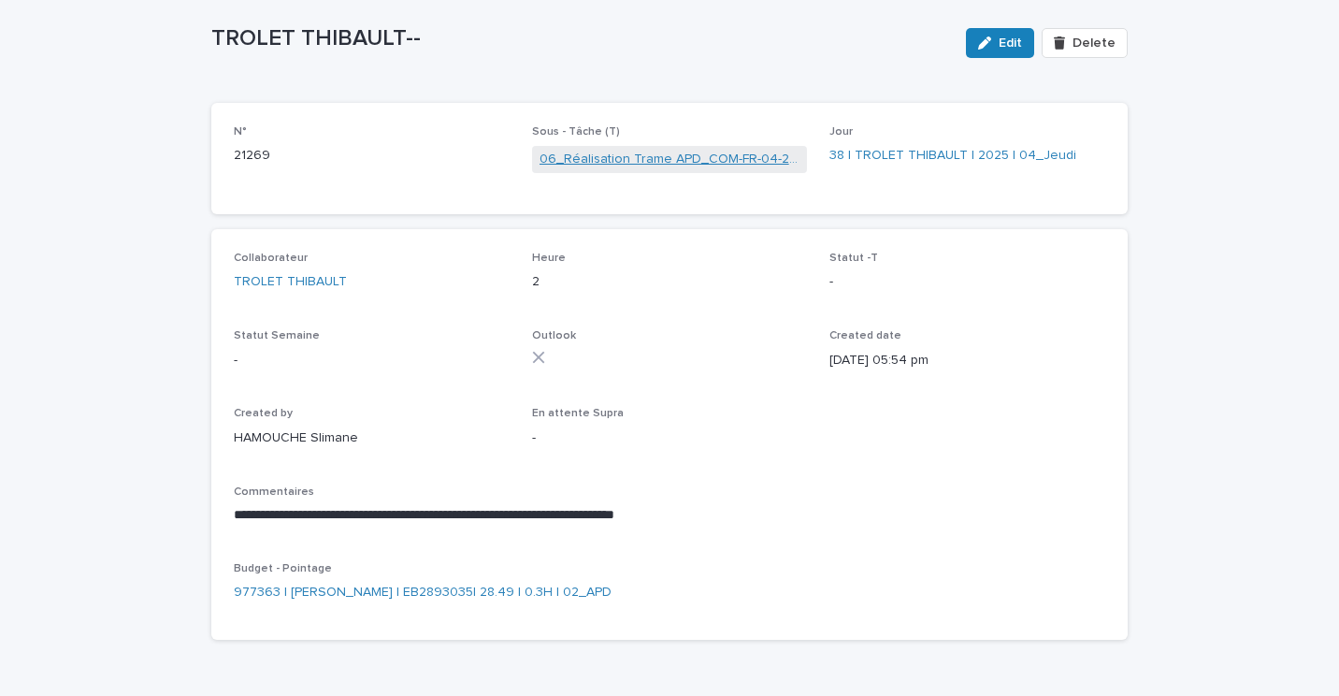
click at [620, 157] on link "06_Réalisation Trame APD_COM-FR-04-2893035" at bounding box center [670, 160] width 261 height 20
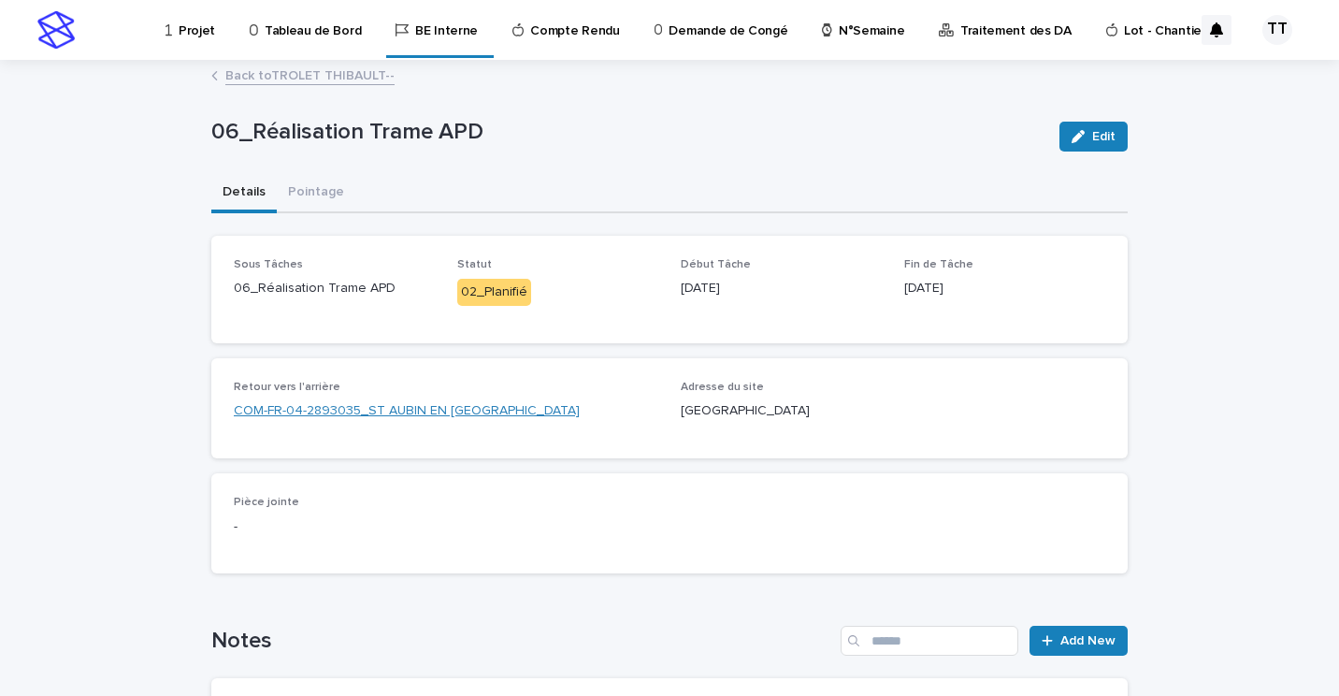
click at [441, 411] on link "COM-FR-04-2893035_ST AUBIN EN [GEOGRAPHIC_DATA]" at bounding box center [407, 411] width 346 height 20
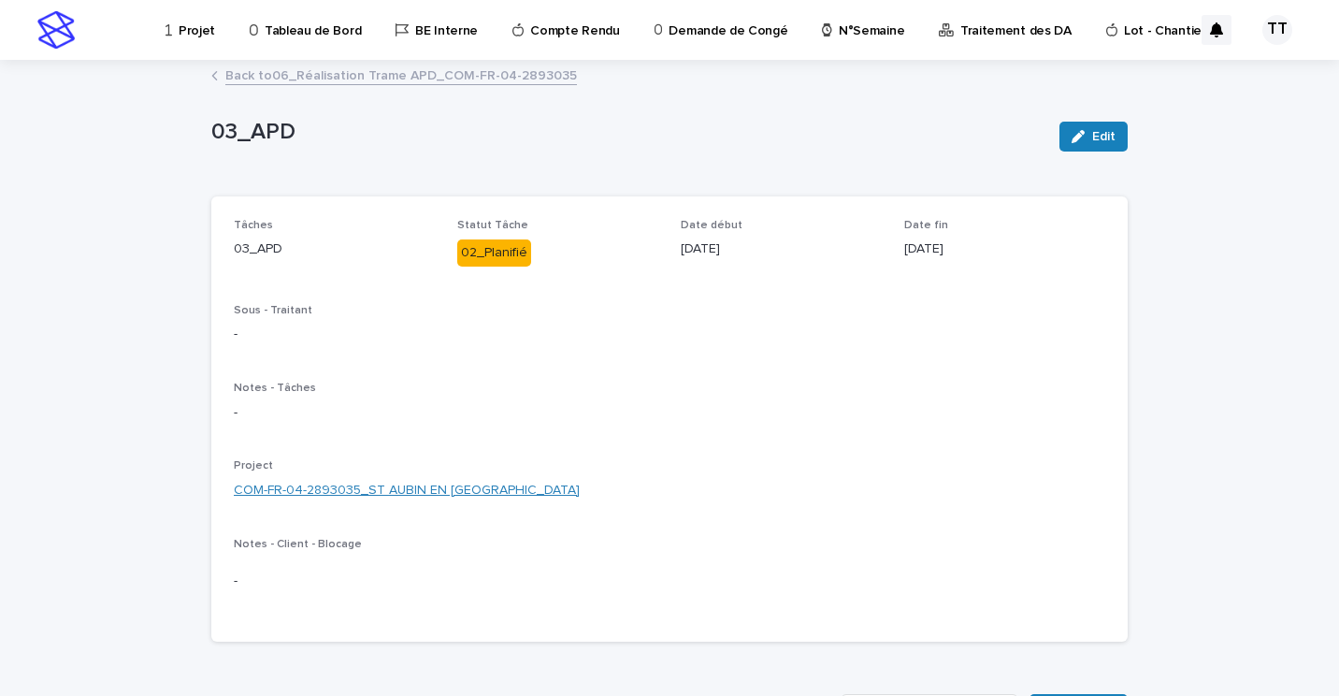
click at [456, 487] on link "COM-FR-04-2893035_ST AUBIN EN [GEOGRAPHIC_DATA]" at bounding box center [407, 491] width 346 height 20
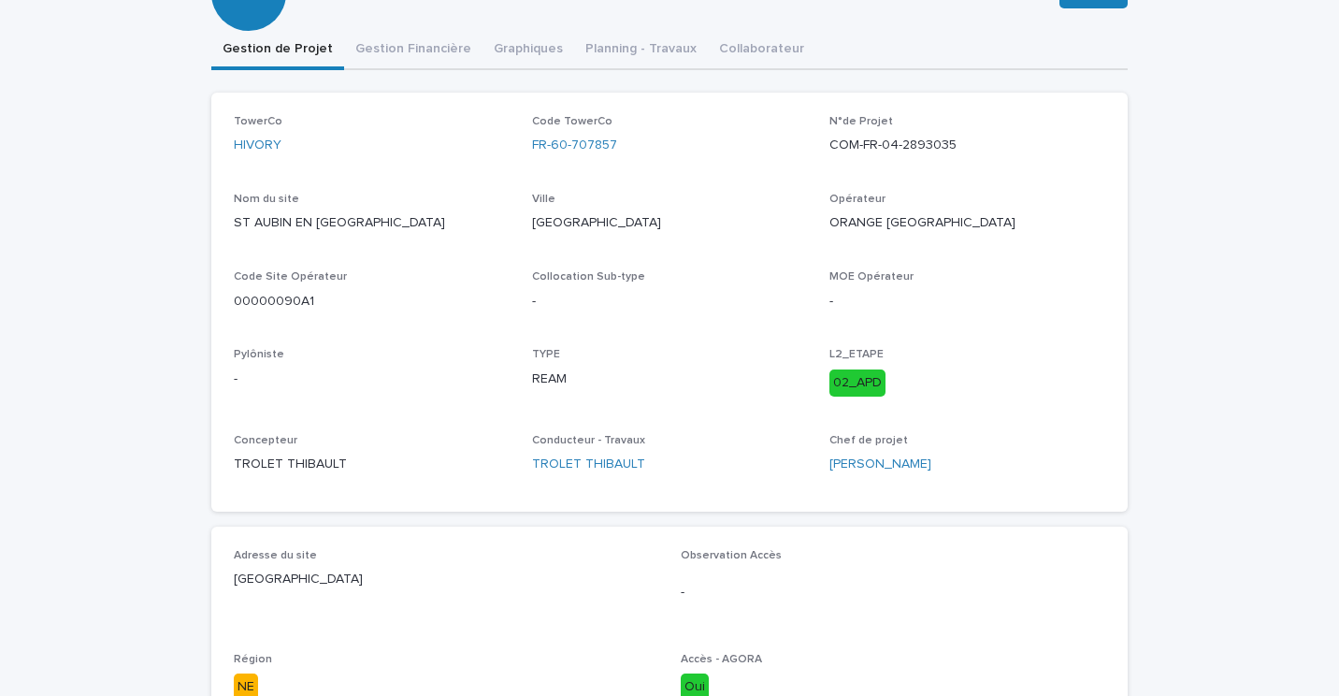
scroll to position [94, 0]
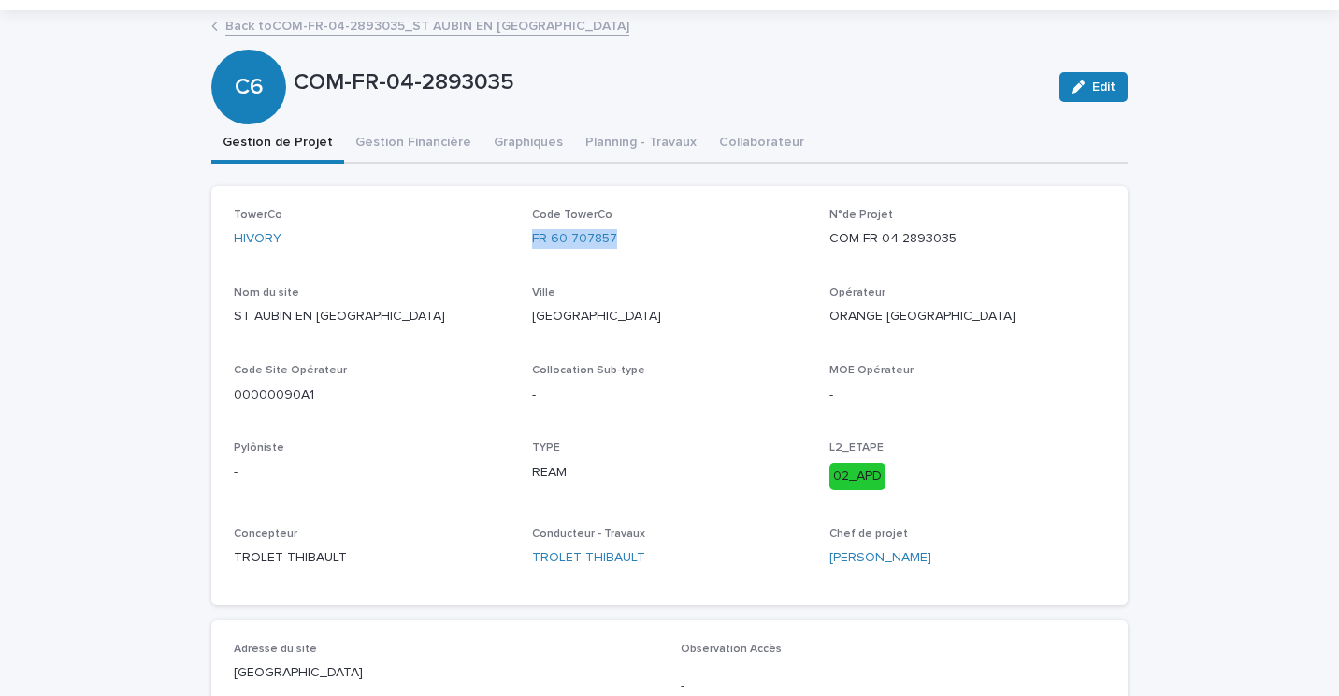
drag, startPoint x: 518, startPoint y: 238, endPoint x: 630, endPoint y: 236, distance: 112.2
click at [630, 236] on div "TowerCo HIVORY Code TowerCo FR-60-707857 N°de Projet COM-FR-04-2893035 Nom du s…" at bounding box center [670, 396] width 872 height 374
copy link "FR-60-707857"
drag, startPoint x: 825, startPoint y: 237, endPoint x: 995, endPoint y: 233, distance: 170.3
click at [995, 233] on p "COM-FR-04-2893035" at bounding box center [968, 239] width 276 height 20
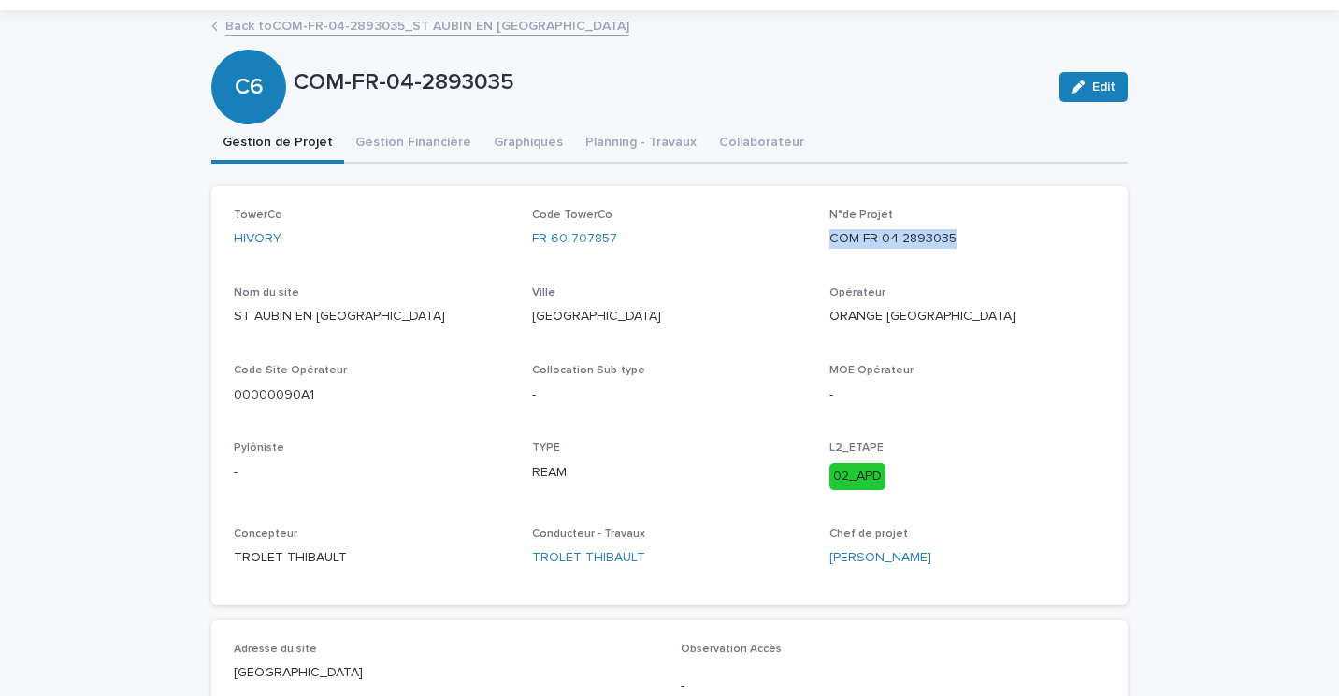
copy p "COM-FR-04-2893035"
drag, startPoint x: 498, startPoint y: 241, endPoint x: 623, endPoint y: 234, distance: 124.6
click at [623, 234] on div "TowerCo HIVORY Code TowerCo FR-60-707857 N°de Projet COM-FR-04-2893035 Nom du s…" at bounding box center [670, 396] width 872 height 374
click at [623, 236] on div "FR-60-707857" at bounding box center [670, 239] width 276 height 20
drag, startPoint x: 562, startPoint y: 232, endPoint x: 520, endPoint y: 231, distance: 42.1
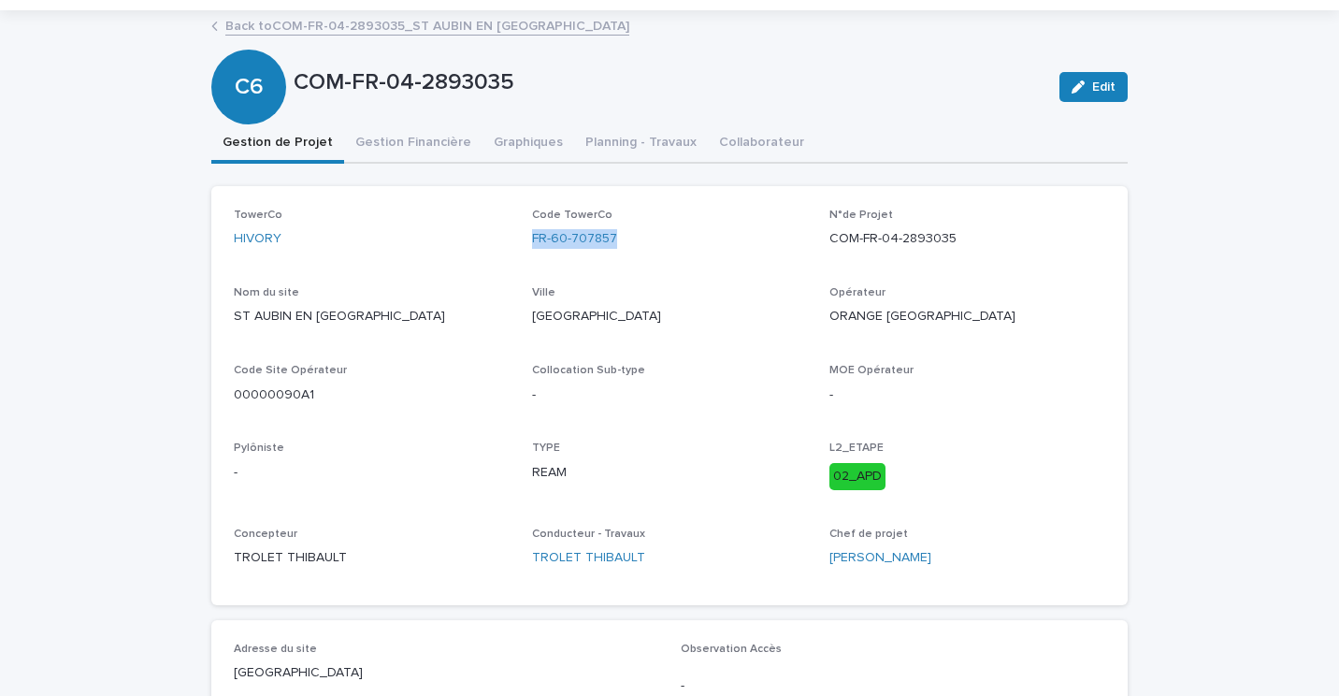
click at [520, 231] on div "TowerCo HIVORY Code TowerCo FR-60-707857 N°de Projet COM-FR-04-2893035 Nom du s…" at bounding box center [670, 396] width 872 height 374
drag, startPoint x: 825, startPoint y: 234, endPoint x: 982, endPoint y: 233, distance: 157.1
click at [982, 233] on p "COM-FR-04-2893035" at bounding box center [968, 239] width 276 height 20
copy p "COM-FR-04-2893035"
click at [565, 316] on p "[GEOGRAPHIC_DATA]" at bounding box center [670, 317] width 276 height 20
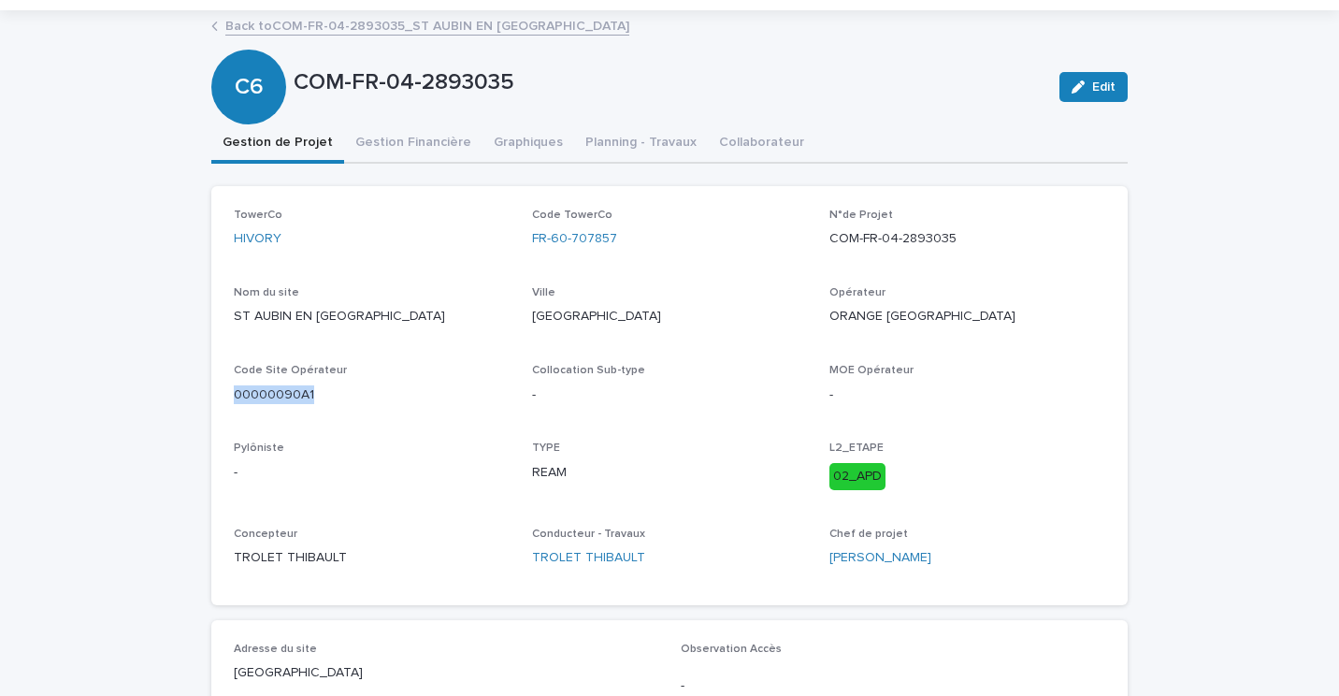
drag, startPoint x: 309, startPoint y: 394, endPoint x: 183, endPoint y: 383, distance: 125.8
copy p "00000090A1"
drag, startPoint x: 618, startPoint y: 239, endPoint x: 518, endPoint y: 242, distance: 100.1
click at [518, 242] on div "TowerCo HIVORY Code TowerCo FR-60-707857 N°de Projet COM-FR-04-2893035 Nom du s…" at bounding box center [670, 396] width 872 height 374
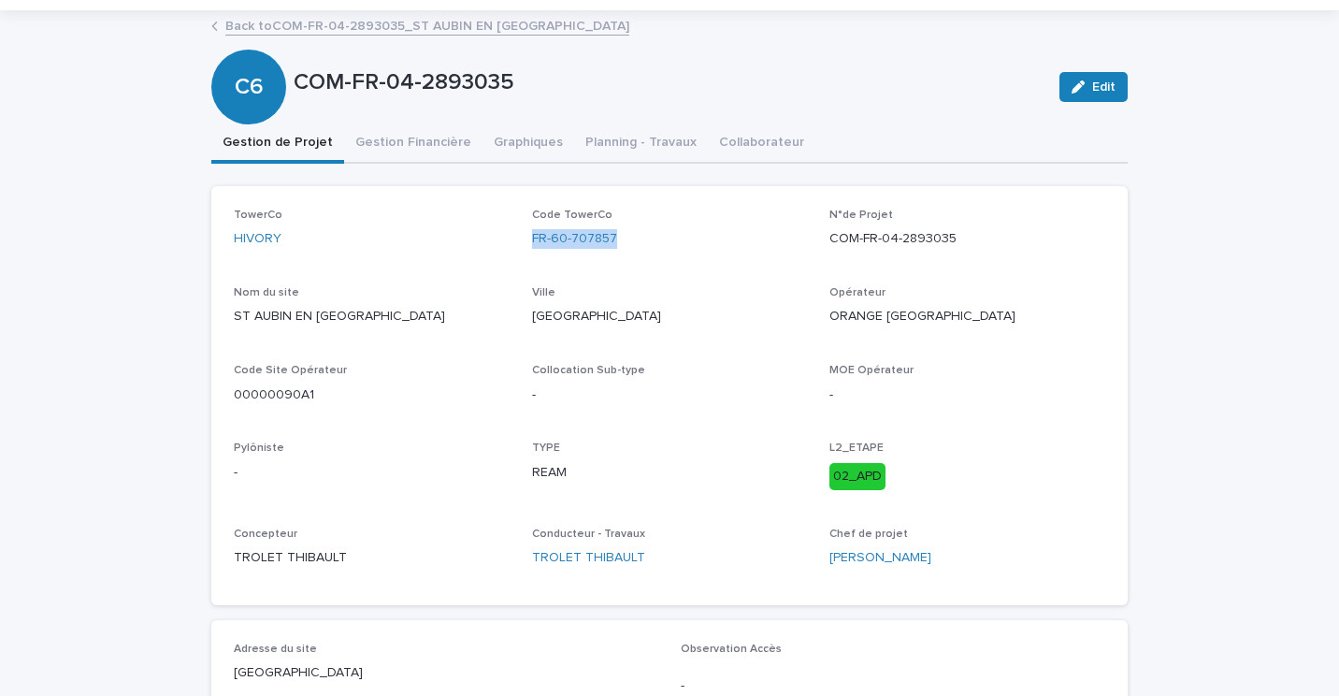
copy link "FR-60-707857"
drag, startPoint x: 338, startPoint y: 389, endPoint x: 183, endPoint y: 394, distance: 154.4
copy p "00000090A1"
click at [611, 340] on div "[GEOGRAPHIC_DATA]" at bounding box center [670, 313] width 276 height 55
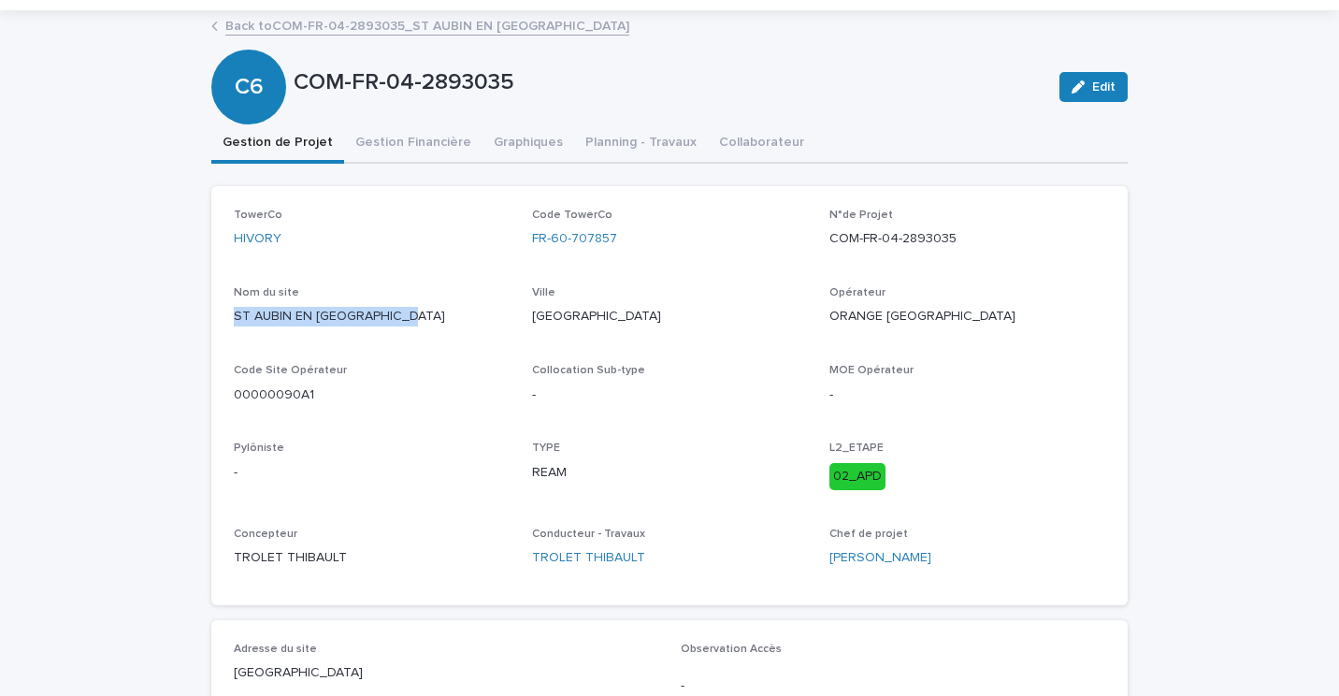
drag, startPoint x: 393, startPoint y: 313, endPoint x: 194, endPoint y: 311, distance: 199.2
copy p "ST AUBIN EN [GEOGRAPHIC_DATA]"
drag, startPoint x: 947, startPoint y: 238, endPoint x: 761, endPoint y: 253, distance: 186.6
click at [761, 253] on div "TowerCo HIVORY Code TowerCo FR-60-707857 N°de Projet COM-FR-04-2893035 Nom du s…" at bounding box center [670, 396] width 872 height 374
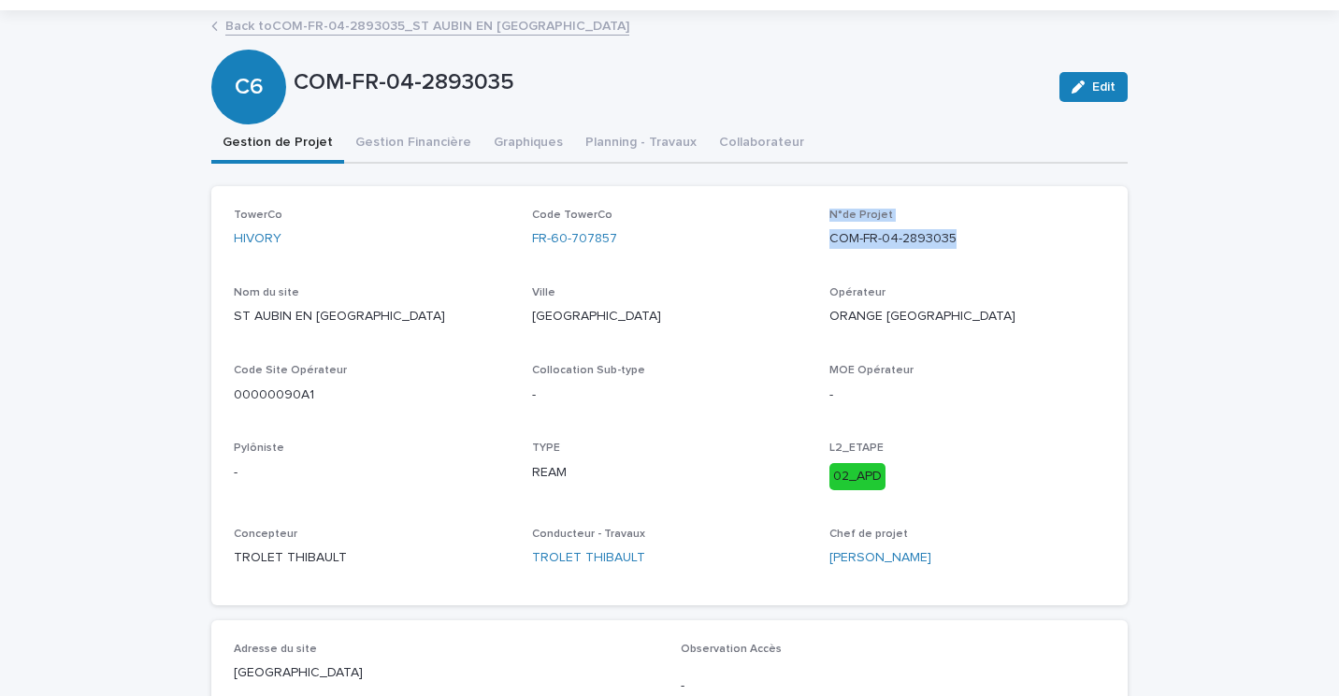
drag, startPoint x: 761, startPoint y: 253, endPoint x: 806, endPoint y: 243, distance: 45.9
click at [806, 243] on div "TowerCo HIVORY Code TowerCo FR-60-707857 N°de Projet COM-FR-04-2893035 Nom du s…" at bounding box center [670, 396] width 872 height 374
click at [822, 238] on div "TowerCo HIVORY Code TowerCo FR-60-707857 N°de Projet COM-FR-04-2893035 Nom du s…" at bounding box center [670, 396] width 872 height 374
click at [830, 240] on p "COM-FR-04-2893035" at bounding box center [968, 239] width 276 height 20
drag, startPoint x: 825, startPoint y: 240, endPoint x: 947, endPoint y: 242, distance: 122.5
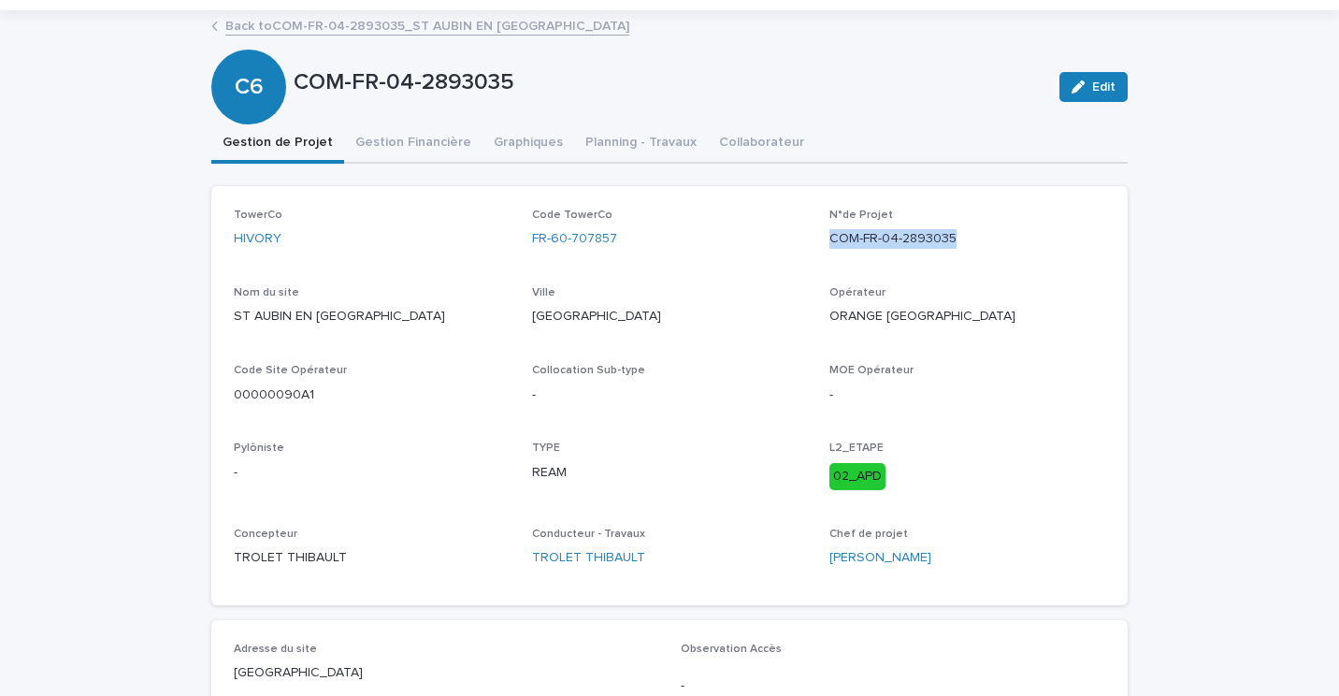
click at [947, 242] on p "COM-FR-04-2893035" at bounding box center [968, 239] width 276 height 20
click at [290, 32] on link "Back to COM-FR-04-2893035_ST AUBIN EN [GEOGRAPHIC_DATA]" at bounding box center [427, 25] width 404 height 22
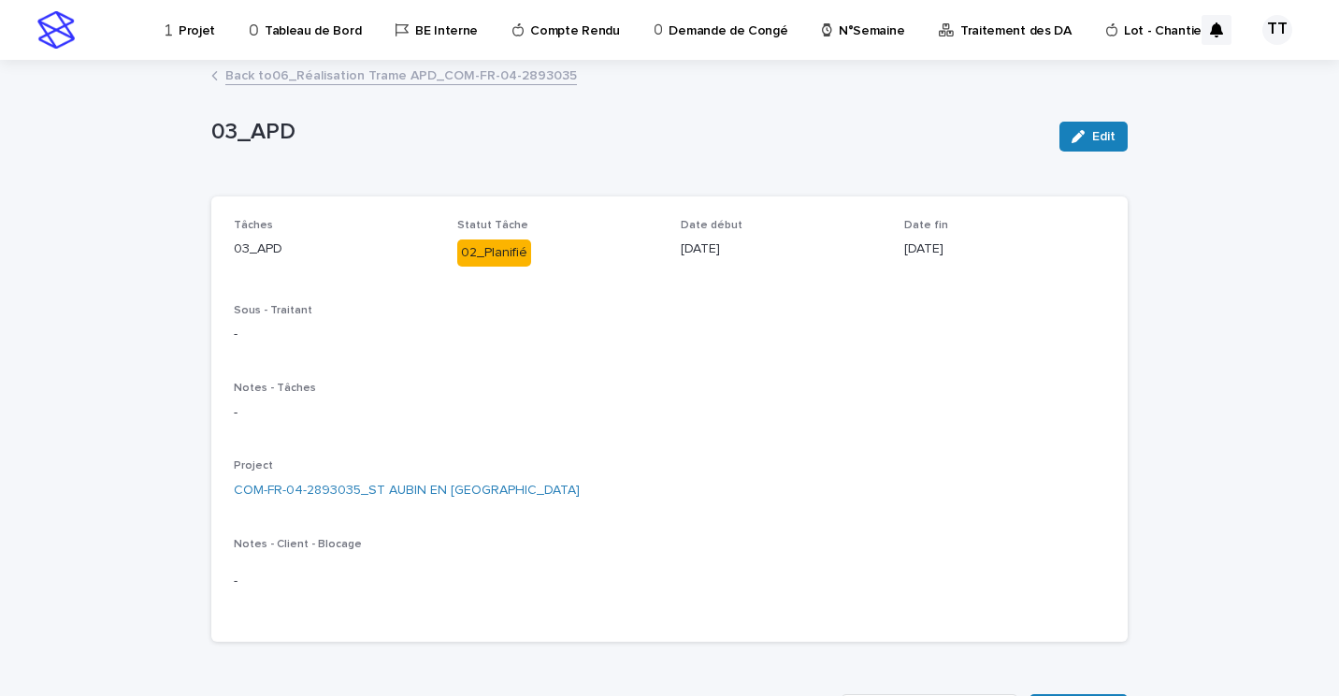
click at [387, 71] on link "Back to 06_Réalisation Trame APD_COM-FR-04-2893035" at bounding box center [401, 75] width 352 height 22
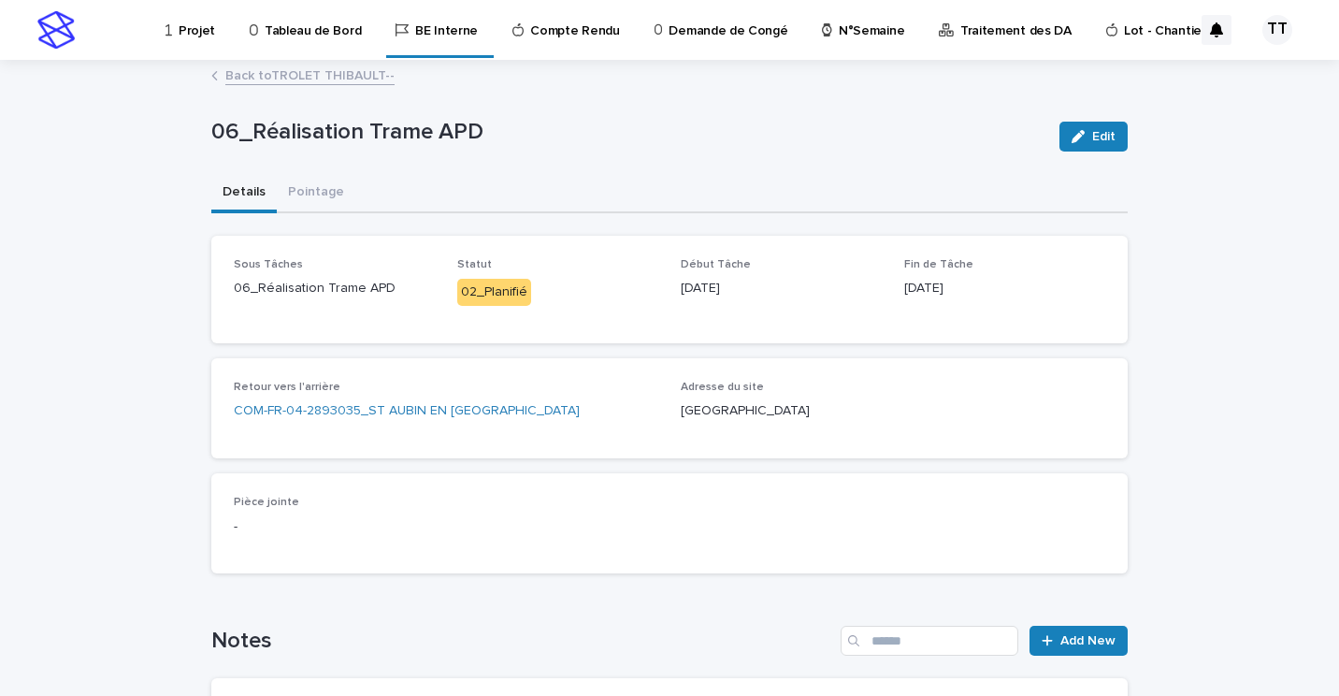
click at [325, 68] on link "Back to TROLET THIBAULT--" at bounding box center [309, 75] width 169 height 22
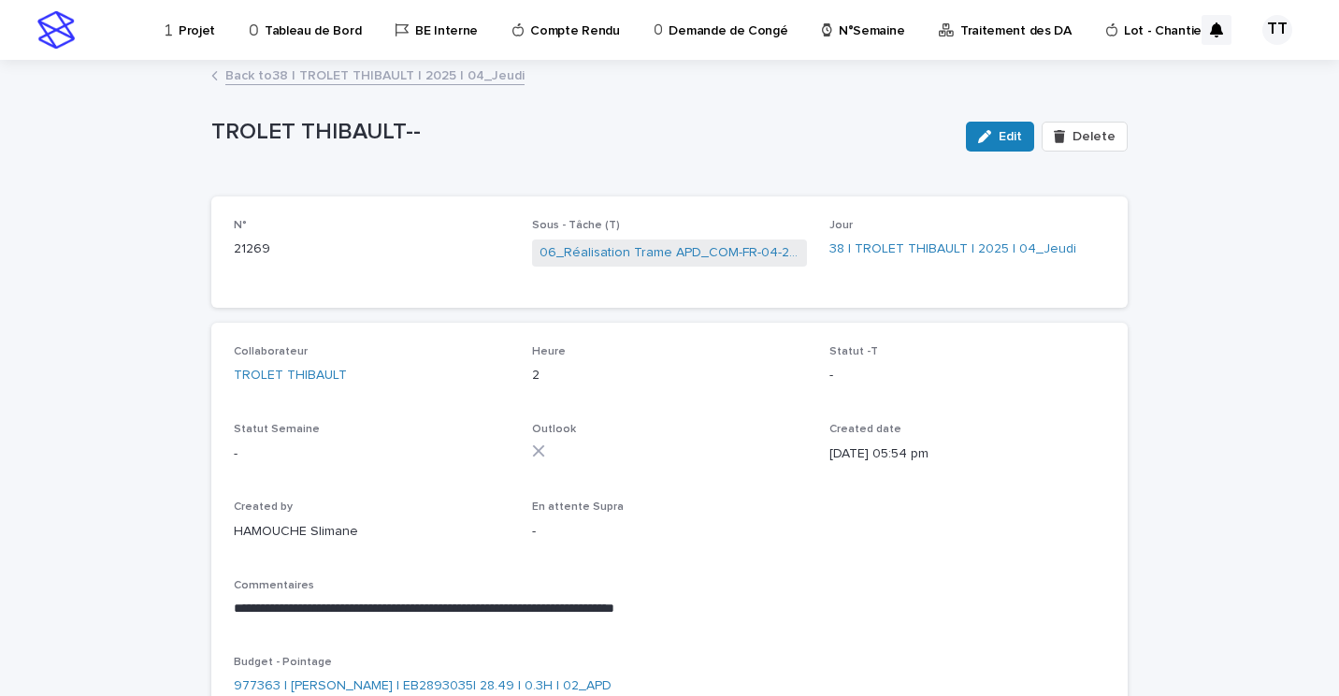
click at [367, 76] on link "Back to 38 | TROLET THIBAULT | 2025 | 04_Jeudi" at bounding box center [374, 75] width 299 height 22
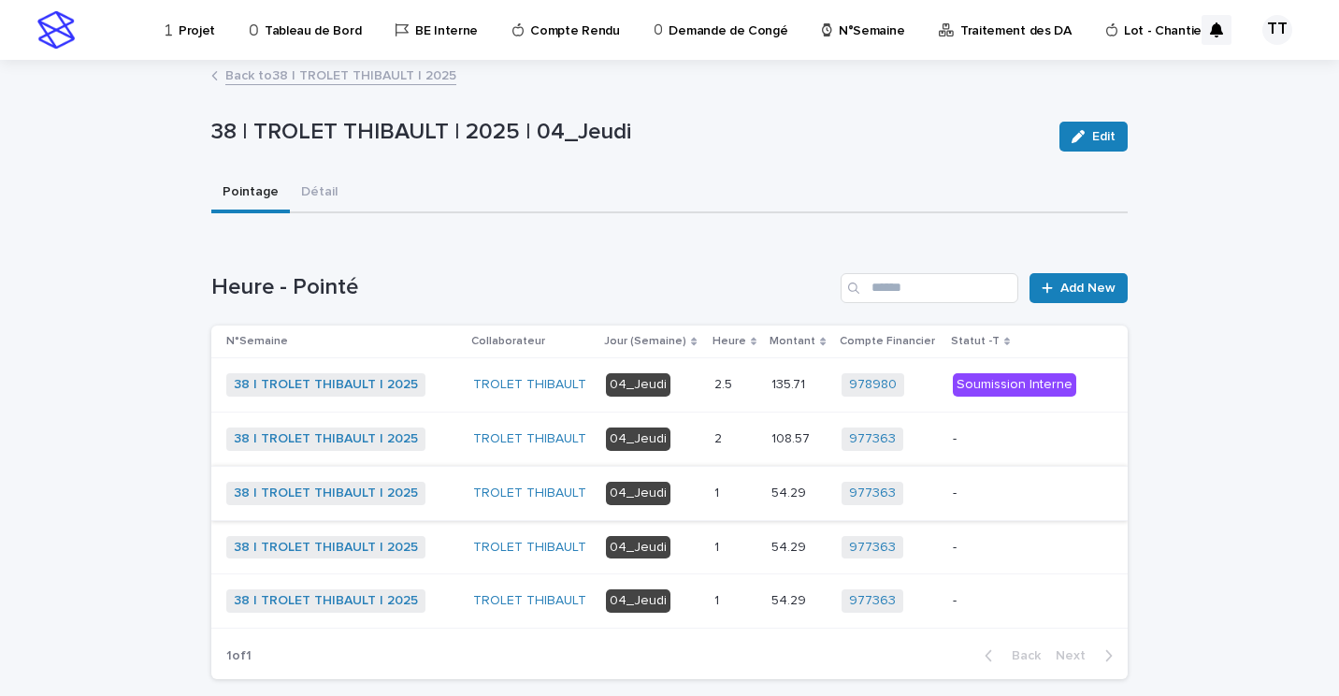
scroll to position [92, 0]
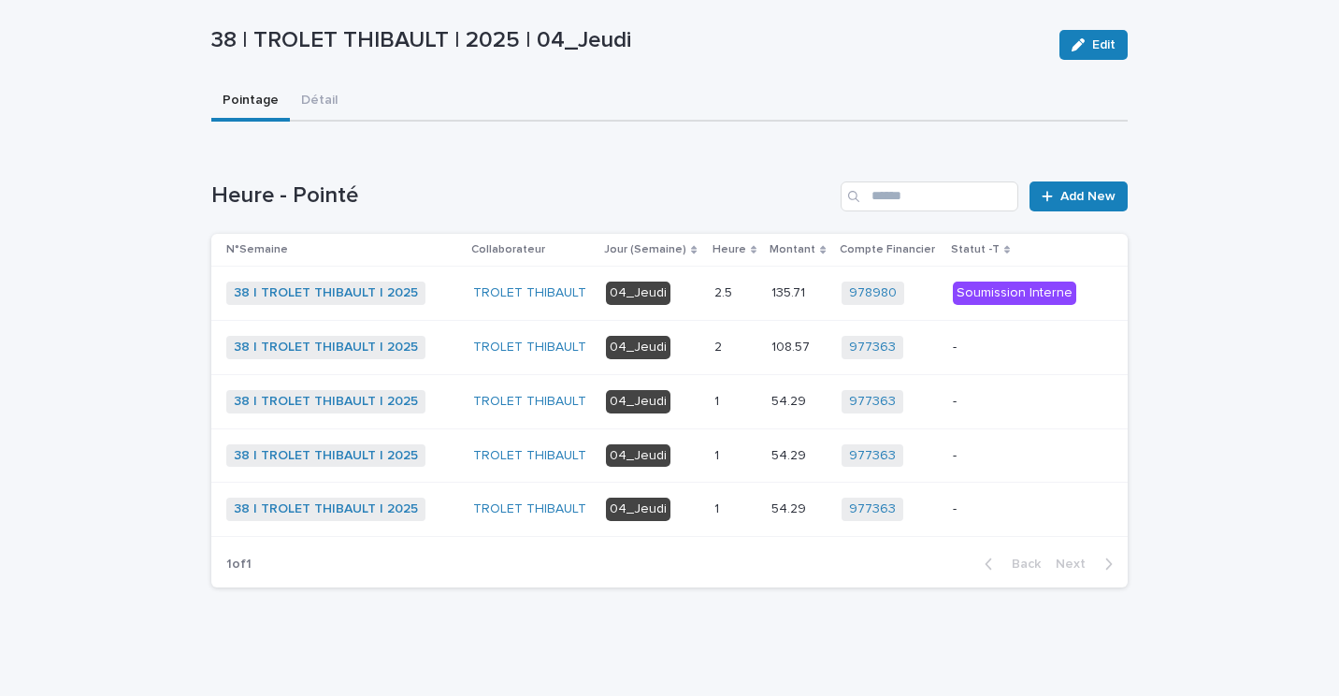
click at [735, 445] on div "1 1" at bounding box center [736, 456] width 43 height 31
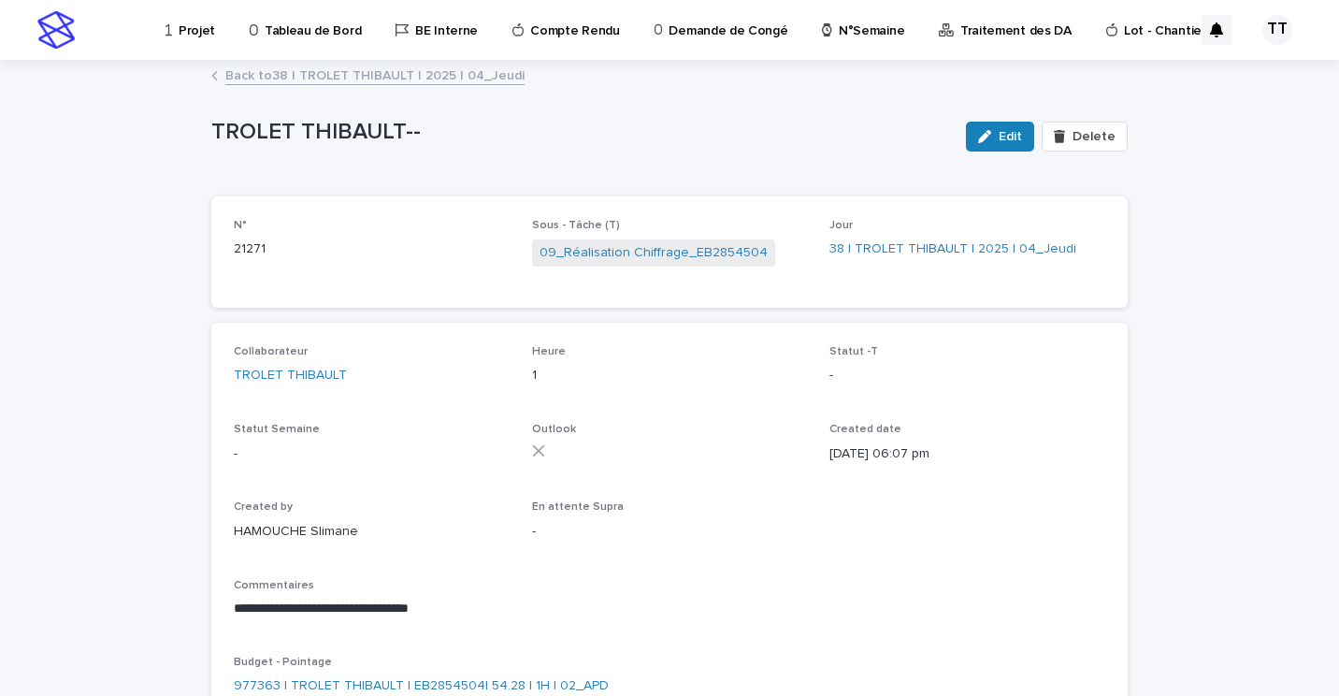
scroll to position [94, 0]
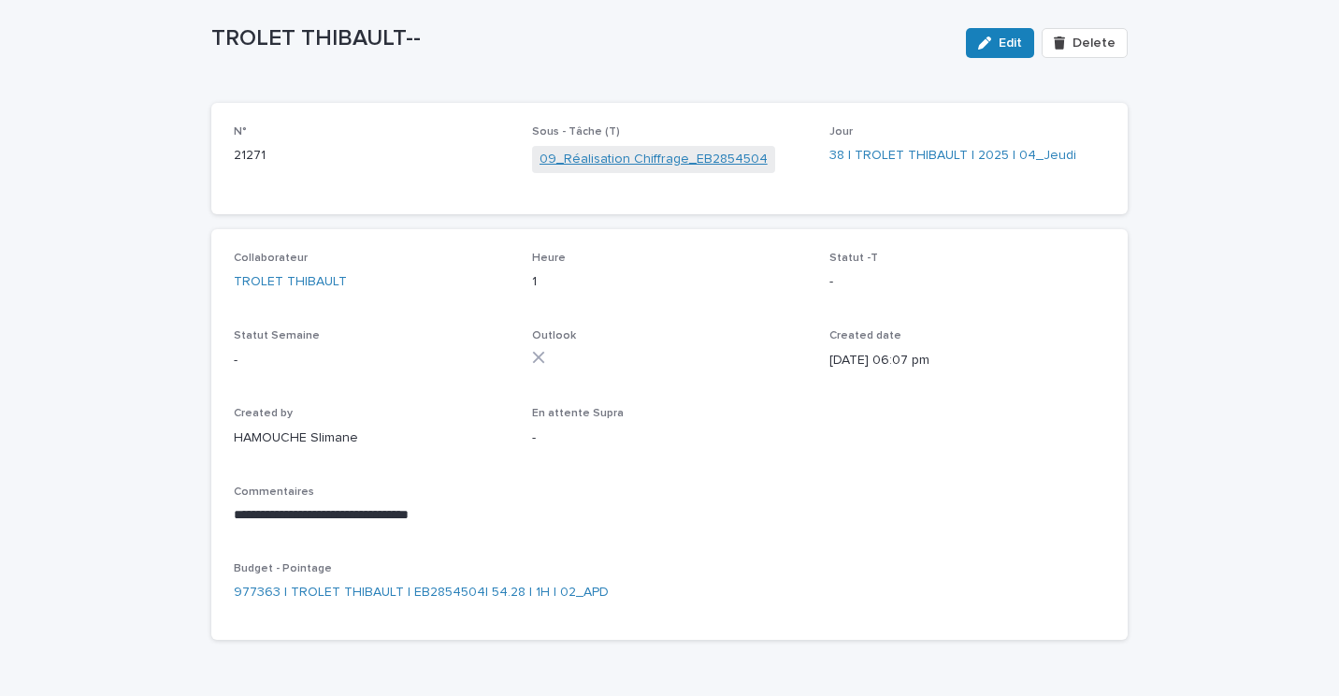
click at [609, 161] on link "09_Réalisation Chiffrage_EB2854504" at bounding box center [654, 160] width 228 height 20
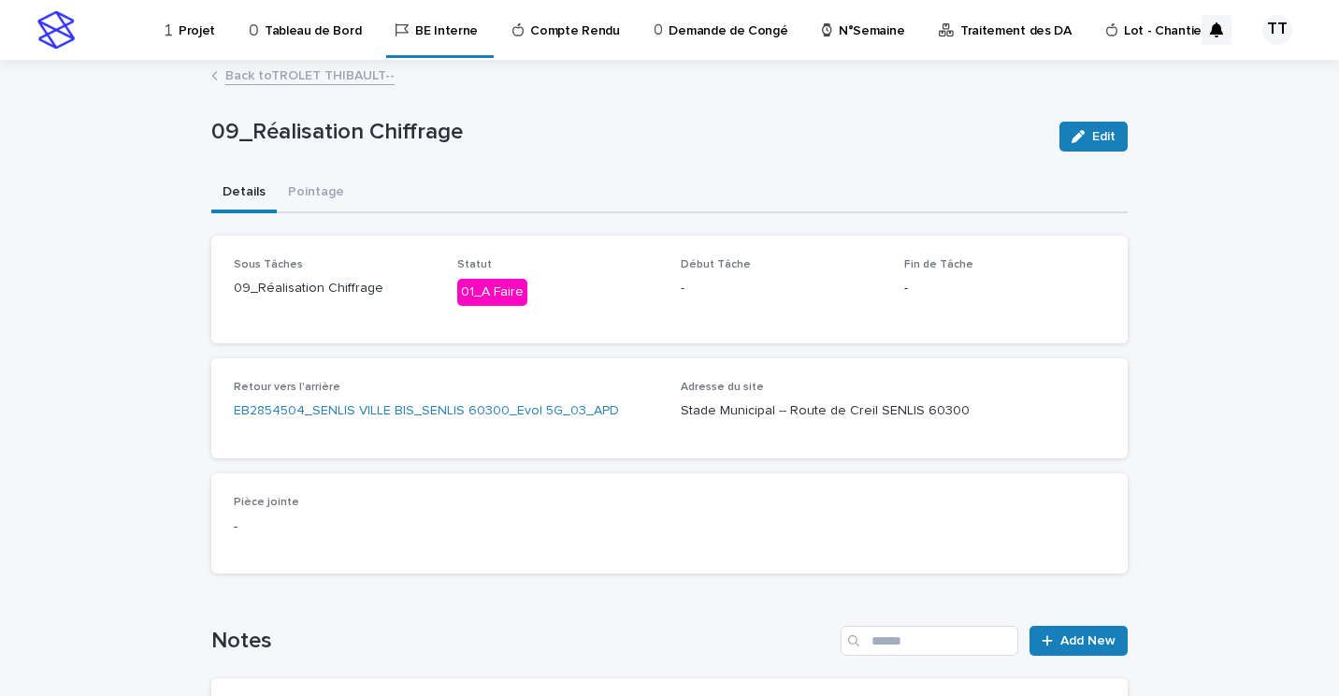
click at [323, 75] on link "Back to TROLET THIBAULT--" at bounding box center [309, 75] width 169 height 22
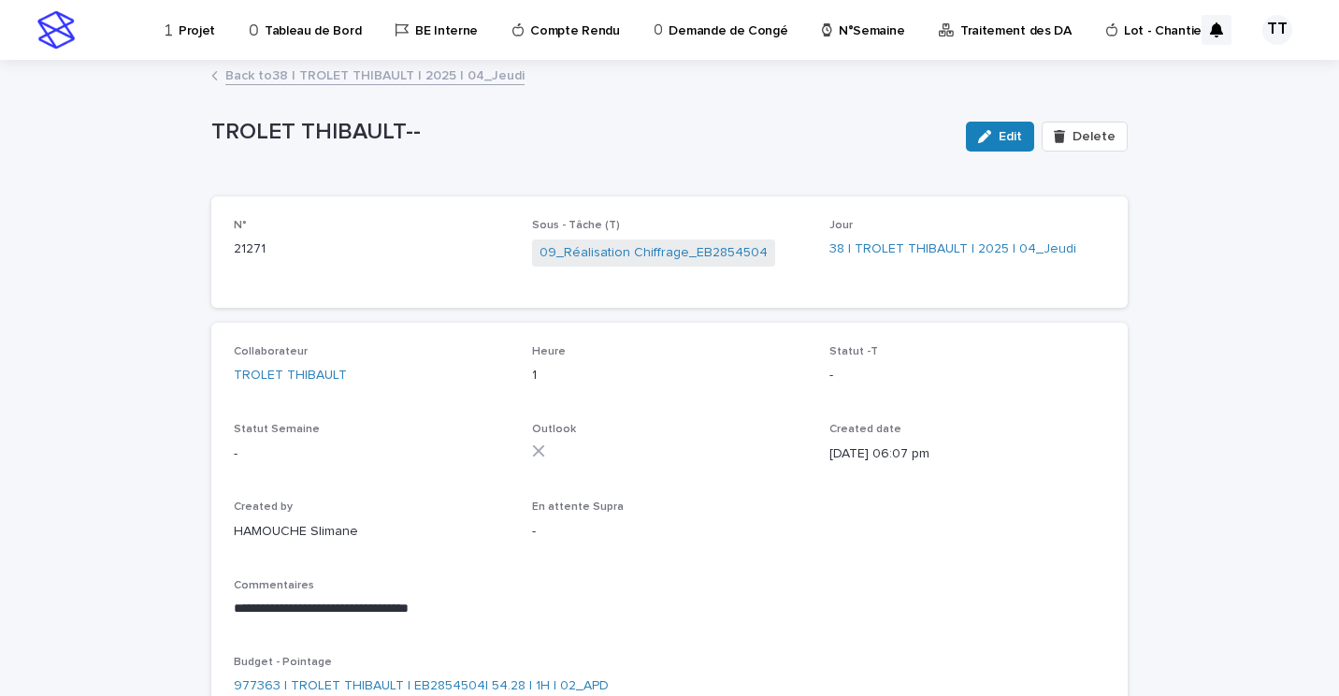
click at [362, 71] on link "Back to 38 | TROLET THIBAULT | 2025 | 04_Jeudi" at bounding box center [374, 75] width 299 height 22
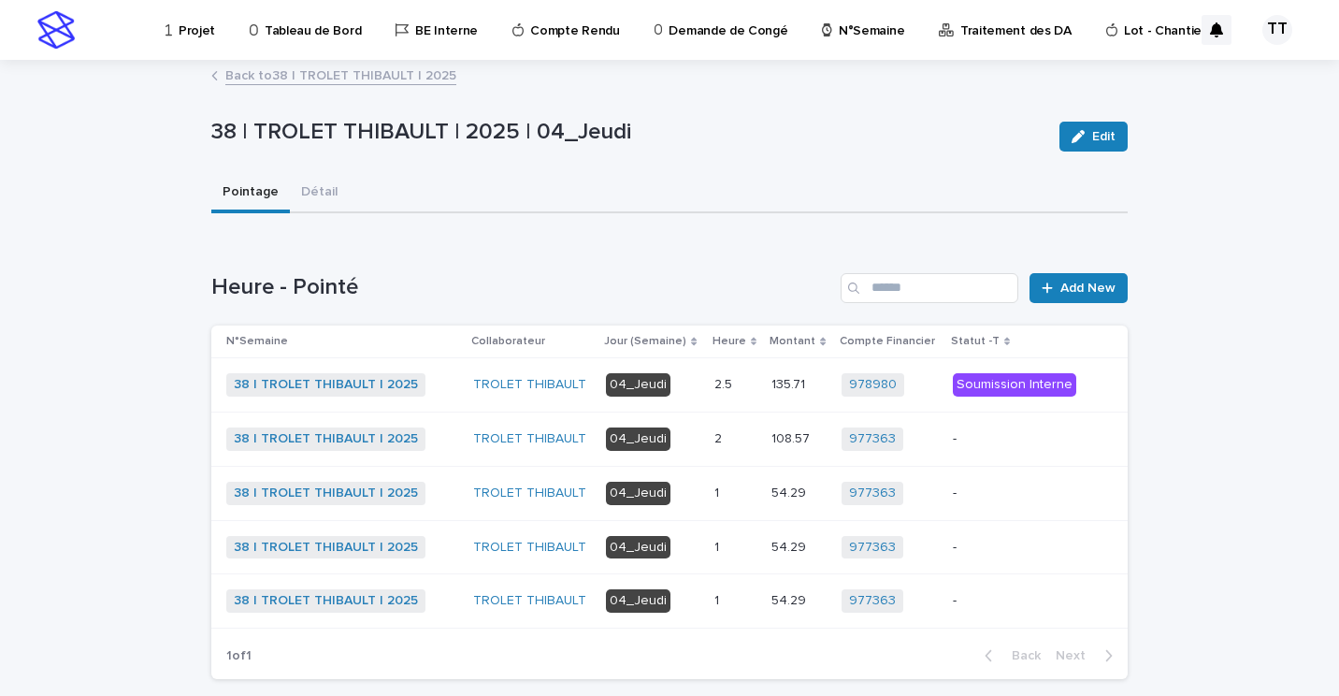
click at [715, 588] on div "1 1" at bounding box center [736, 600] width 43 height 31
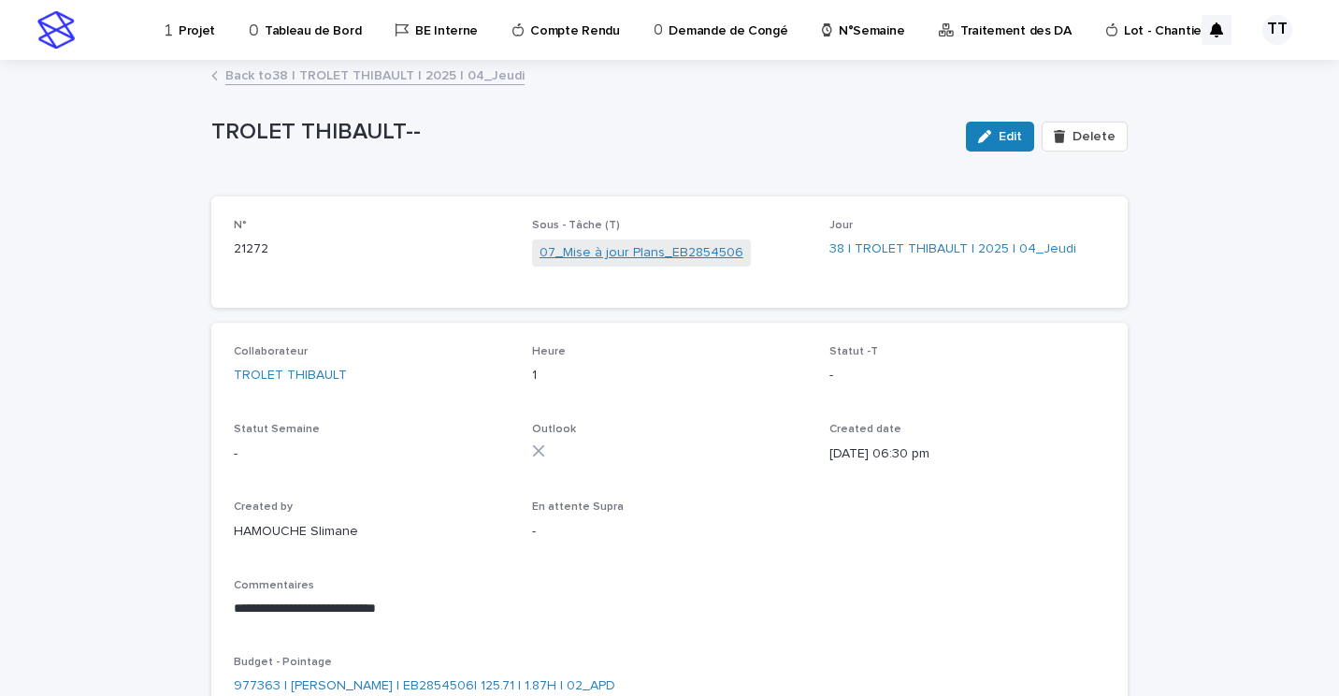
click at [614, 253] on link "07_Mise à jour Plans_EB2854506" at bounding box center [642, 253] width 204 height 20
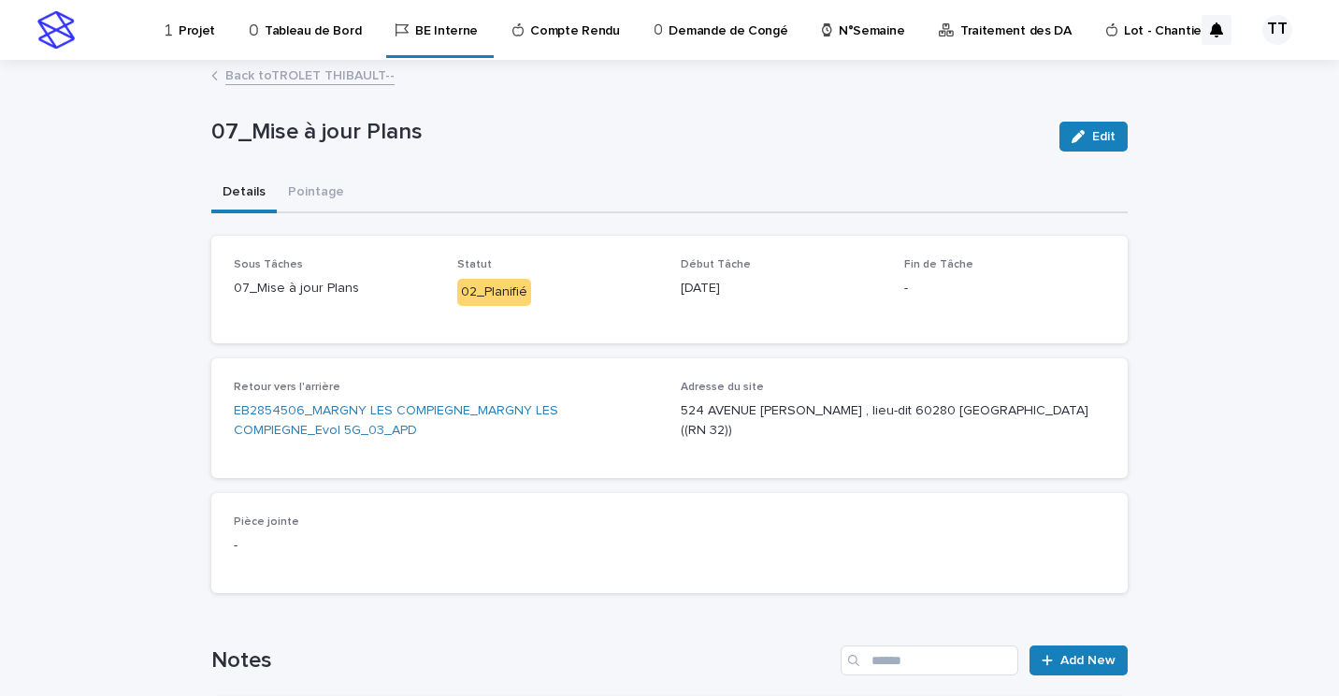
click at [331, 82] on link "Back to TROLET THIBAULT--" at bounding box center [309, 75] width 169 height 22
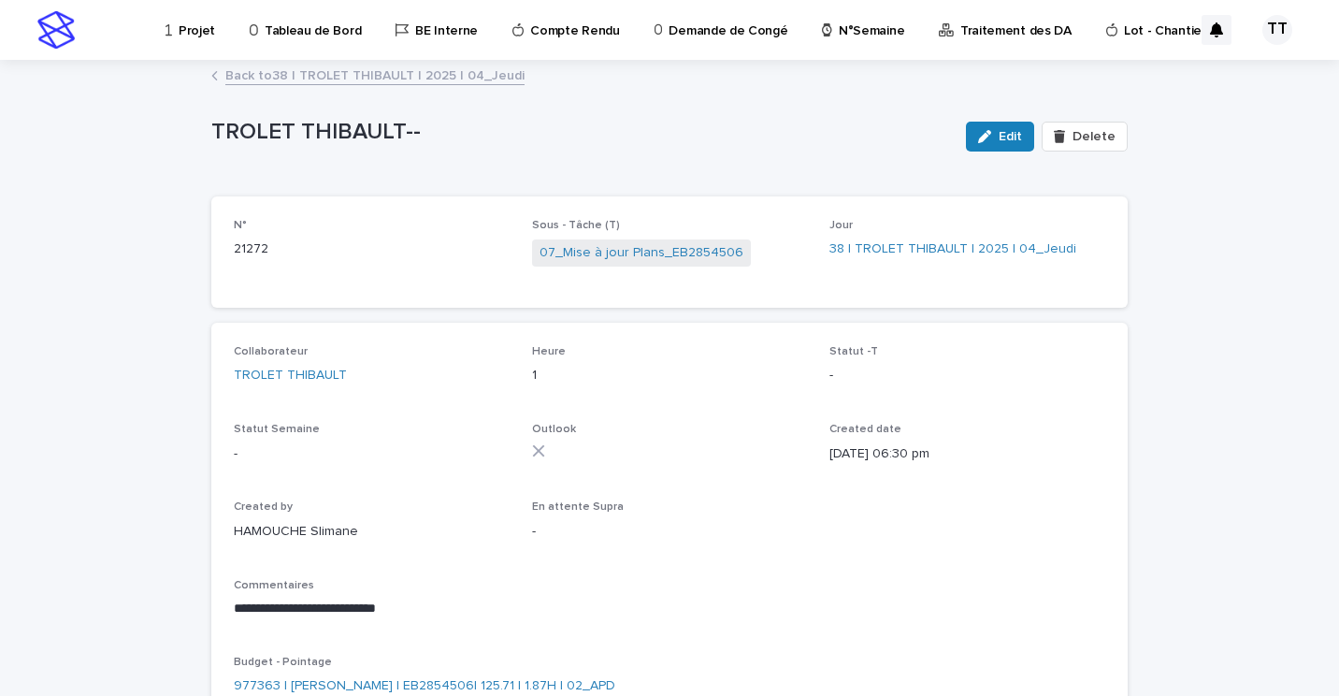
click at [369, 75] on link "Back to 38 | TROLET THIBAULT | 2025 | 04_Jeudi" at bounding box center [374, 75] width 299 height 22
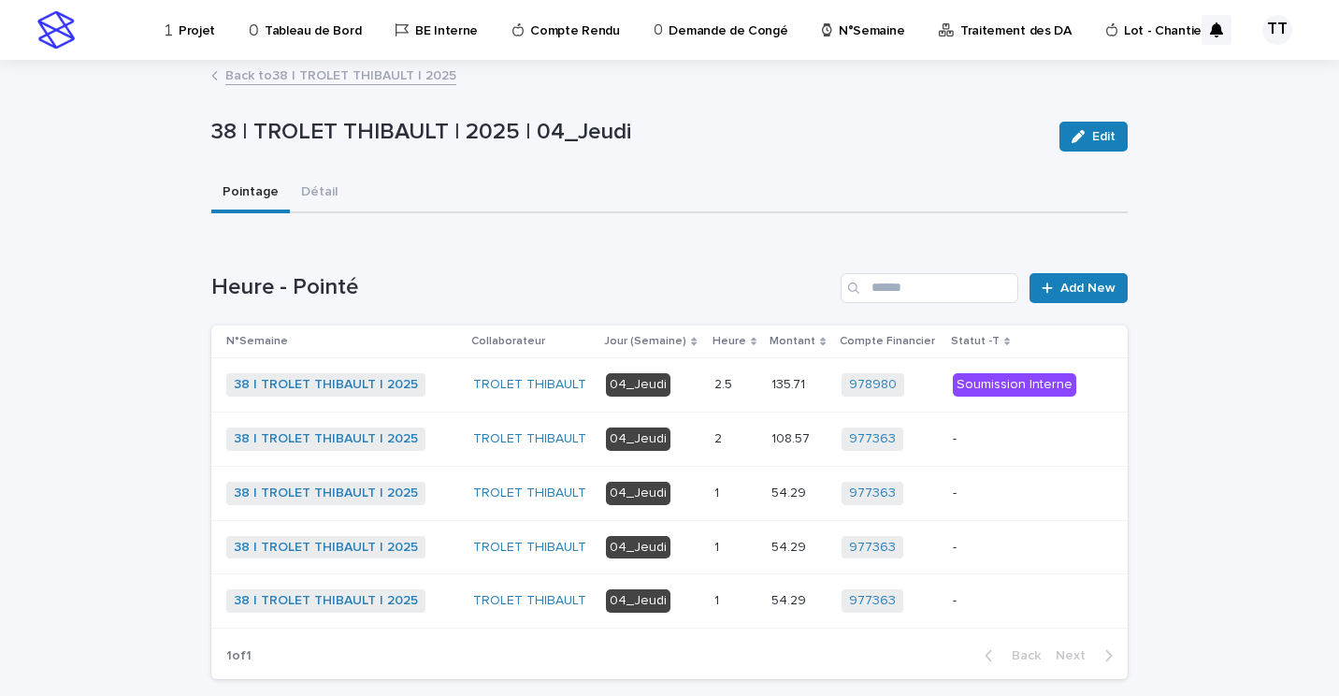
click at [692, 596] on p "04_Jeudi" at bounding box center [653, 600] width 94 height 23
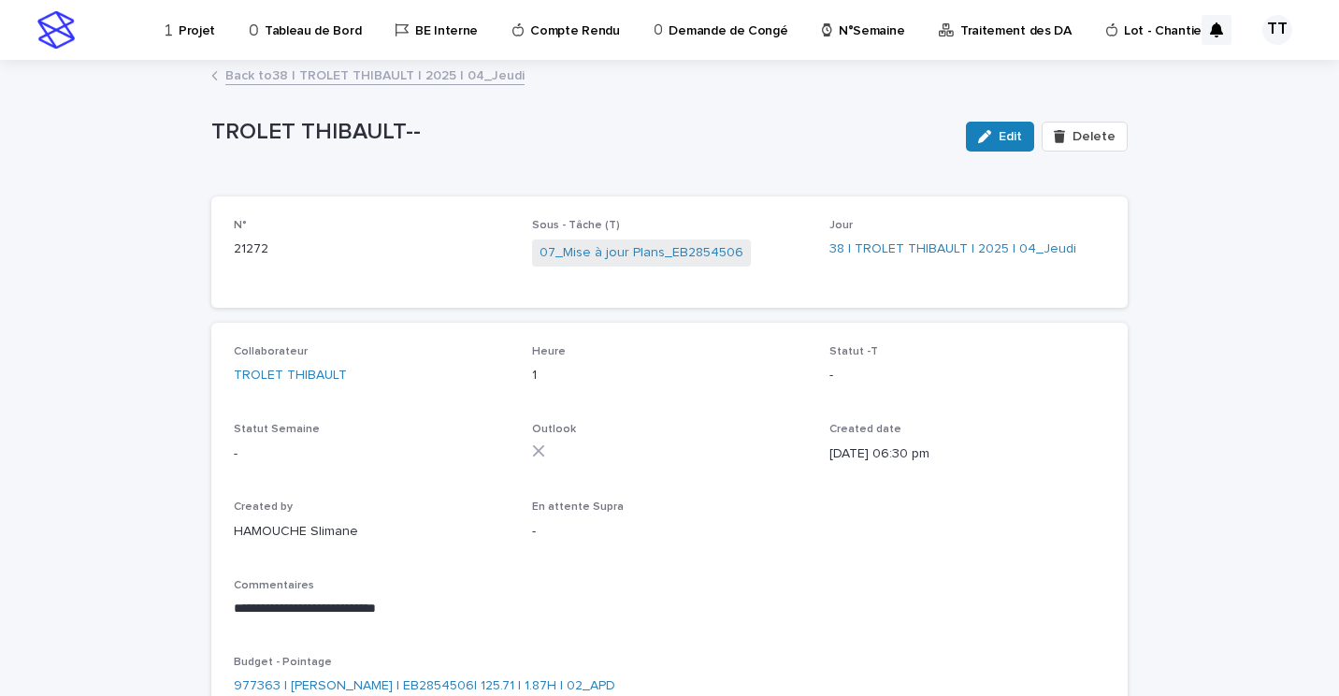
click at [611, 240] on span "07_Mise à jour Plans_EB2854506" at bounding box center [641, 252] width 219 height 27
click at [618, 252] on link "07_Mise à jour Plans_EB2854506" at bounding box center [642, 253] width 204 height 20
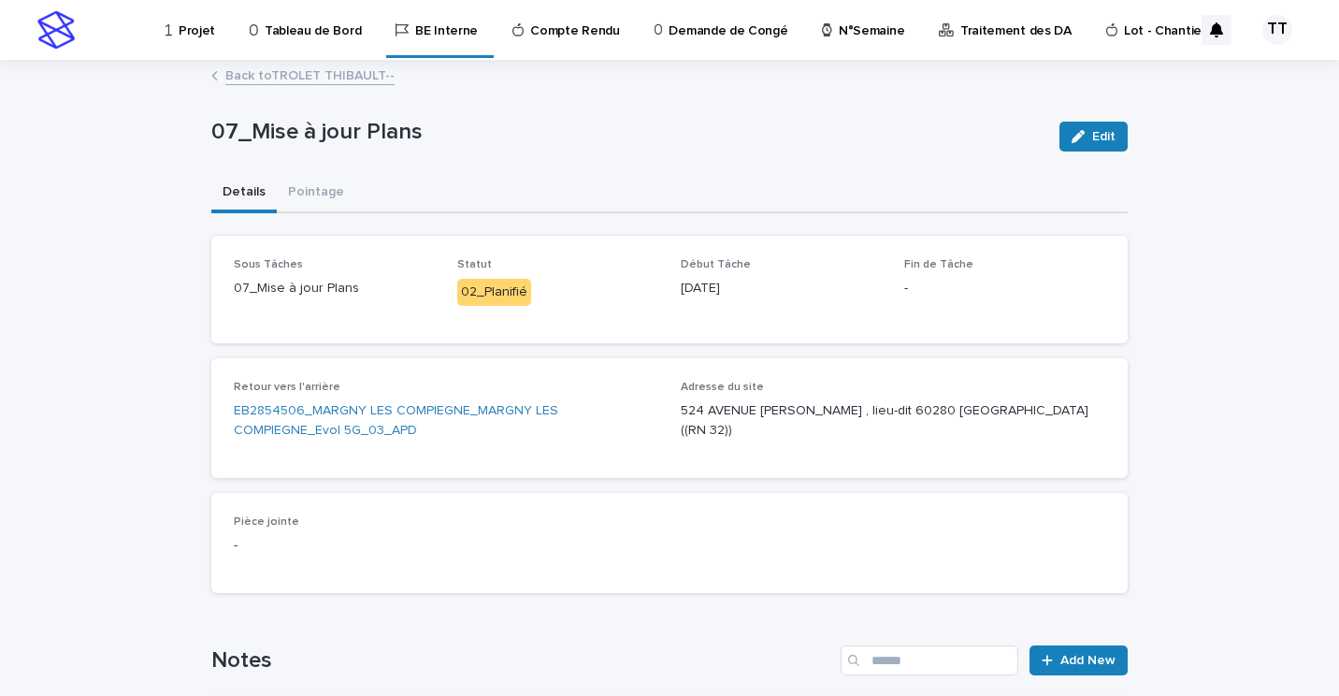
click at [335, 75] on link "Back to TROLET THIBAULT--" at bounding box center [309, 75] width 169 height 22
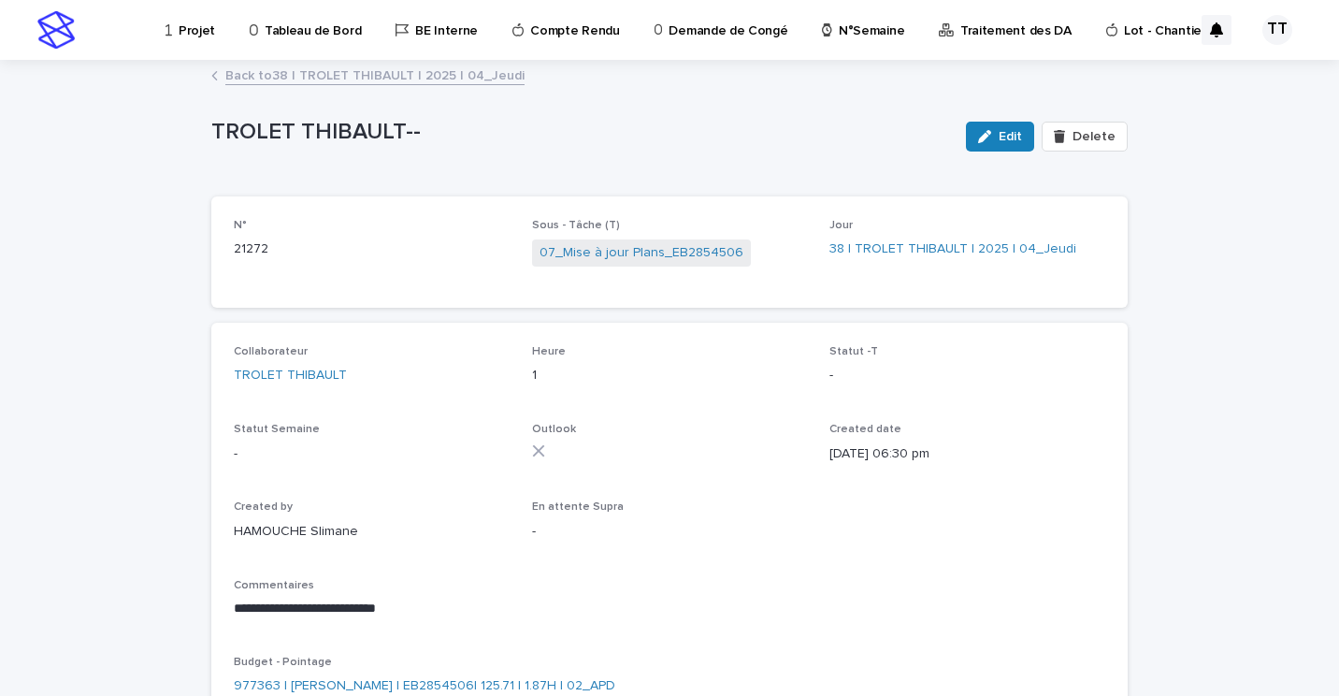
click at [388, 78] on link "Back to 38 | TROLET THIBAULT | 2025 | 04_Jeudi" at bounding box center [374, 75] width 299 height 22
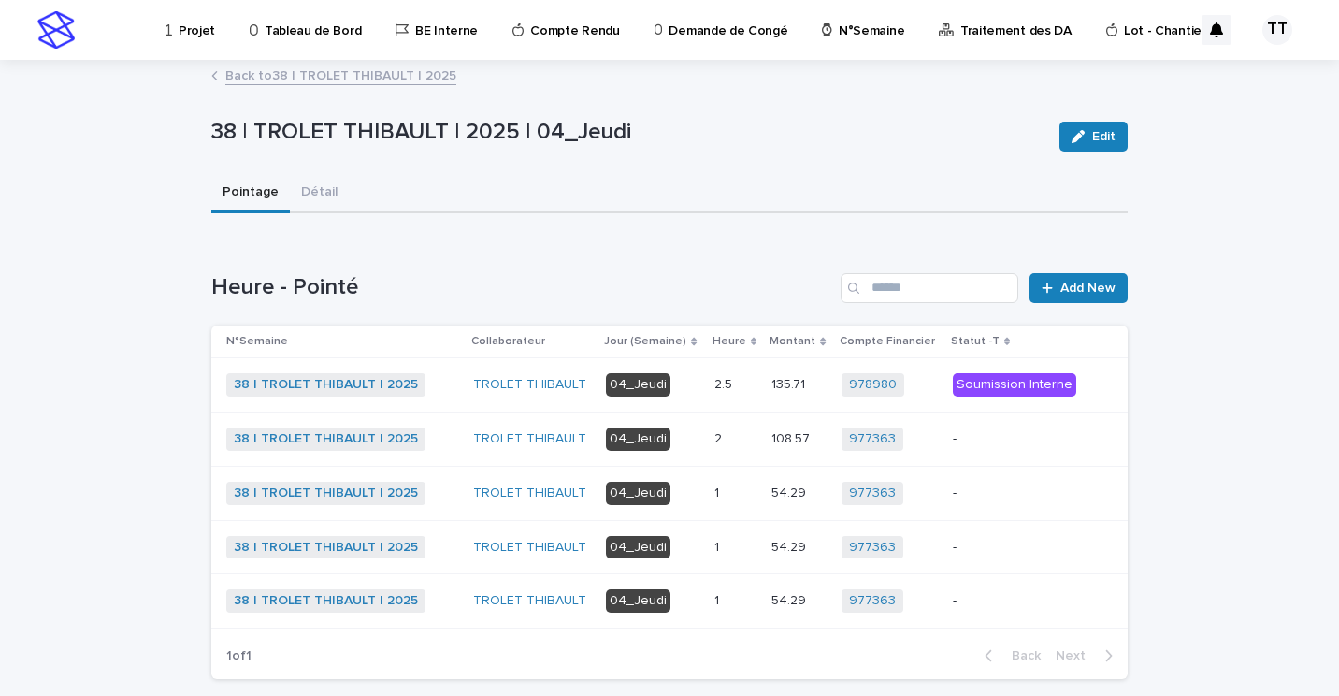
click at [720, 547] on p at bounding box center [736, 548] width 43 height 16
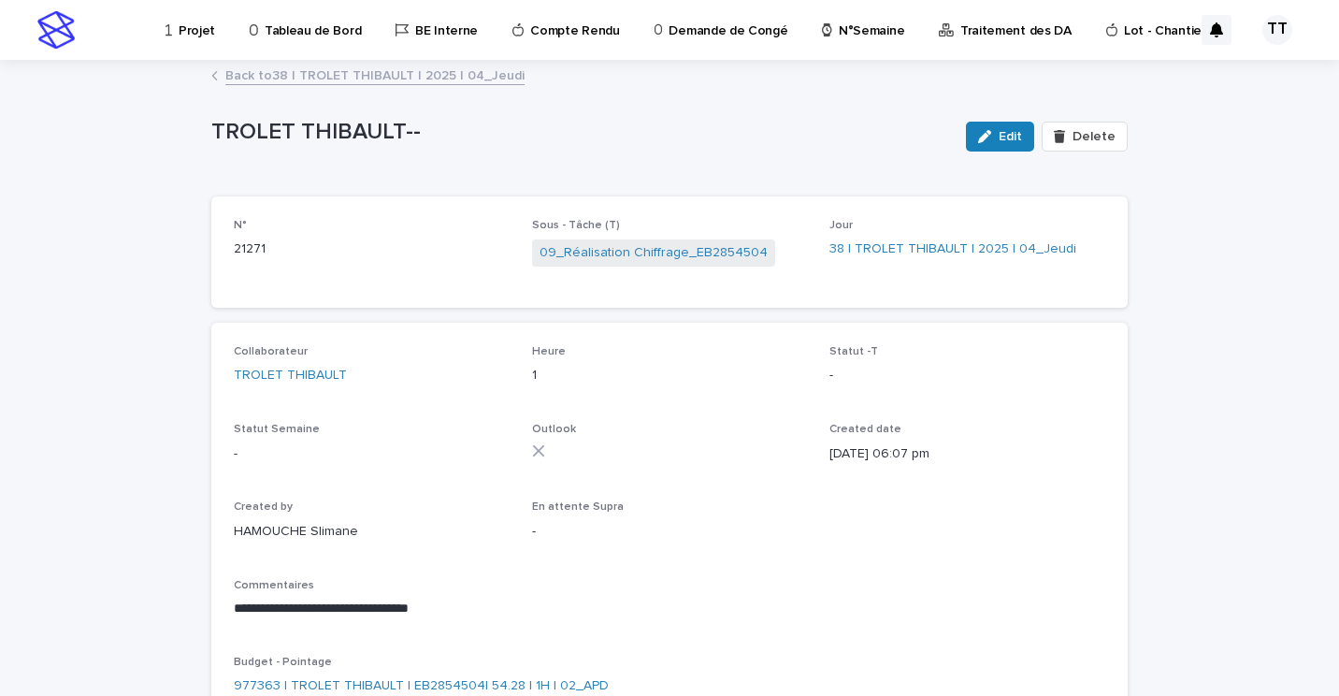
click at [601, 241] on span "09_Réalisation Chiffrage_EB2854504" at bounding box center [653, 252] width 243 height 27
click at [606, 246] on link "09_Réalisation Chiffrage_EB2854504" at bounding box center [654, 253] width 228 height 20
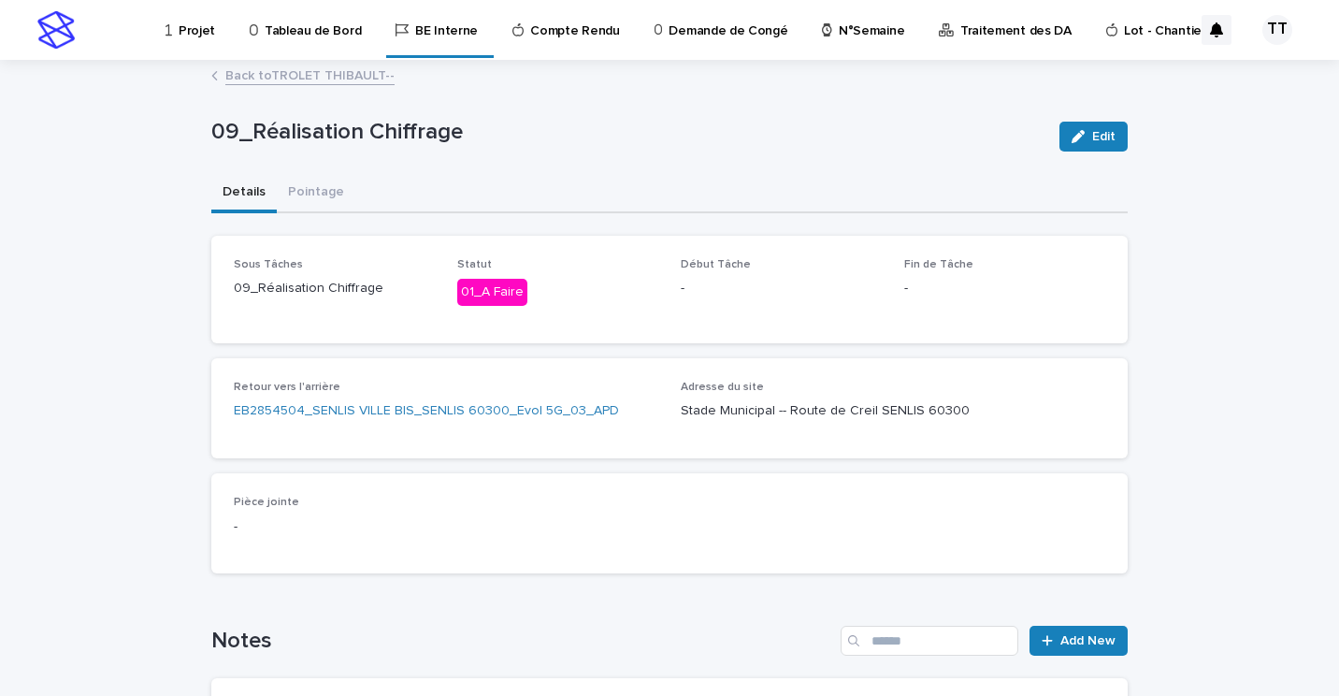
click at [369, 75] on link "Back to TROLET THIBAULT--" at bounding box center [309, 75] width 169 height 22
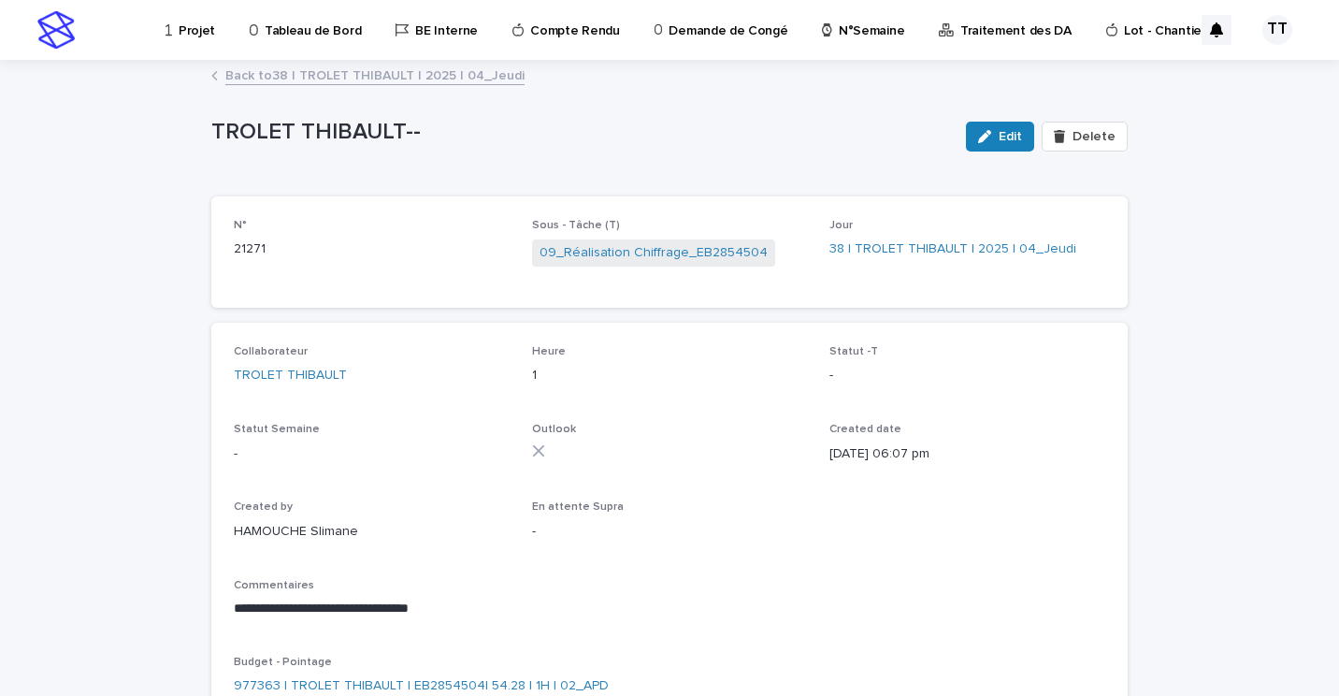
click at [360, 76] on link "Back to 38 | TROLET THIBAULT | 2025 | 04_Jeudi" at bounding box center [374, 75] width 299 height 22
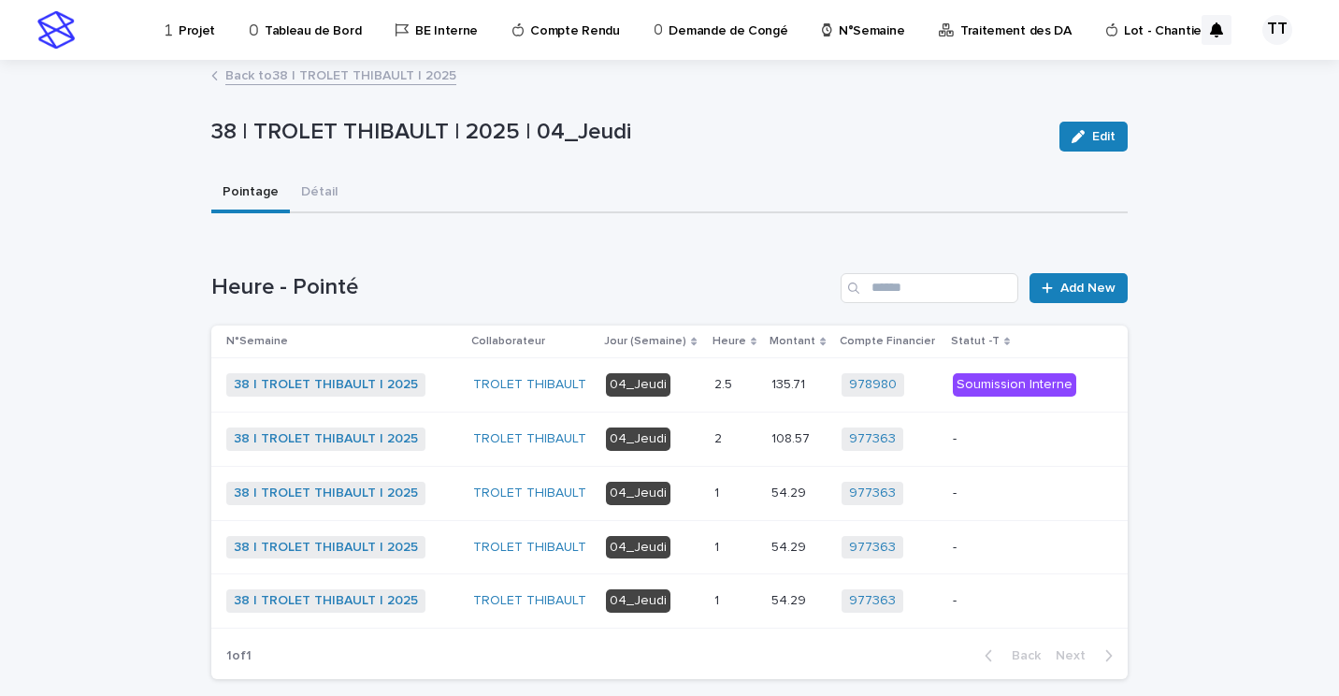
click at [716, 495] on p "1" at bounding box center [719, 492] width 8 height 20
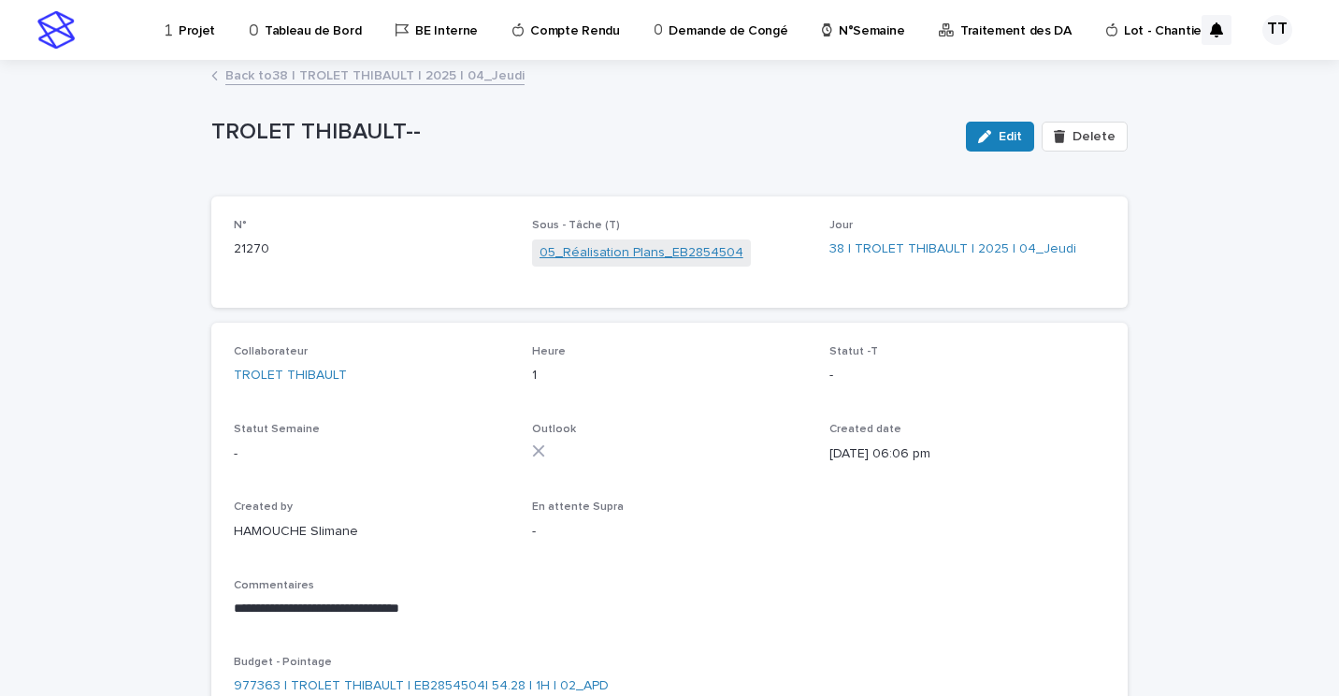
click at [607, 251] on link "05_Réalisation Plans_EB2854504" at bounding box center [642, 253] width 204 height 20
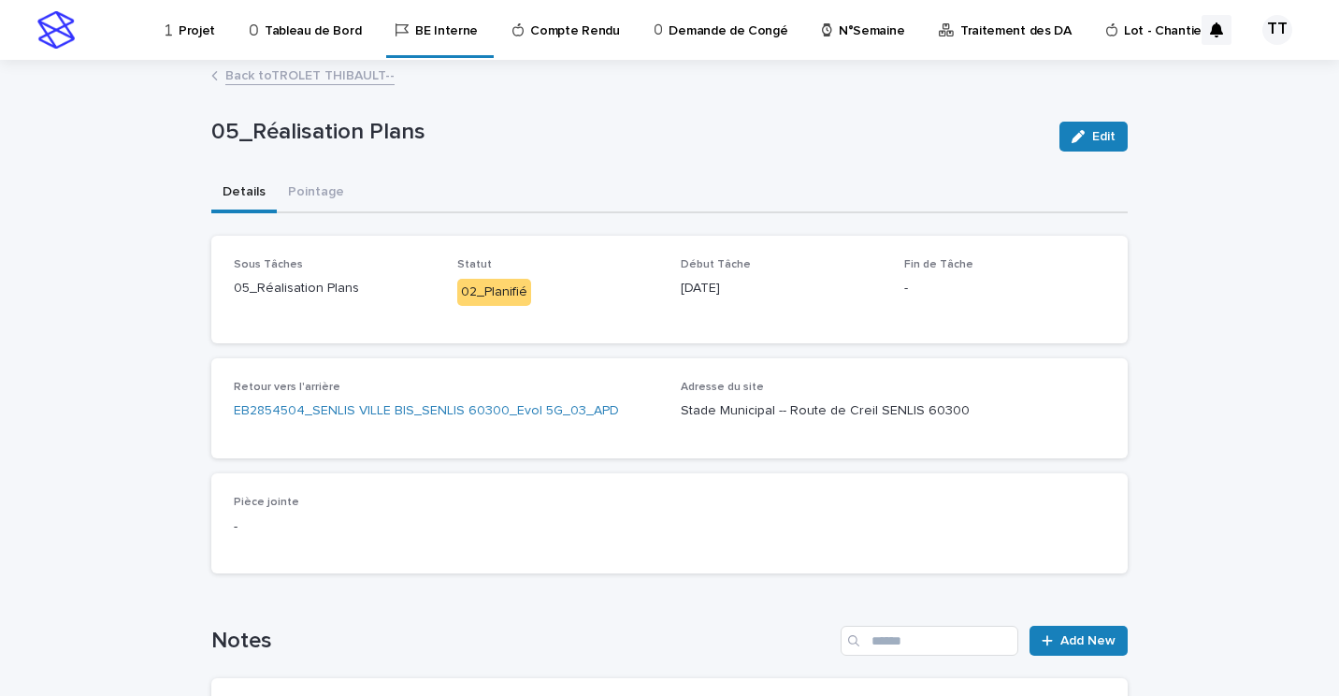
click at [348, 79] on link "Back to TROLET THIBAULT--" at bounding box center [309, 75] width 169 height 22
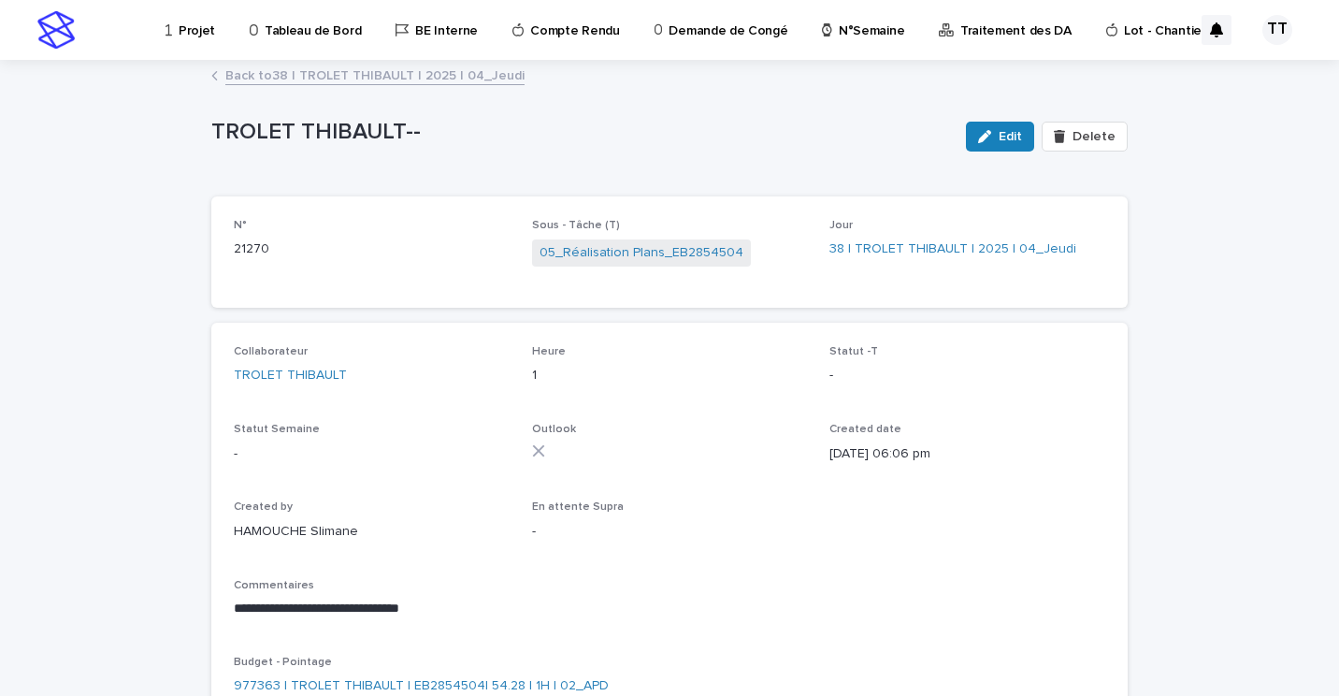
click at [358, 74] on link "Back to 38 | TROLET THIBAULT | 2025 | 04_Jeudi" at bounding box center [374, 75] width 299 height 22
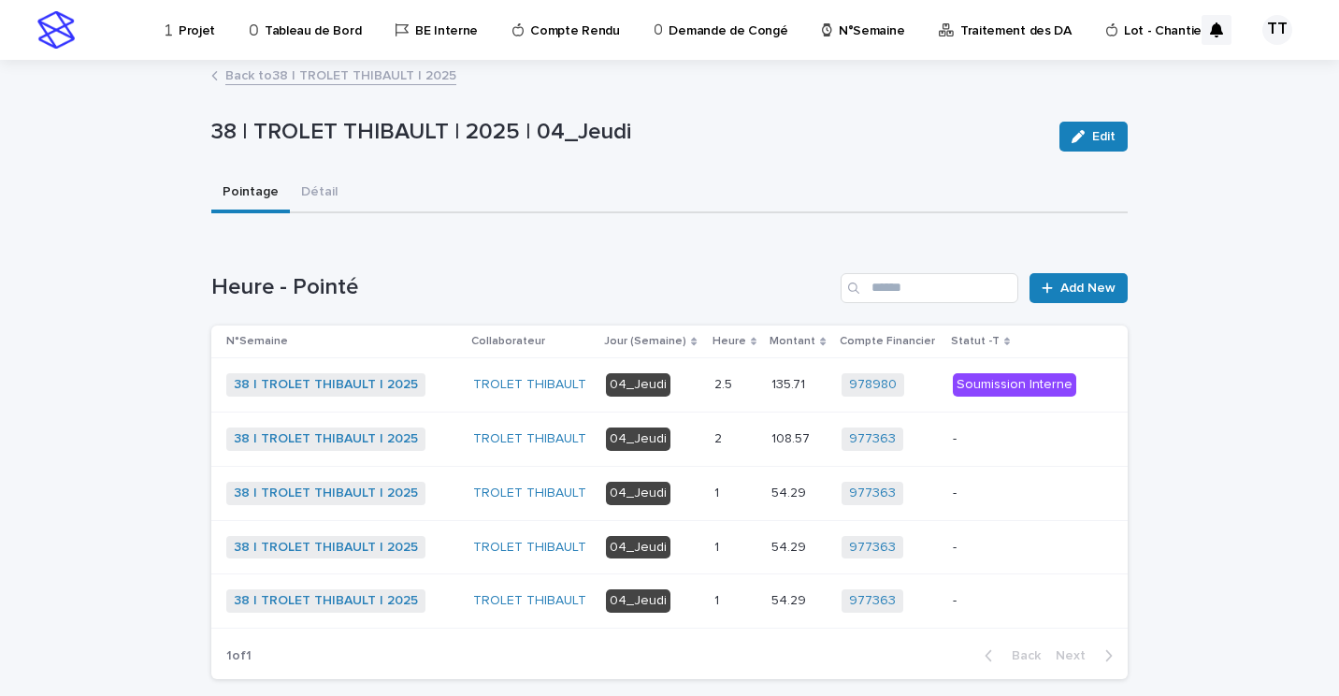
click at [707, 542] on td "1 1" at bounding box center [736, 547] width 58 height 54
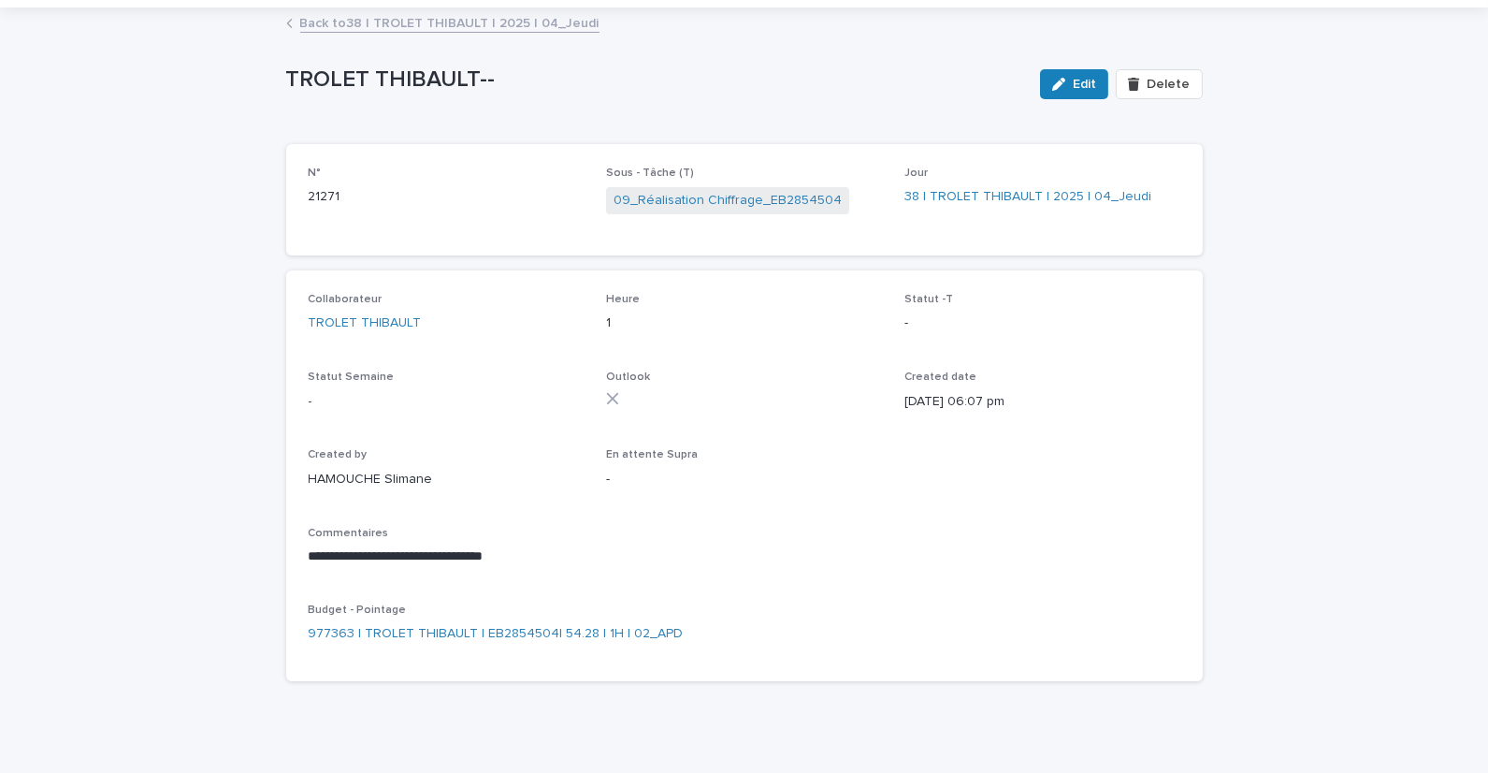
scroll to position [51, 0]
